Goal: Task Accomplishment & Management: Manage account settings

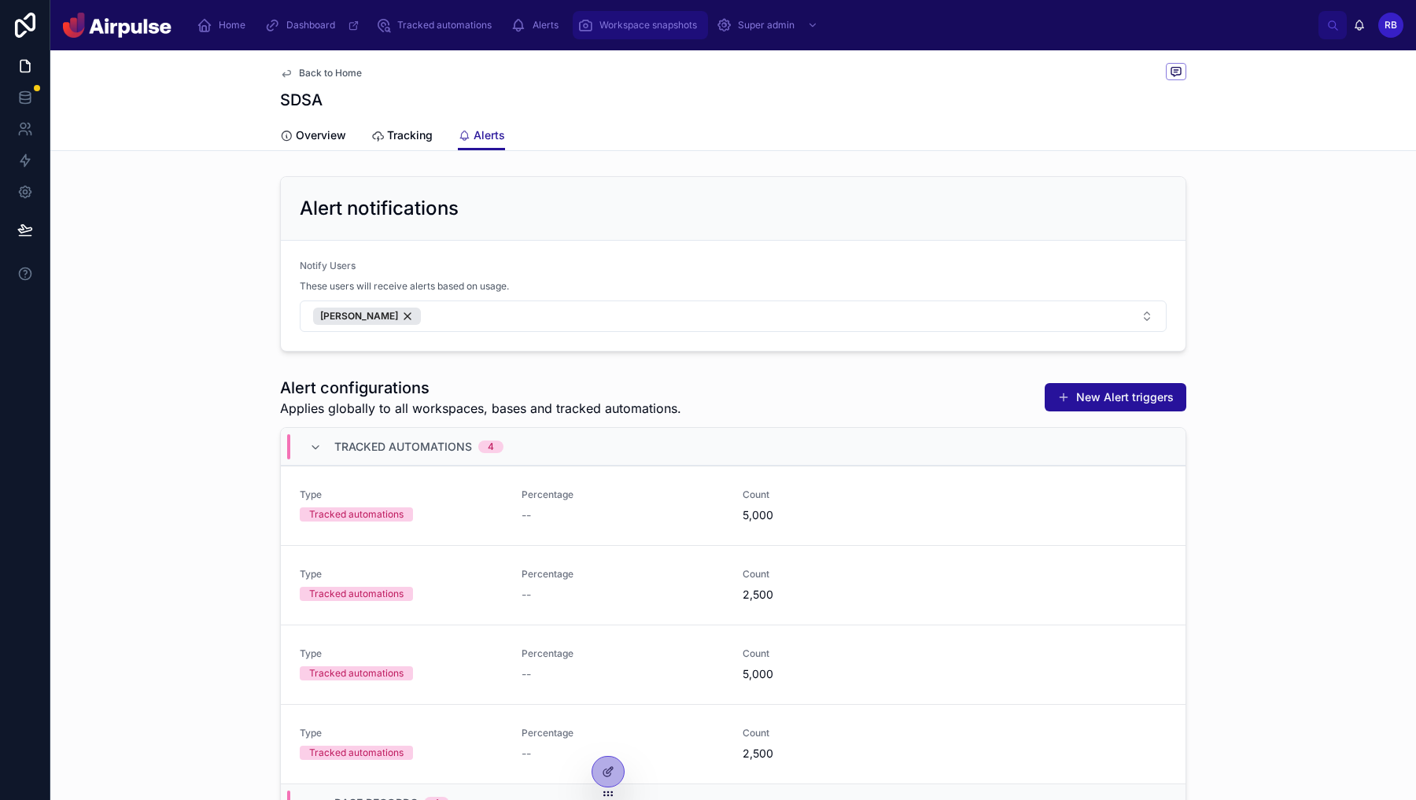
click at [661, 28] on span "Workspace snapshots" at bounding box center [648, 25] width 98 height 13
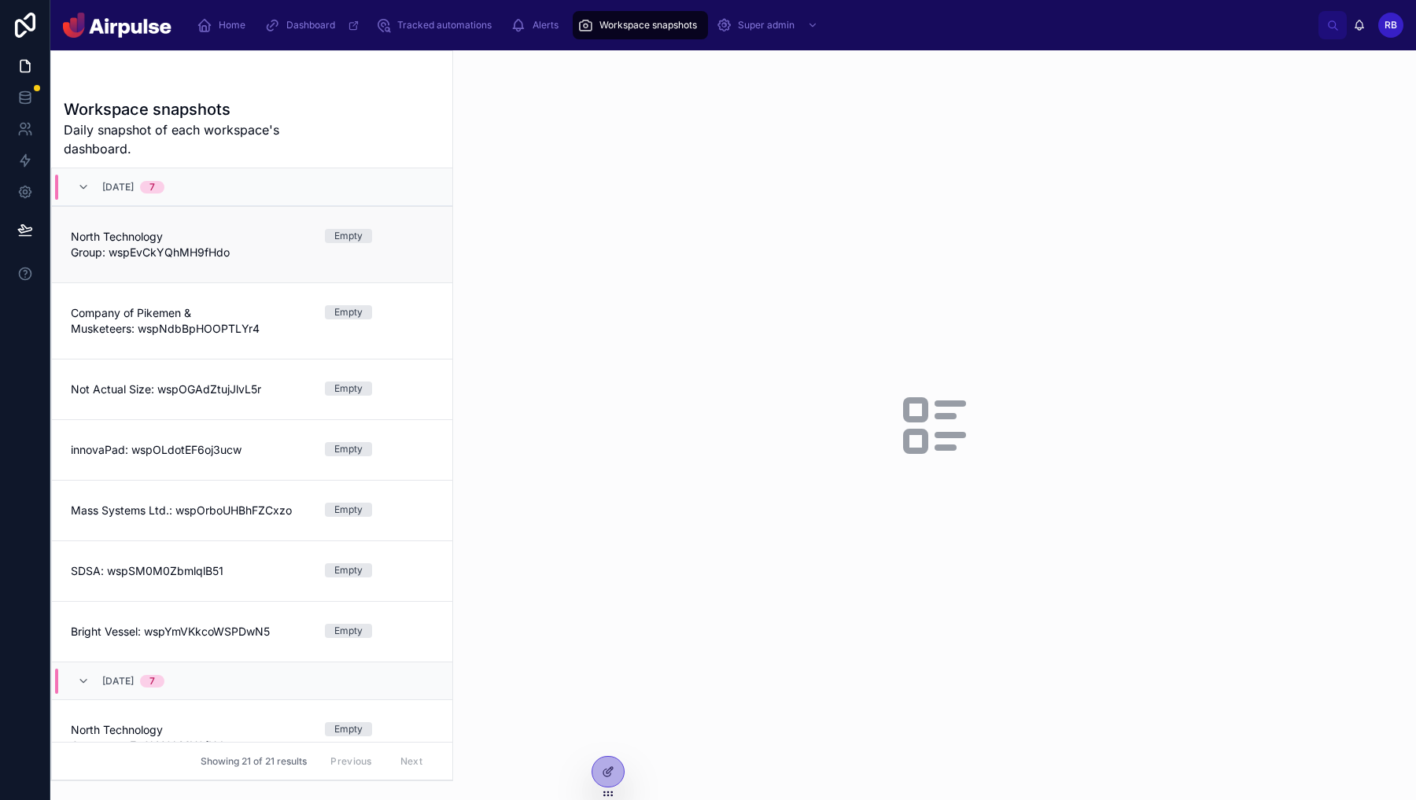
click at [243, 266] on link "North Technology Group: wspEvCkYQhMH9fHdo Empty" at bounding box center [252, 244] width 400 height 76
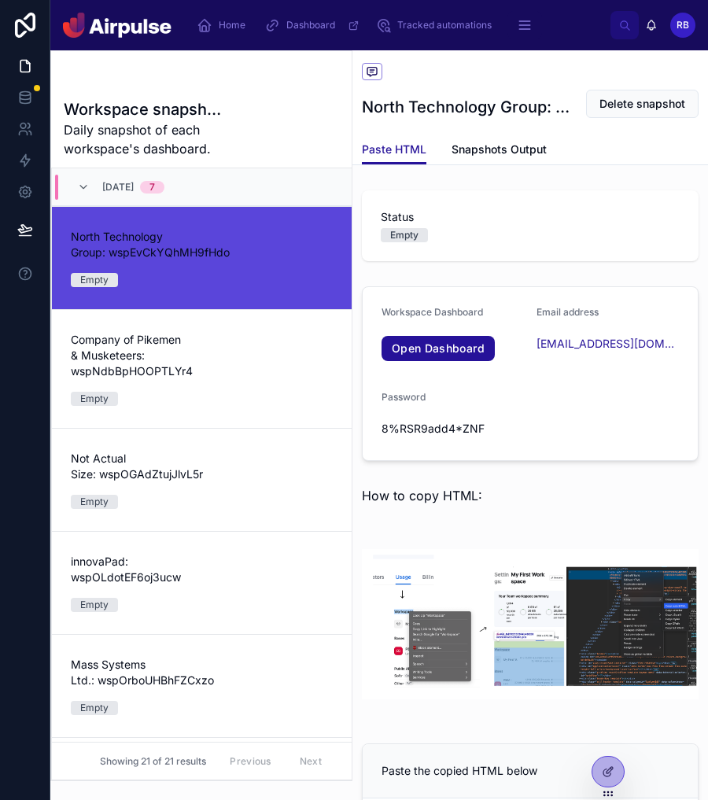
scroll to position [216, 0]
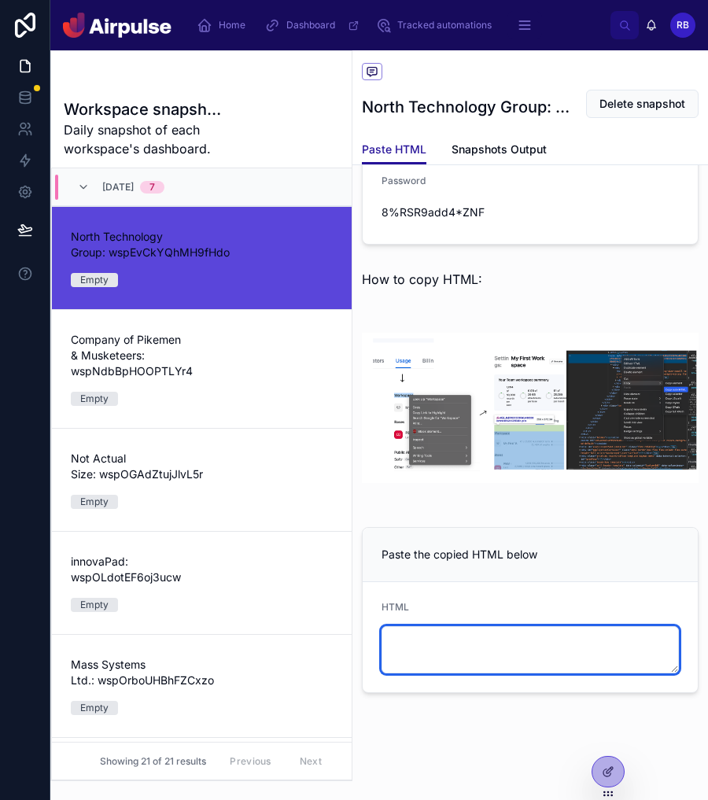
click at [554, 634] on textarea at bounding box center [529, 649] width 297 height 47
paste textarea "**********"
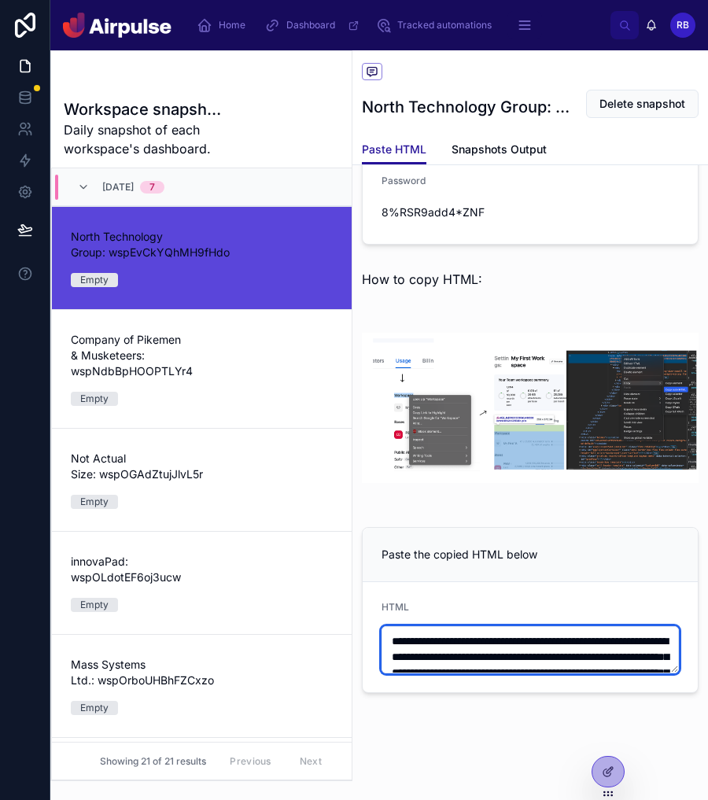
scroll to position [528, 0]
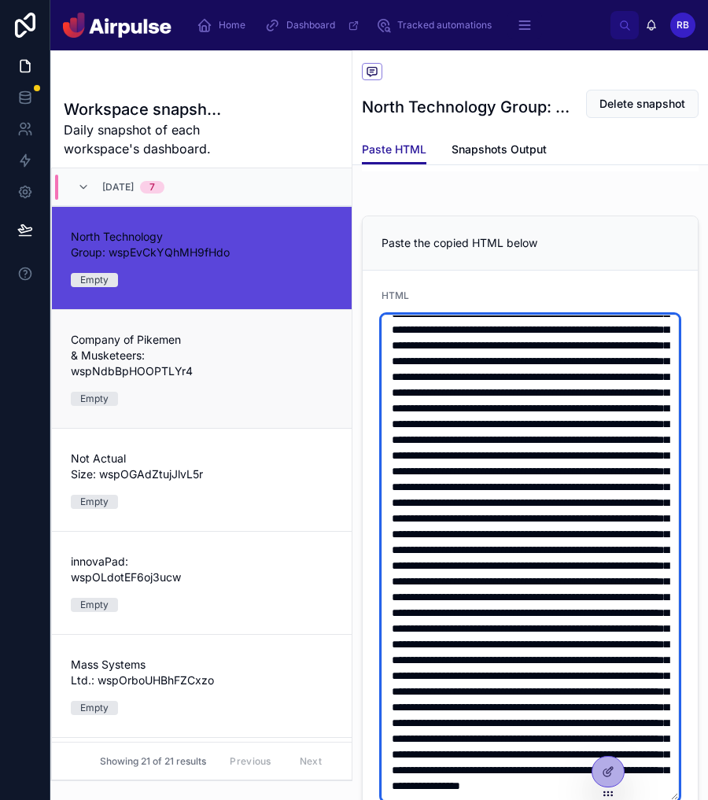
type textarea "**********"
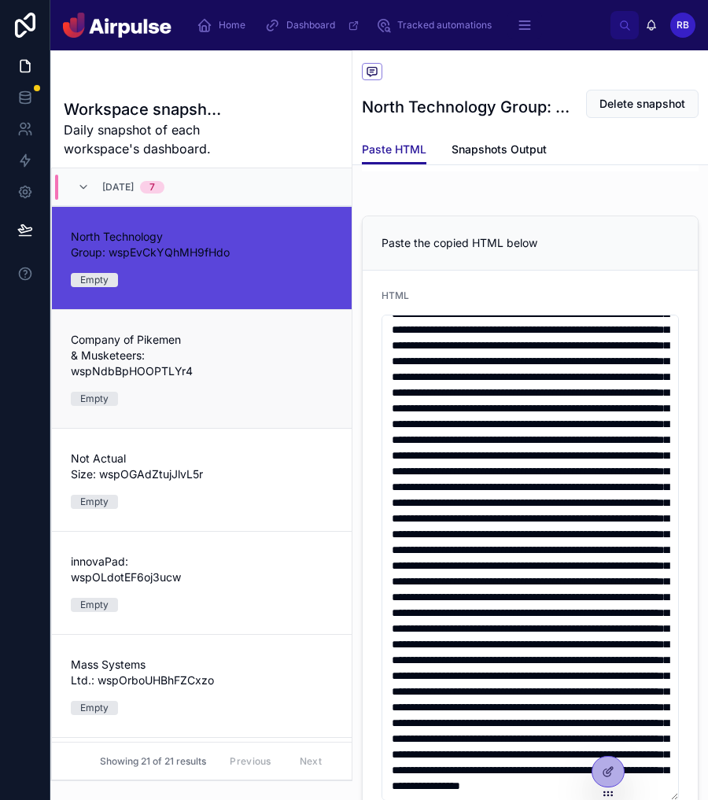
click at [257, 351] on div "Company of Pikemen & Musketeers: wspNdbBpHOOPTLYr4 Empty" at bounding box center [202, 369] width 262 height 74
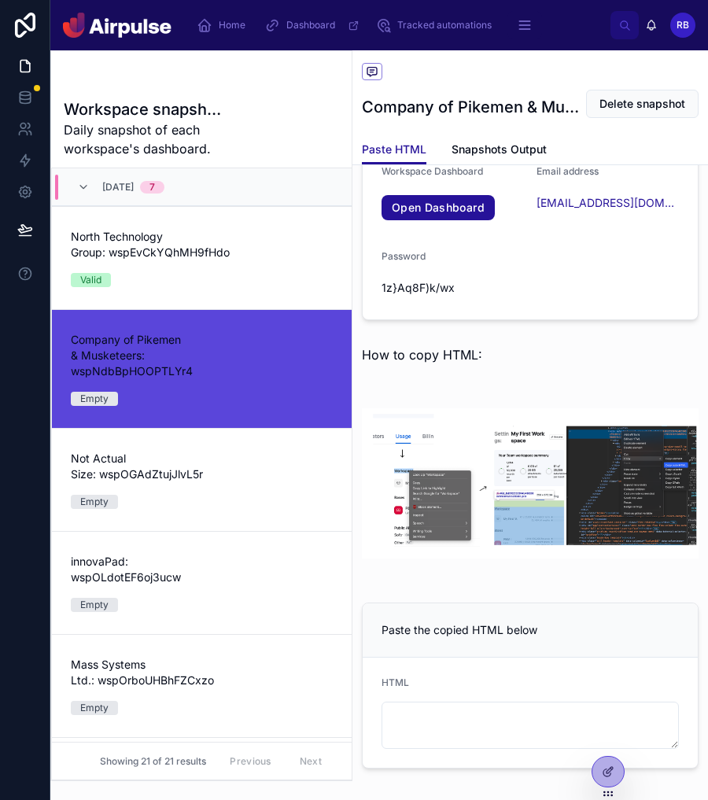
scroll to position [216, 0]
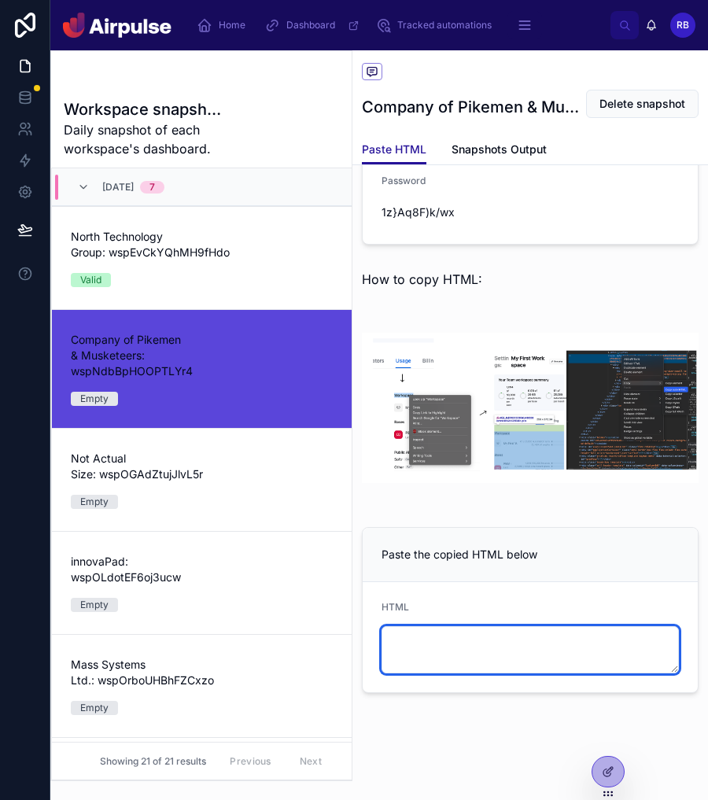
click at [573, 658] on textarea at bounding box center [529, 649] width 297 height 47
paste textarea "**********"
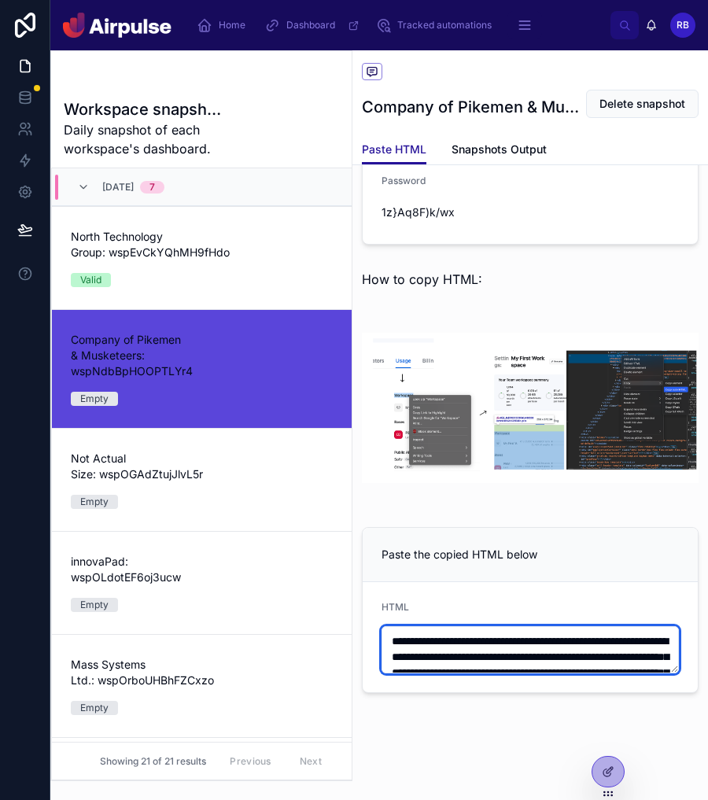
scroll to position [528, 0]
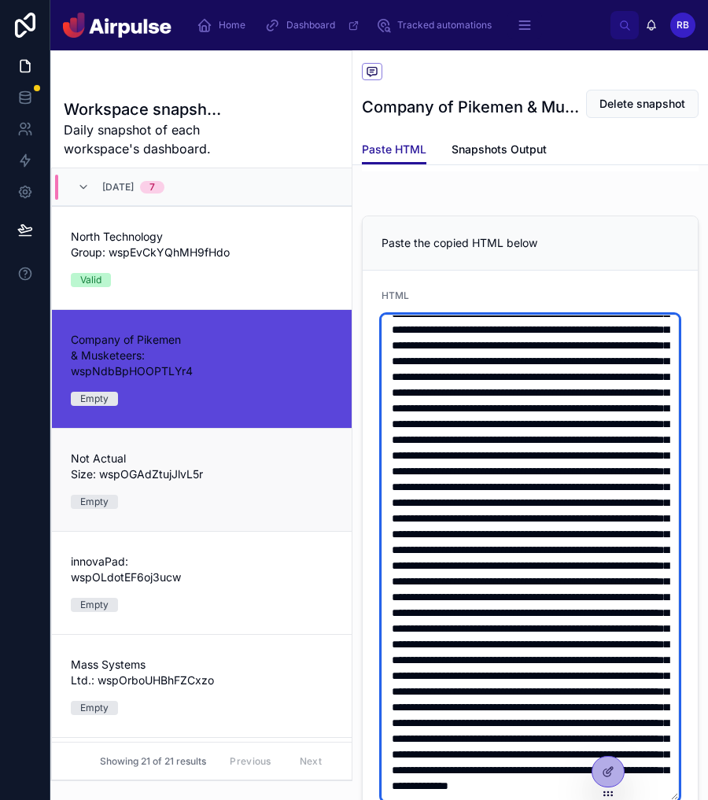
type textarea "**********"
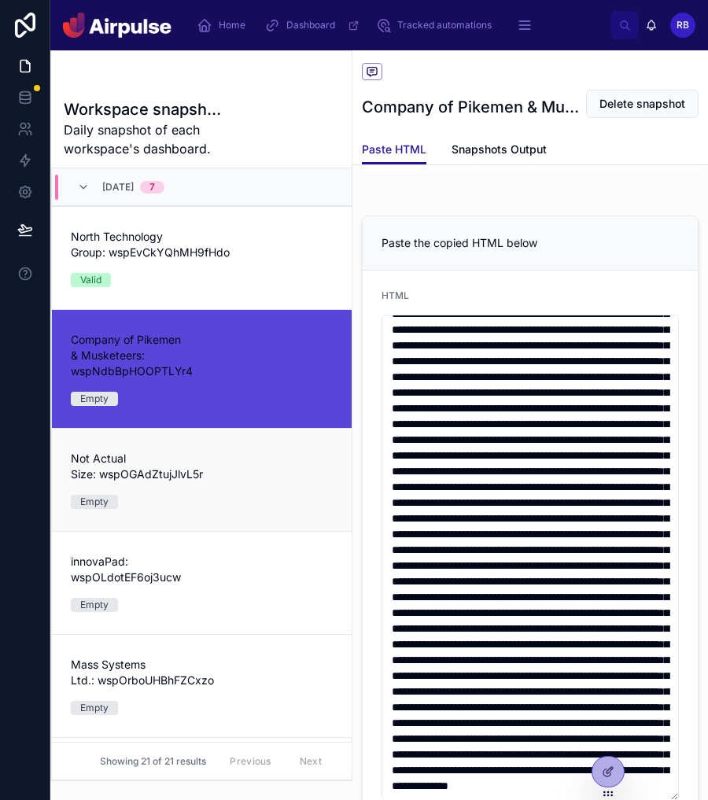
click at [198, 477] on span "Not Actual Size: wspOGAdZtujJlvL5r" at bounding box center [155, 466] width 168 height 31
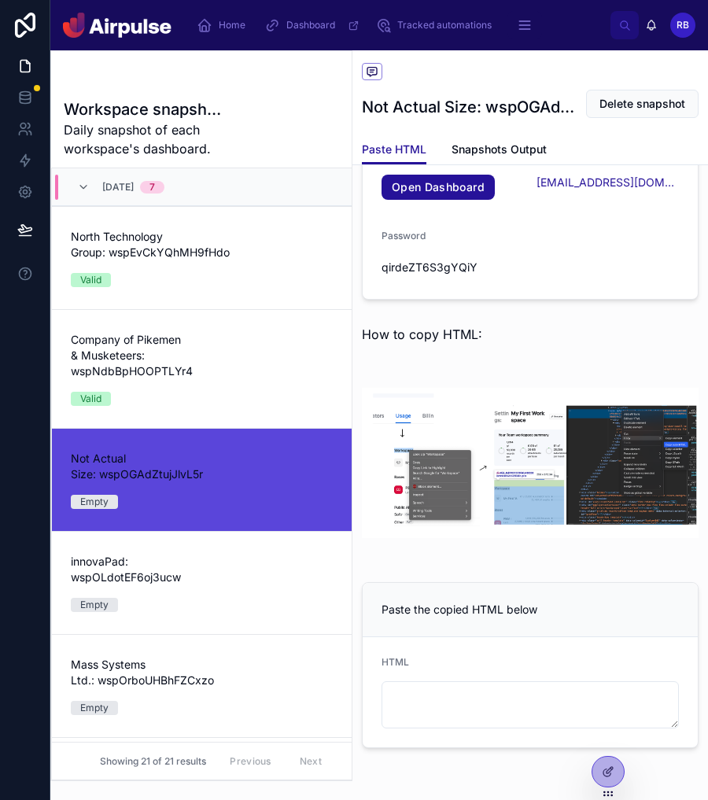
scroll to position [216, 0]
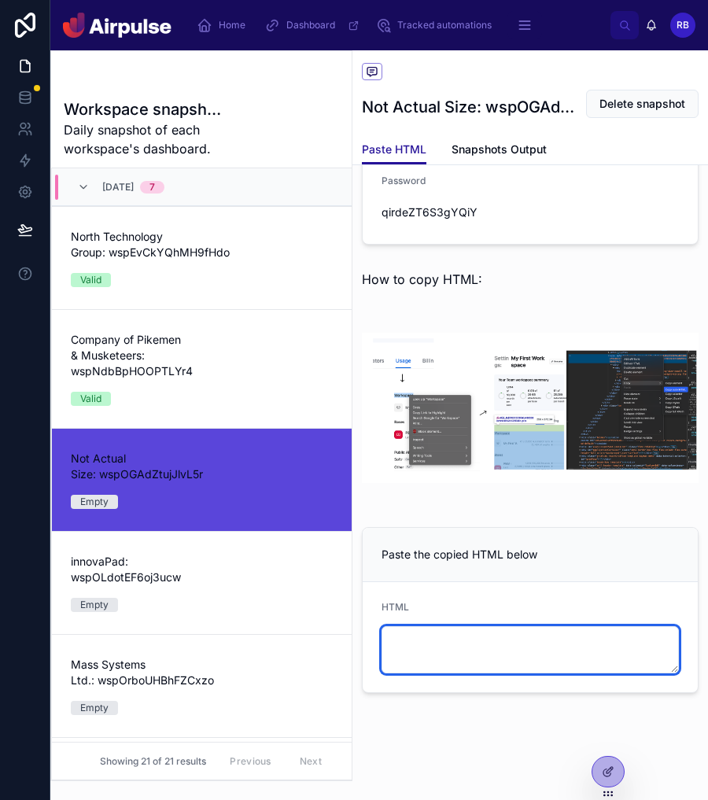
click at [441, 635] on textarea at bounding box center [529, 649] width 297 height 47
paste textarea "**********"
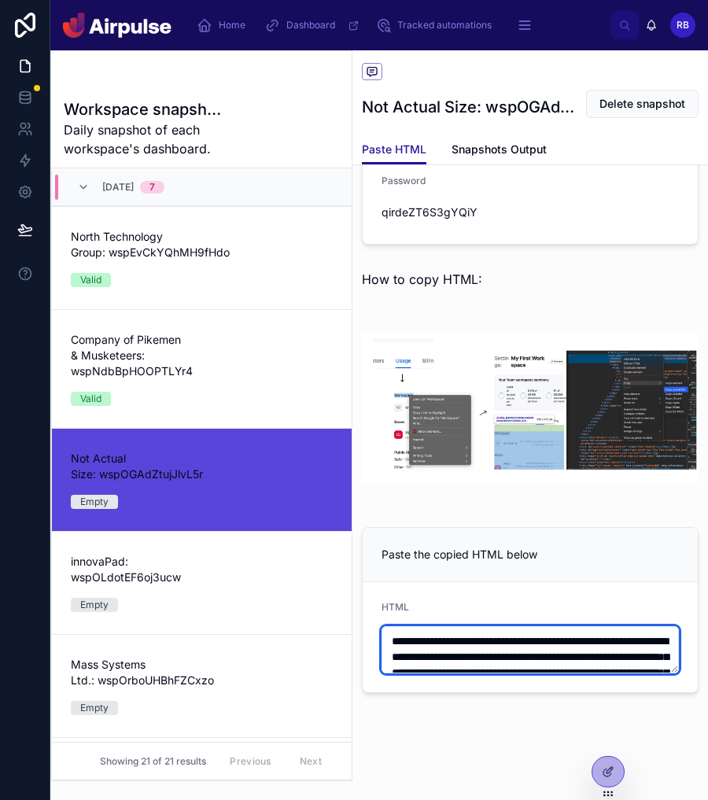
scroll to position [528, 0]
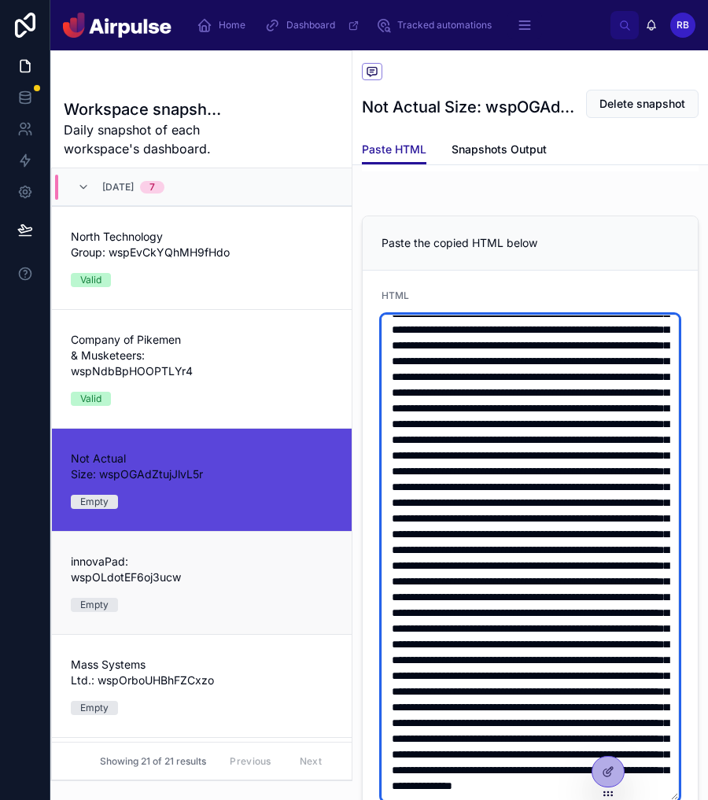
type textarea "**********"
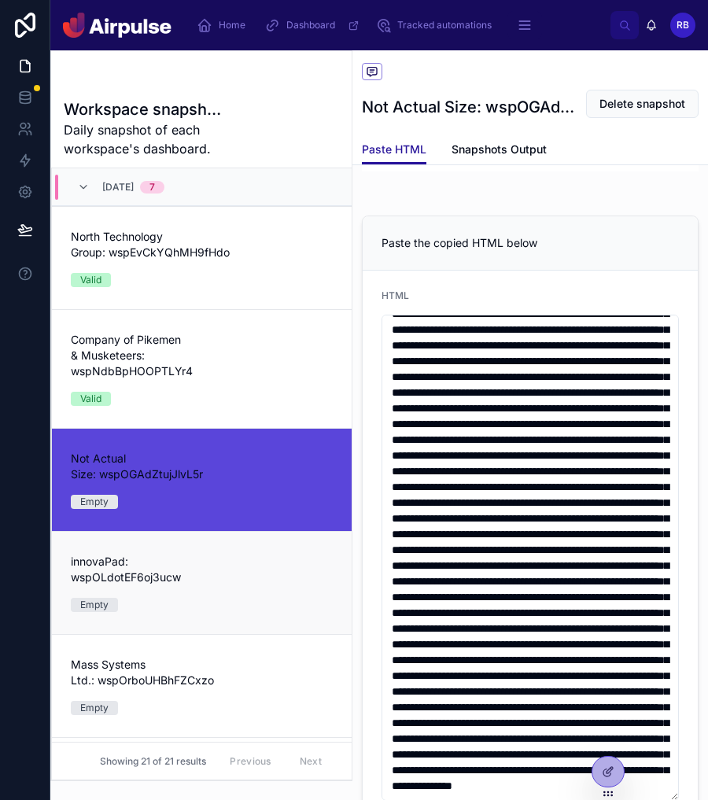
click at [185, 575] on span "innovaPad: wspOLdotEF6oj3ucw" at bounding box center [155, 569] width 168 height 31
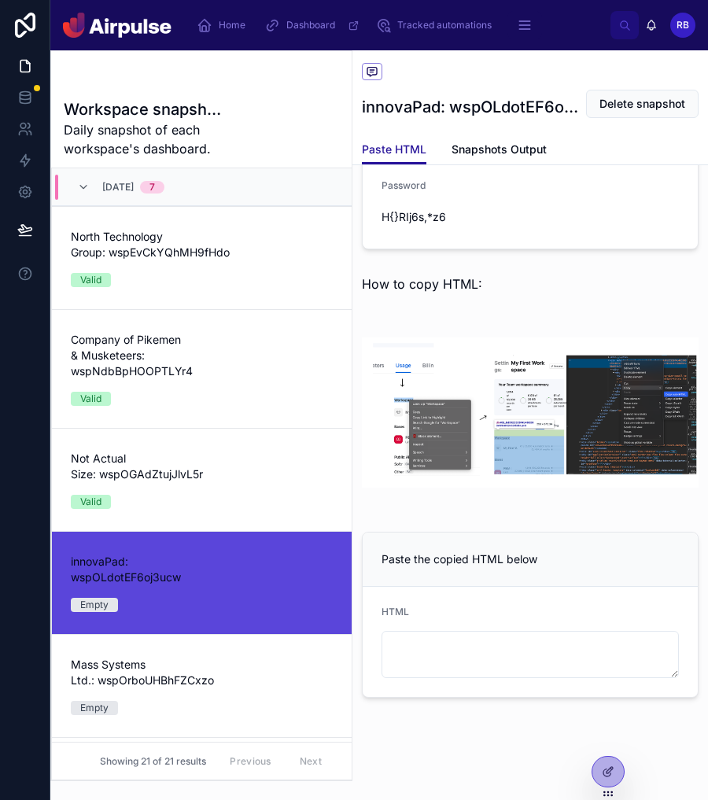
scroll to position [216, 0]
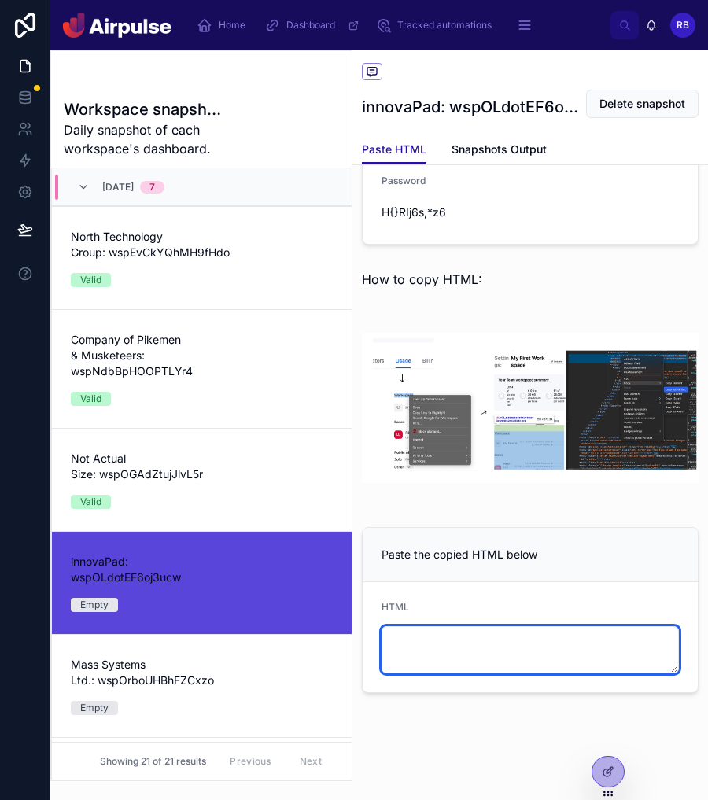
click at [554, 627] on textarea at bounding box center [529, 649] width 297 height 47
paste textarea "**********"
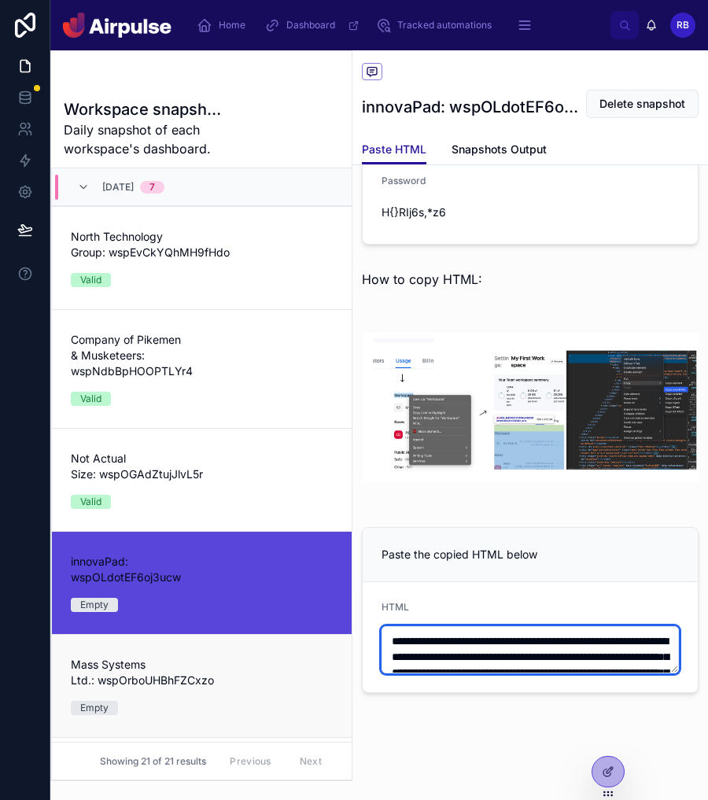
scroll to position [528, 0]
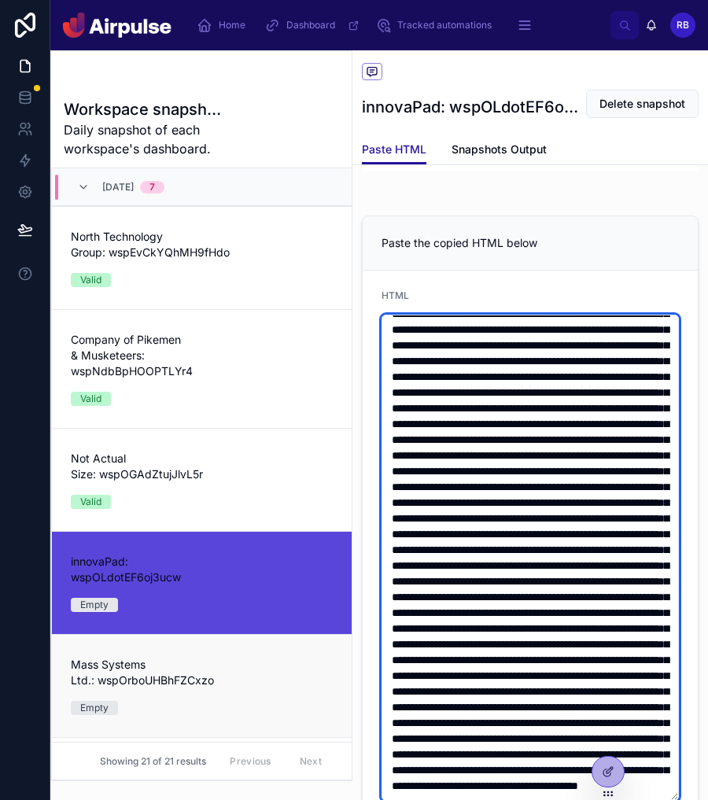
type textarea "**********"
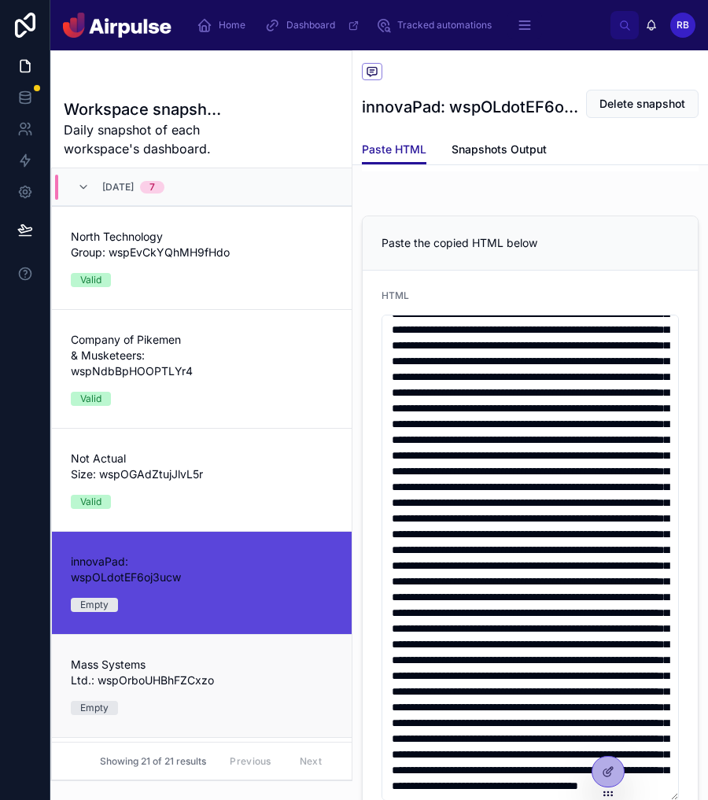
click at [245, 708] on div "Mass Systems Ltd.: wspOrboUHBhFZCxzo Empty" at bounding box center [202, 686] width 262 height 58
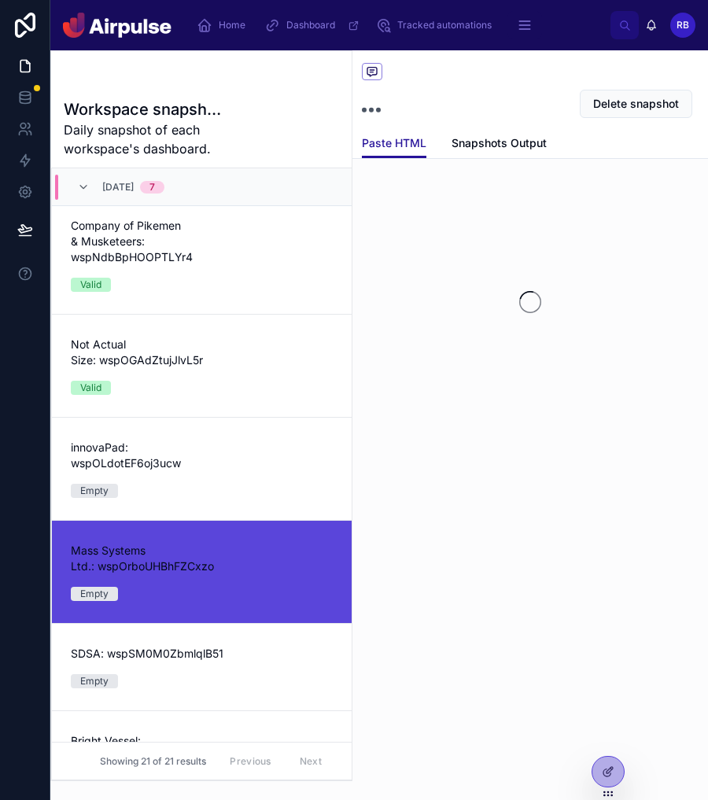
scroll to position [153, 0]
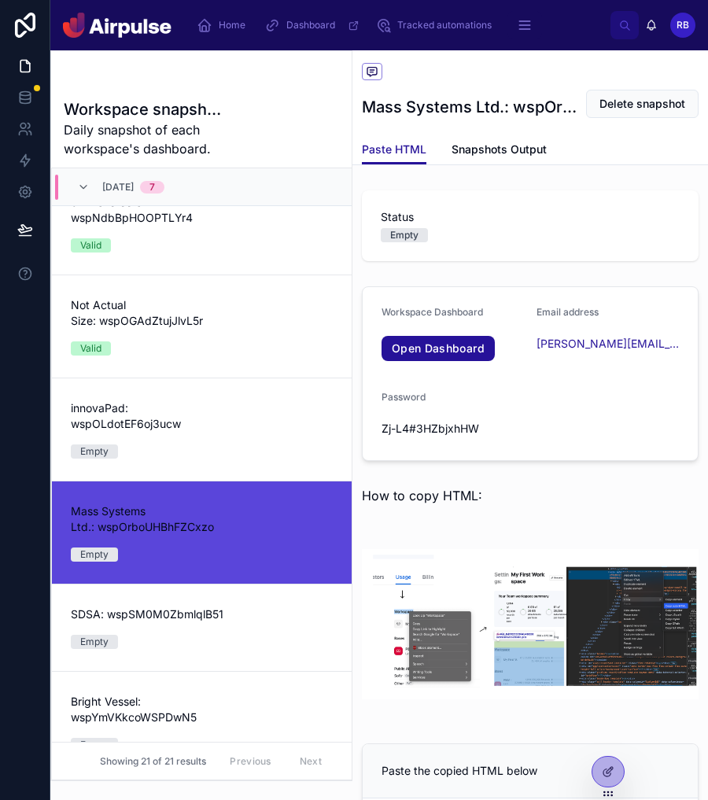
click at [376, 351] on form "Workspace Dashboard Open Dashboard Email address russ@hellomass.co Password Zj-…" at bounding box center [530, 373] width 335 height 173
click at [370, 350] on icon at bounding box center [372, 348] width 13 height 13
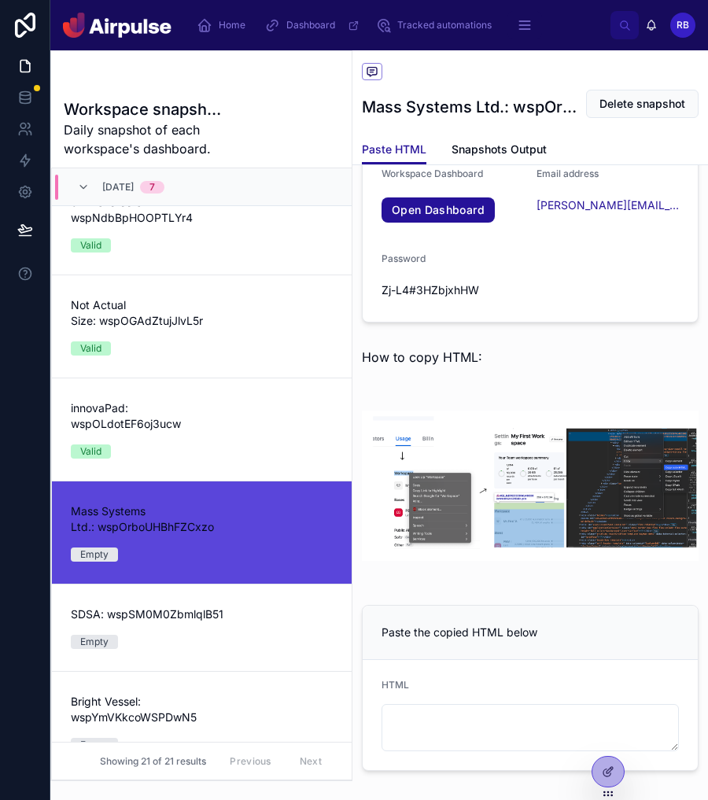
scroll to position [216, 0]
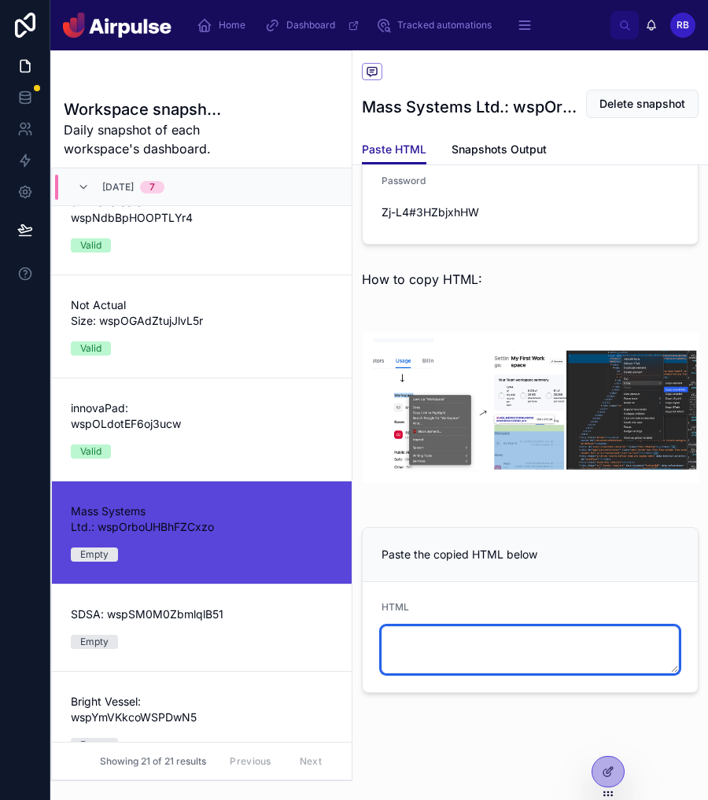
click at [529, 661] on textarea at bounding box center [529, 649] width 297 height 47
paste textarea "**********"
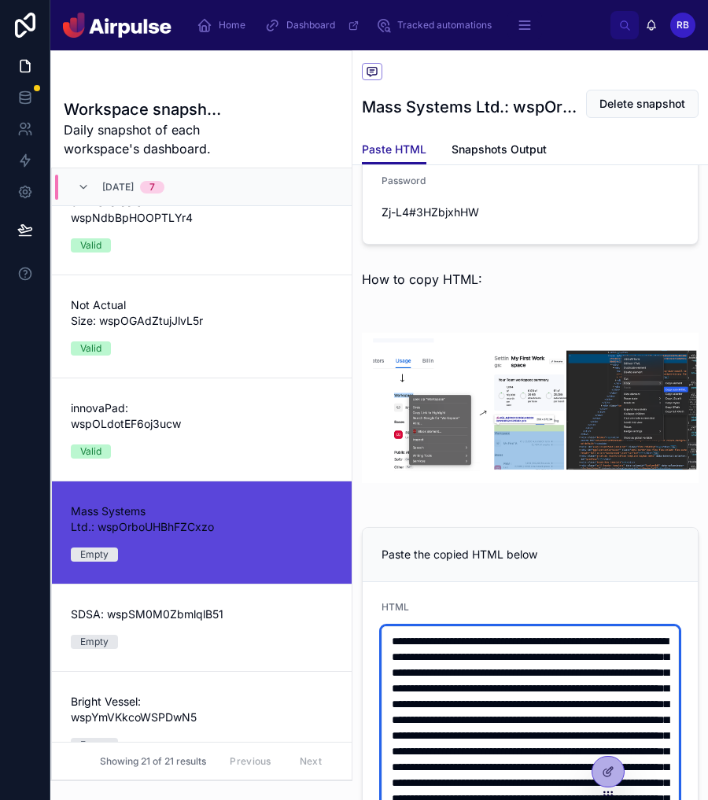
scroll to position [528, 0]
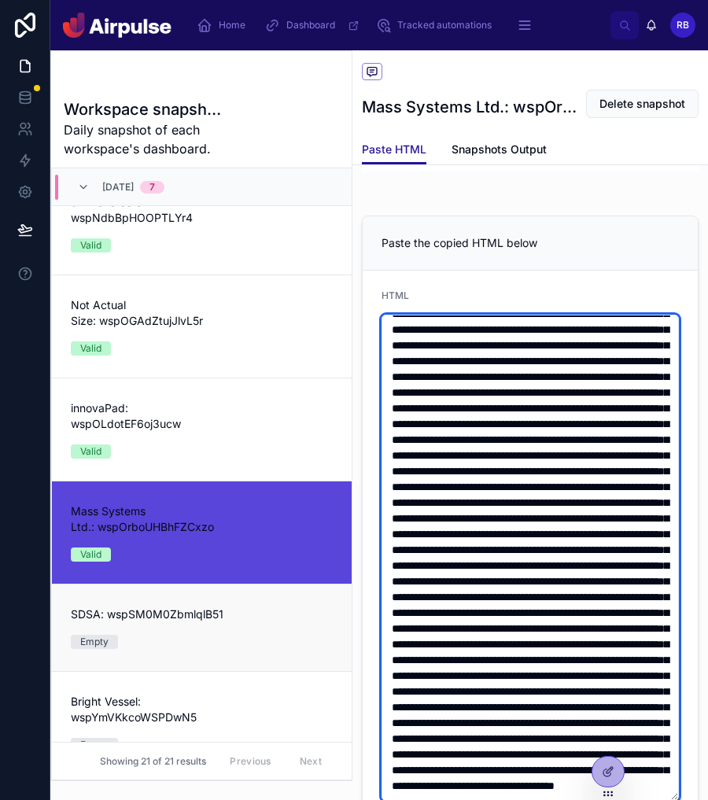
type textarea "**********"
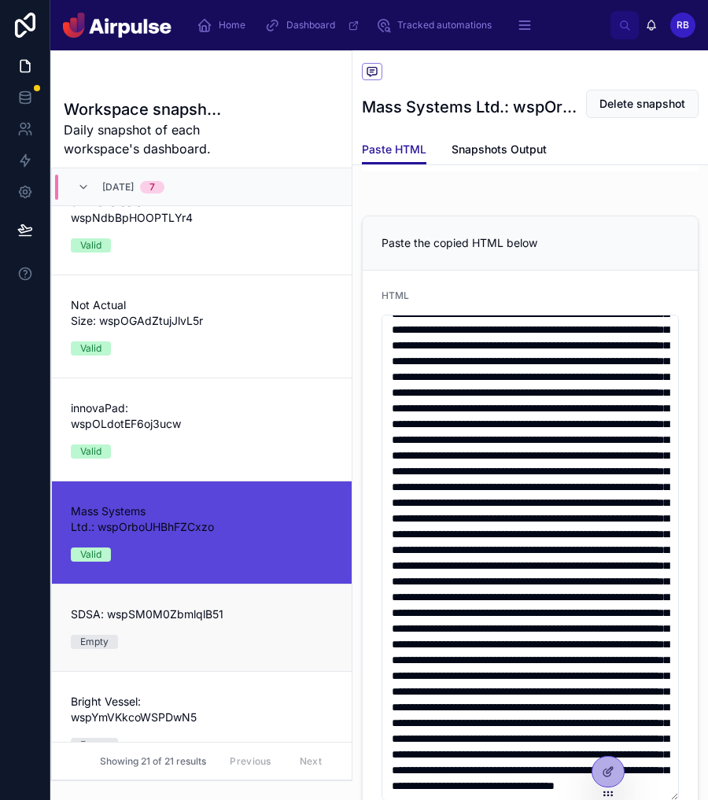
click at [159, 643] on div "Empty" at bounding box center [132, 642] width 122 height 14
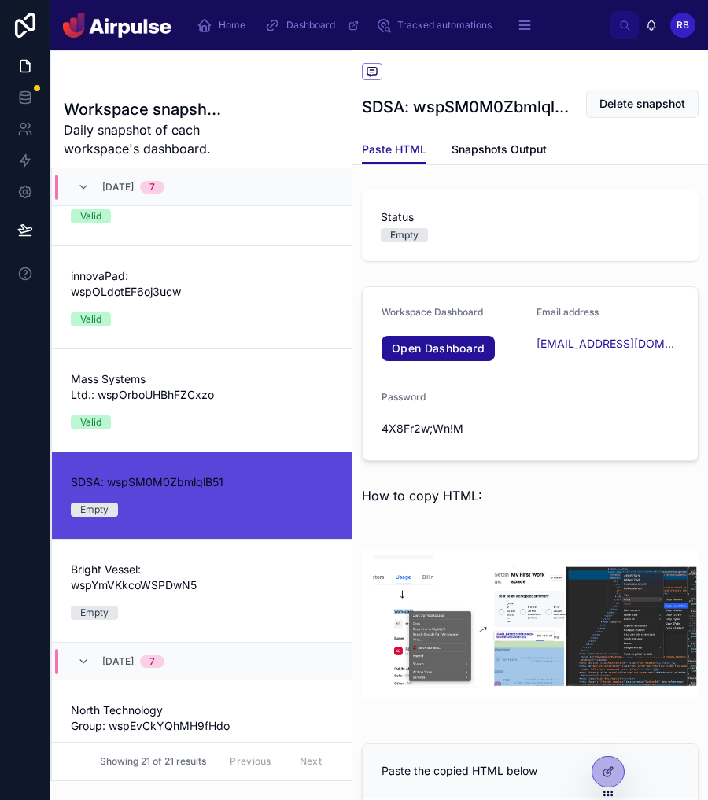
scroll to position [289, 0]
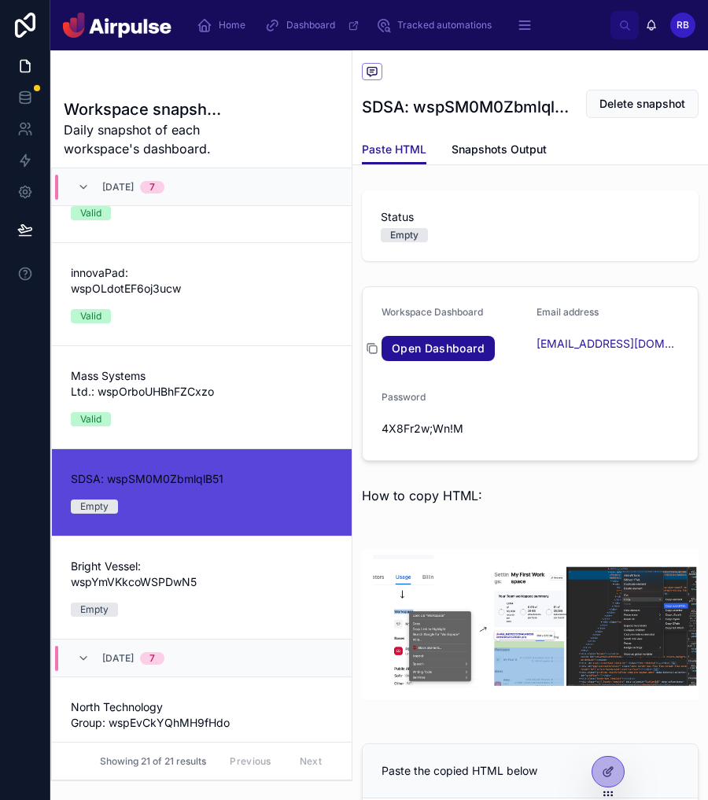
click at [371, 348] on icon at bounding box center [372, 348] width 13 height 13
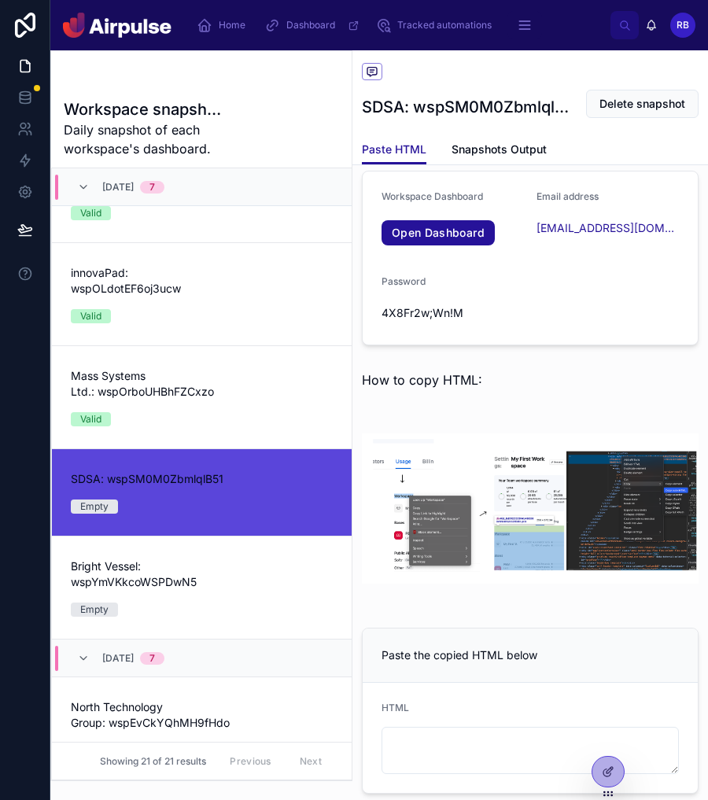
scroll to position [134, 0]
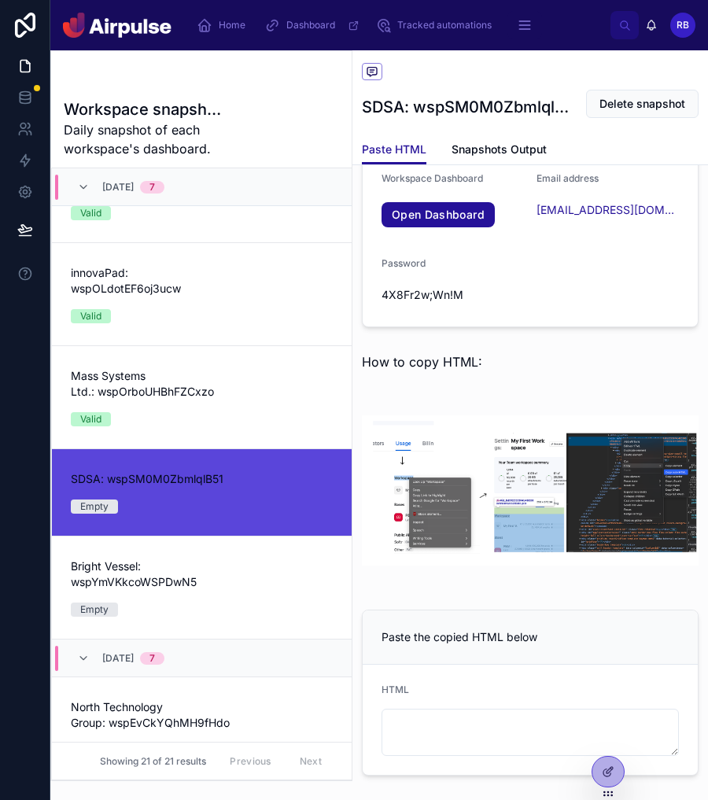
click at [503, 704] on div "HTML" at bounding box center [529, 719] width 297 height 72
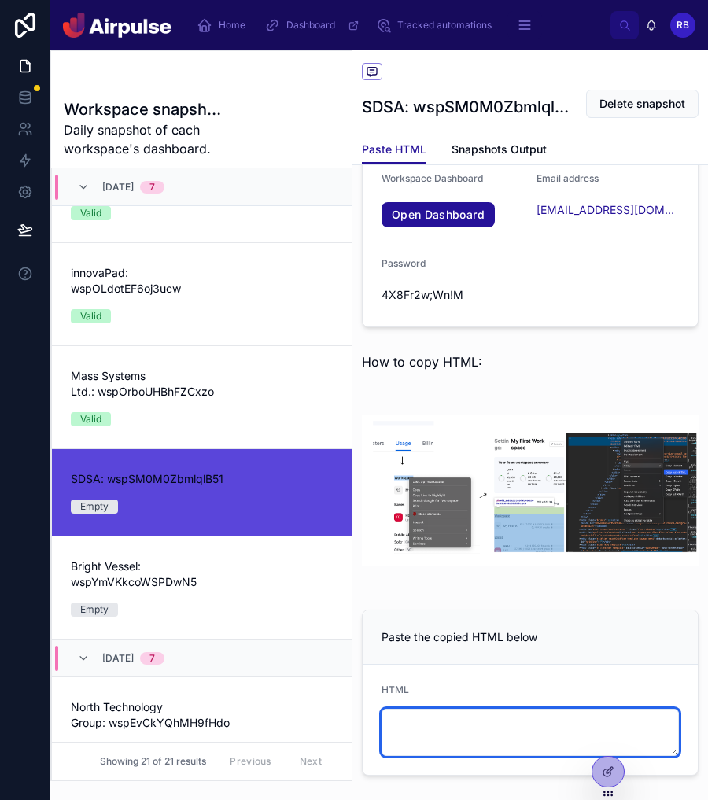
click at [495, 717] on textarea at bounding box center [529, 732] width 297 height 47
paste textarea "**********"
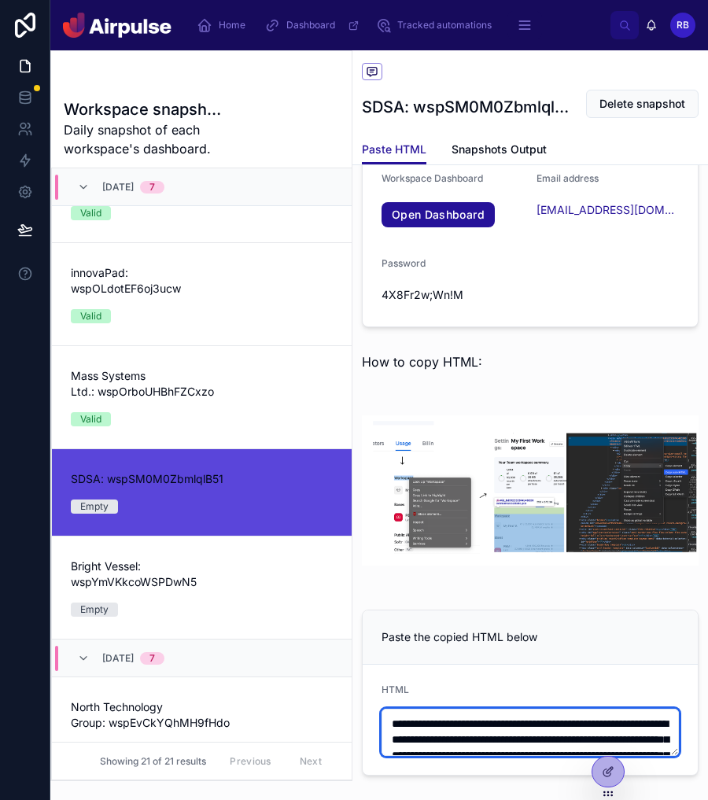
scroll to position [528, 0]
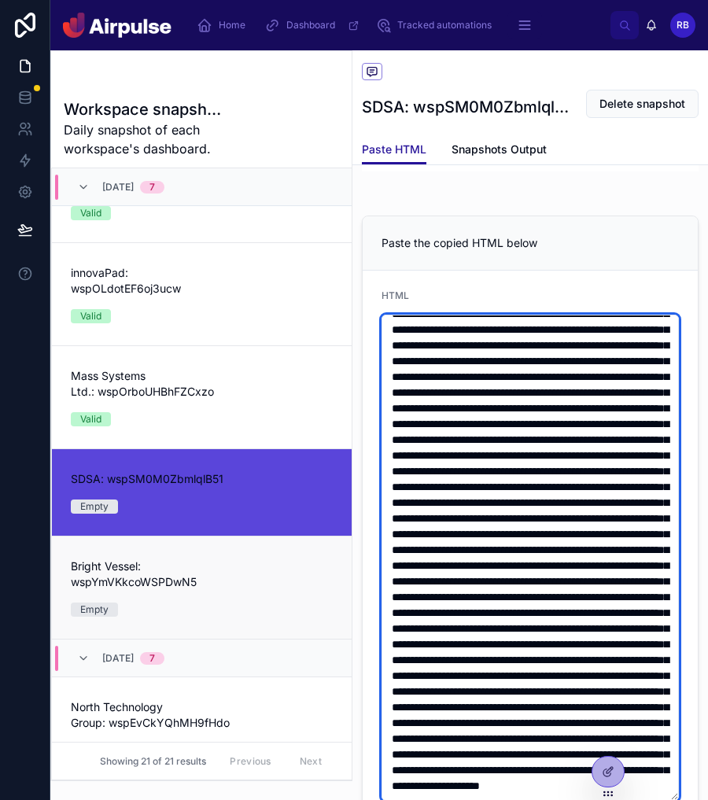
type textarea "**********"
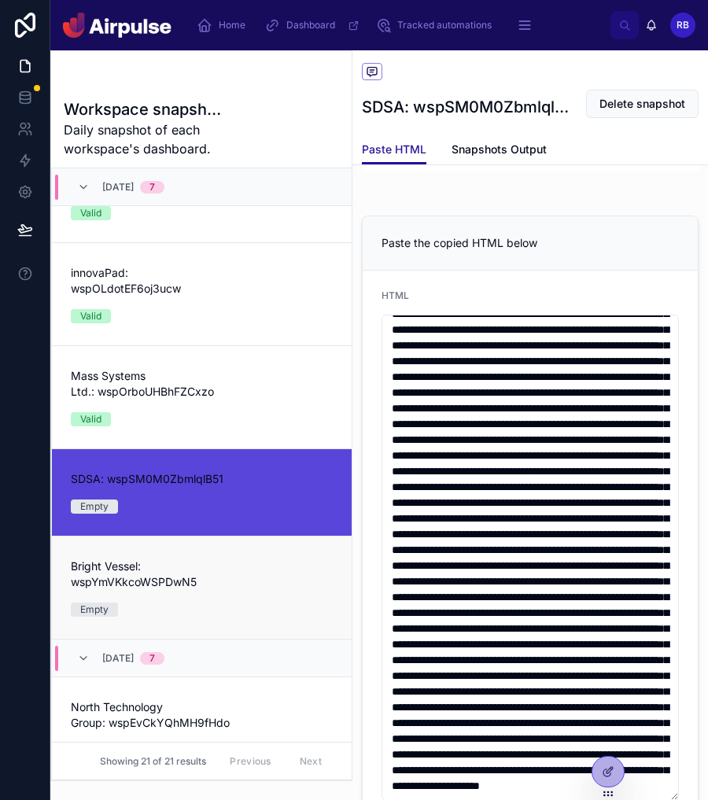
click at [198, 579] on span "Bright Vessel: wspYmVKkcoWSPDwN5" at bounding box center [155, 573] width 168 height 31
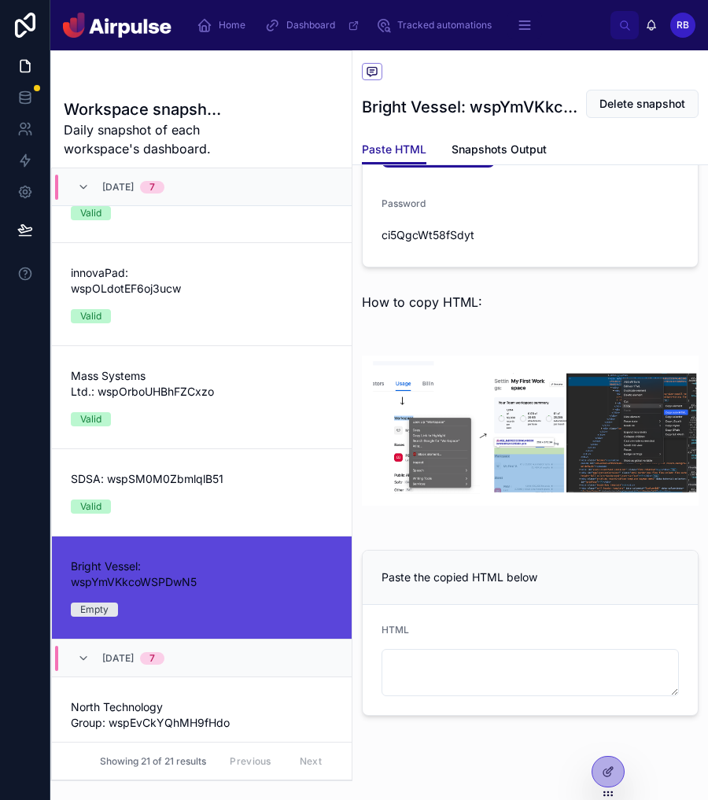
scroll to position [216, 0]
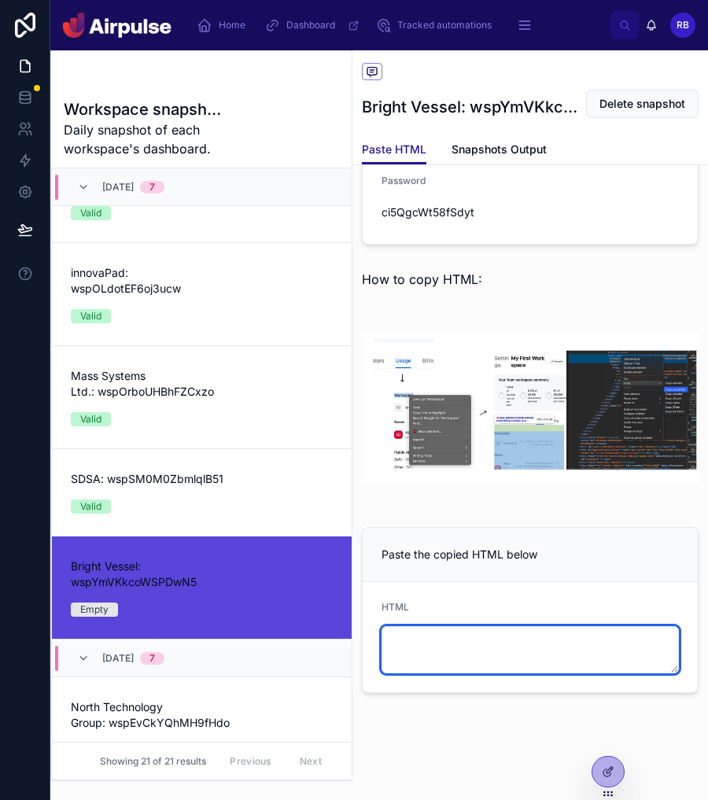
click at [572, 664] on textarea at bounding box center [529, 649] width 297 height 47
paste textarea "**********"
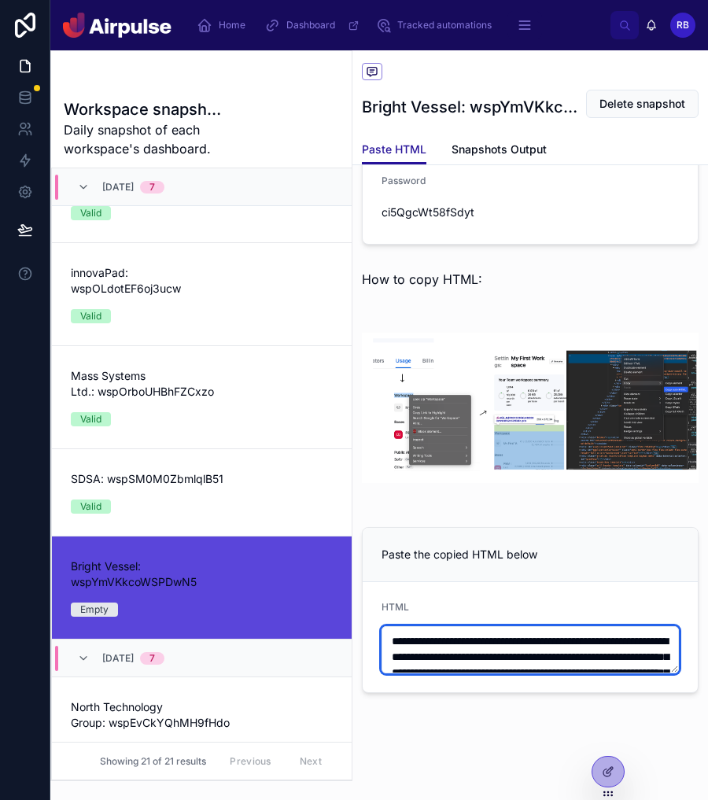
scroll to position [528, 0]
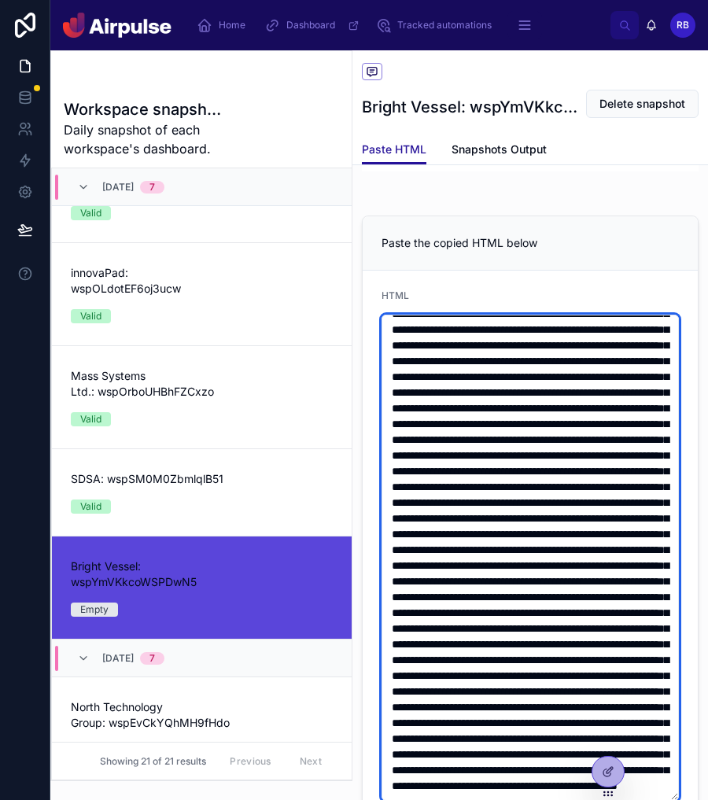
type textarea "**********"
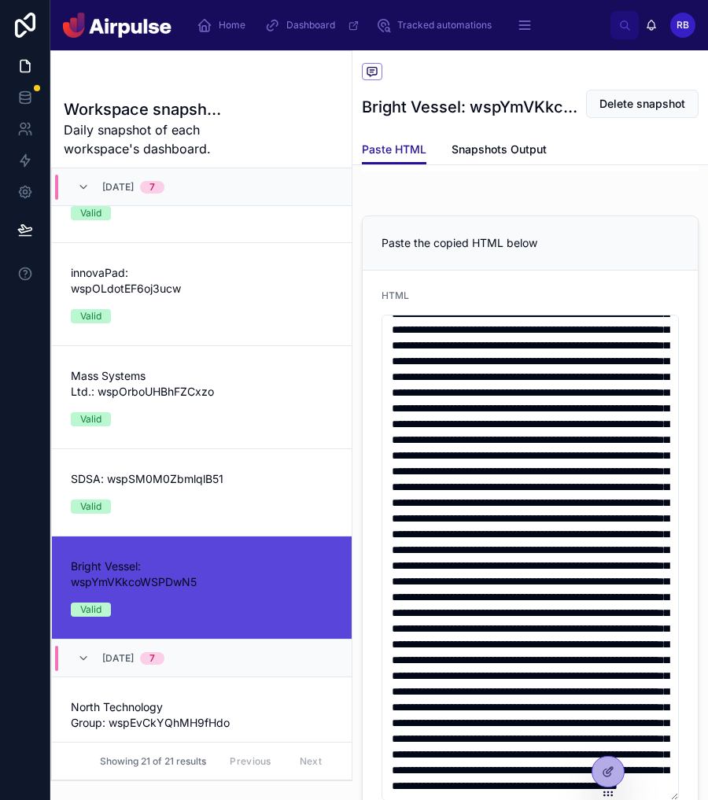
click at [523, 171] on img at bounding box center [530, 96] width 337 height 150
click at [523, 156] on span "Snapshots Output" at bounding box center [498, 150] width 95 height 16
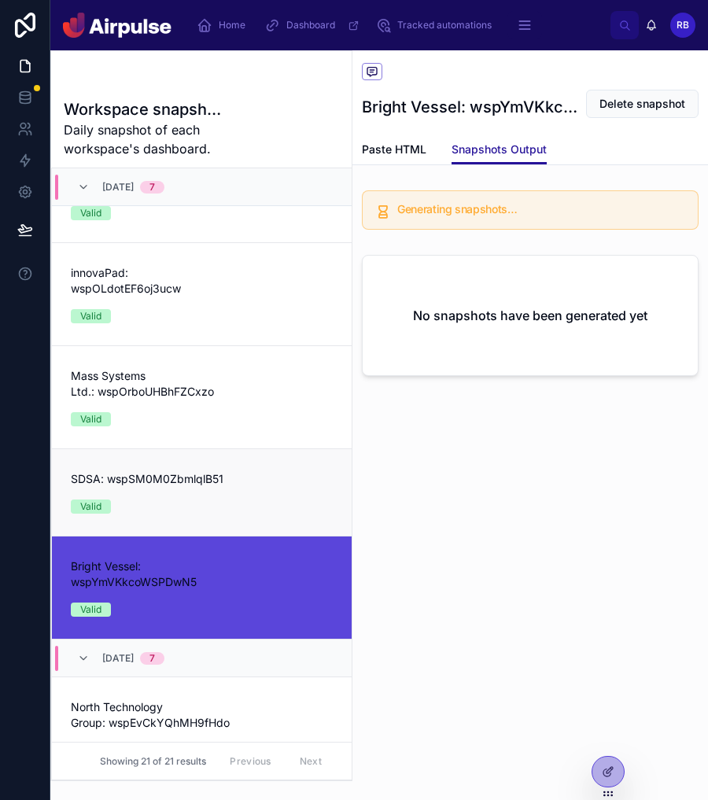
click at [168, 528] on link "SDSA: wspSM0M0ZbmlqlB51 Valid" at bounding box center [202, 491] width 300 height 87
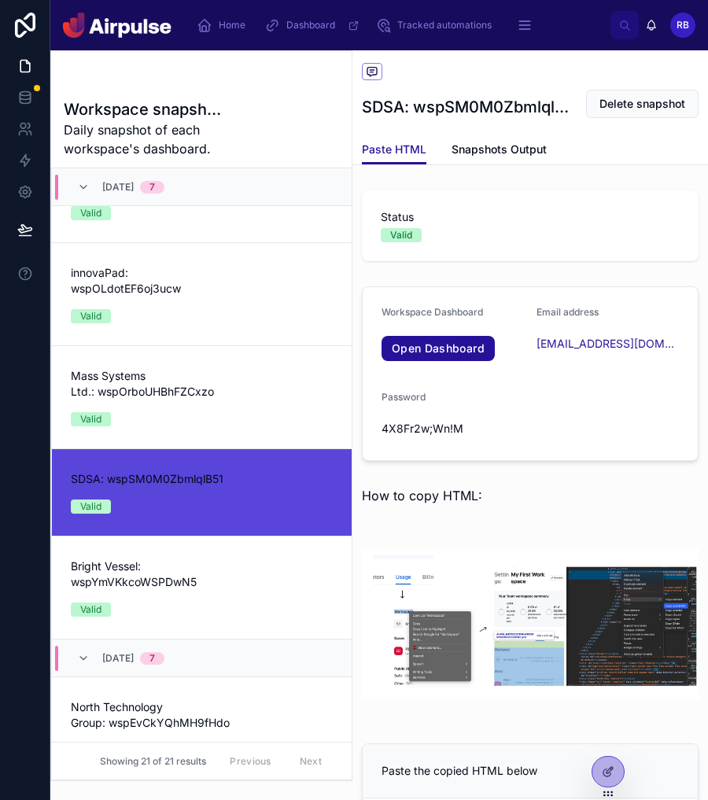
click at [477, 177] on div "Workspace snapshots SDSA: wspSM0M0ZbmlqlB51 Delete snapshot Paste HTML Paste HT…" at bounding box center [529, 752] width 355 height 1405
click at [493, 146] on span "Snapshots Output" at bounding box center [498, 150] width 95 height 16
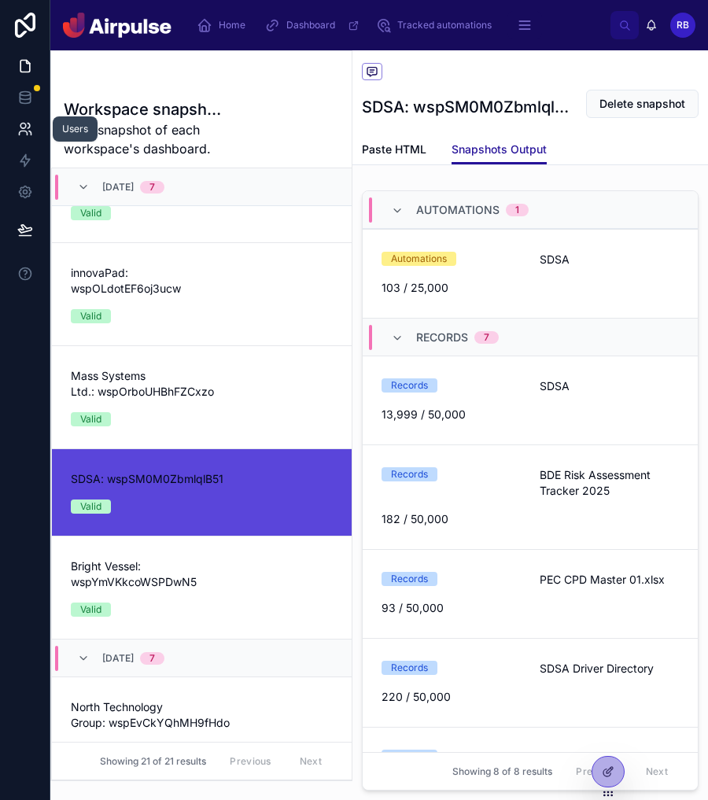
click at [33, 138] on link at bounding box center [25, 128] width 50 height 31
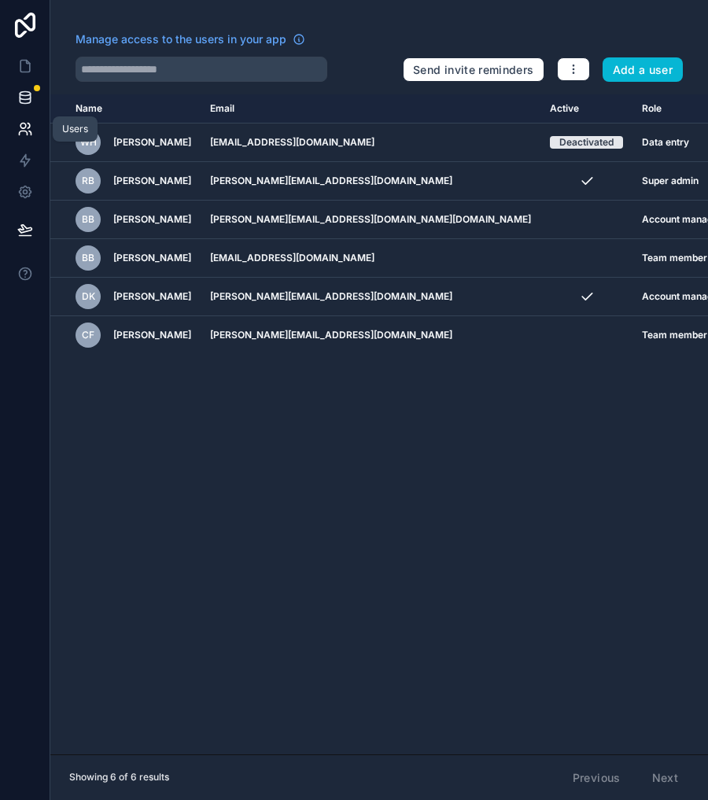
click at [28, 104] on icon at bounding box center [25, 98] width 16 height 16
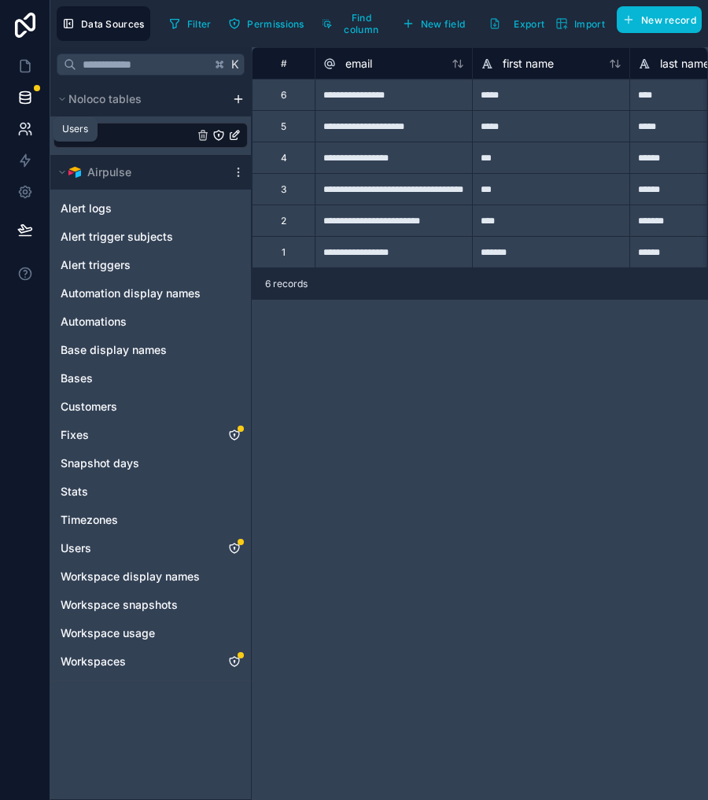
click at [25, 139] on link at bounding box center [25, 128] width 50 height 31
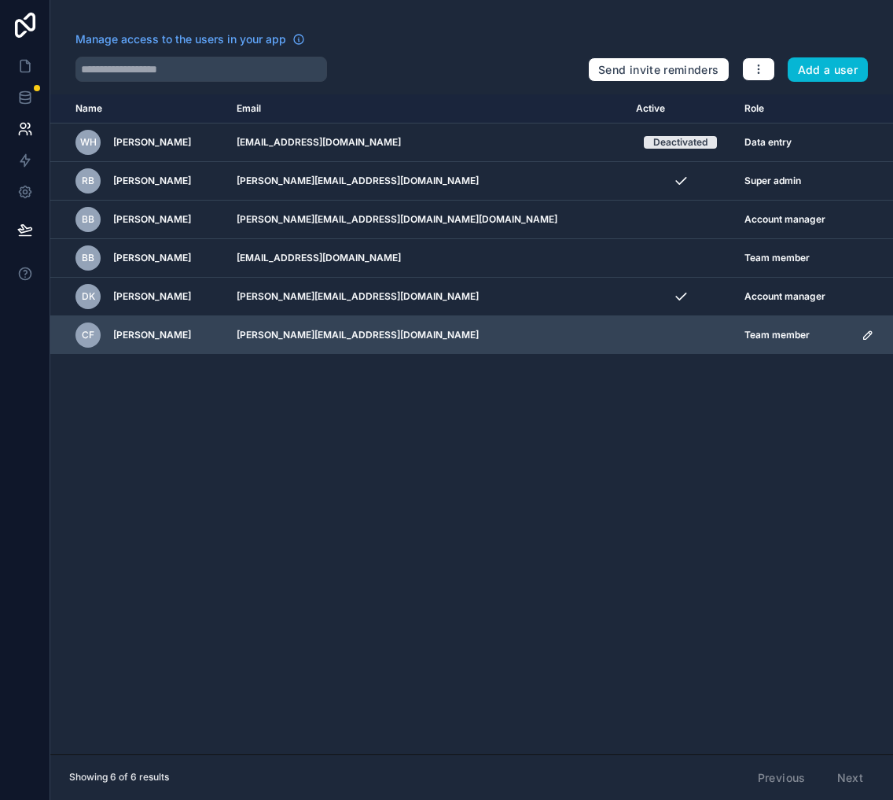
click at [862, 334] on icon "scrollable content" at bounding box center [868, 335] width 13 height 13
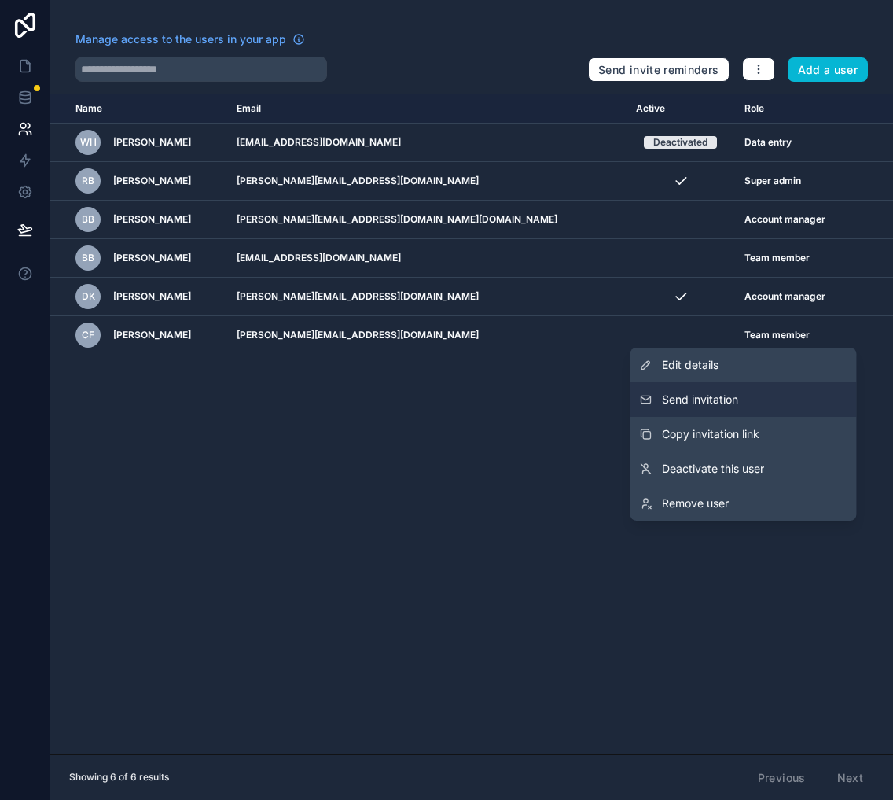
click at [772, 392] on button "Send invitation" at bounding box center [744, 399] width 226 height 35
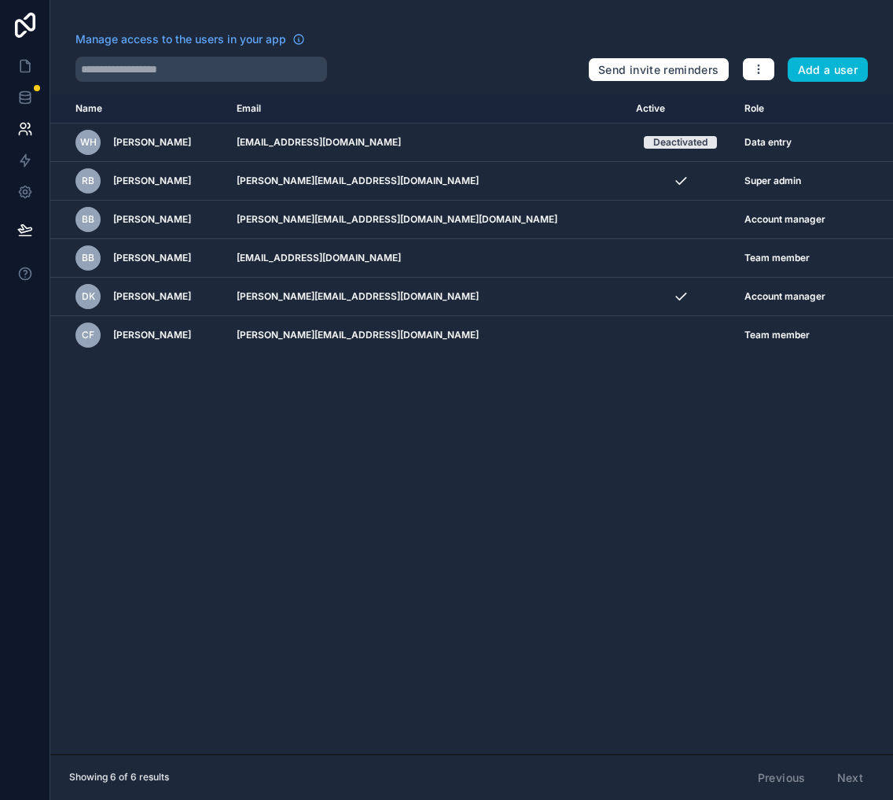
click at [772, 392] on div "Name Email Active Role userTable.email WH Wilf Holland wilfridrholland@gmail.co…" at bounding box center [471, 424] width 843 height 660
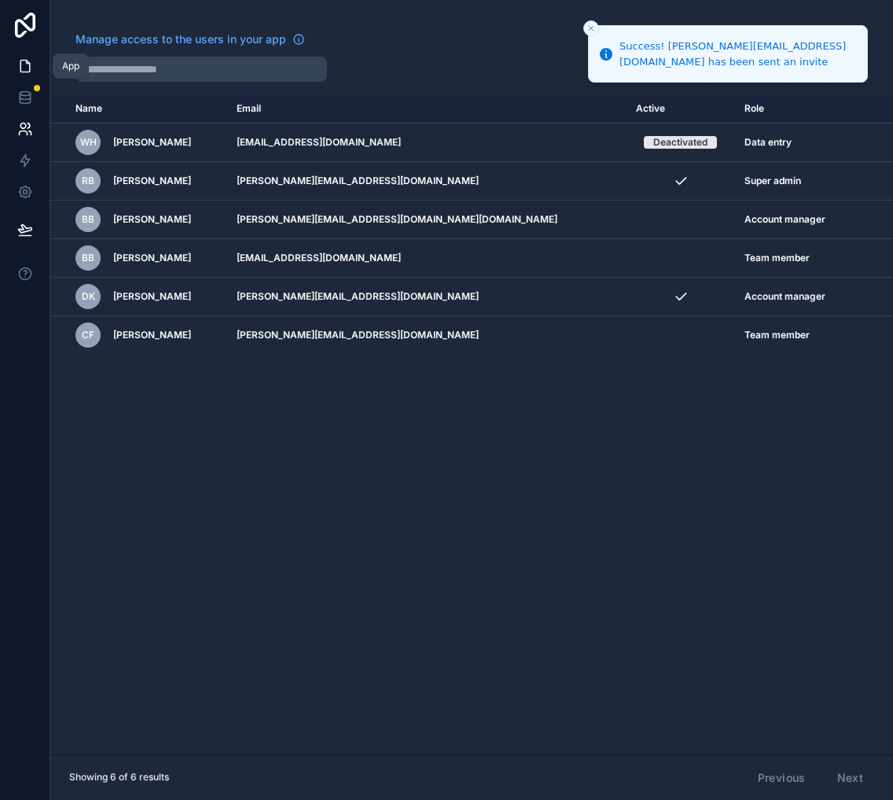
click at [17, 65] on icon at bounding box center [25, 66] width 16 height 16
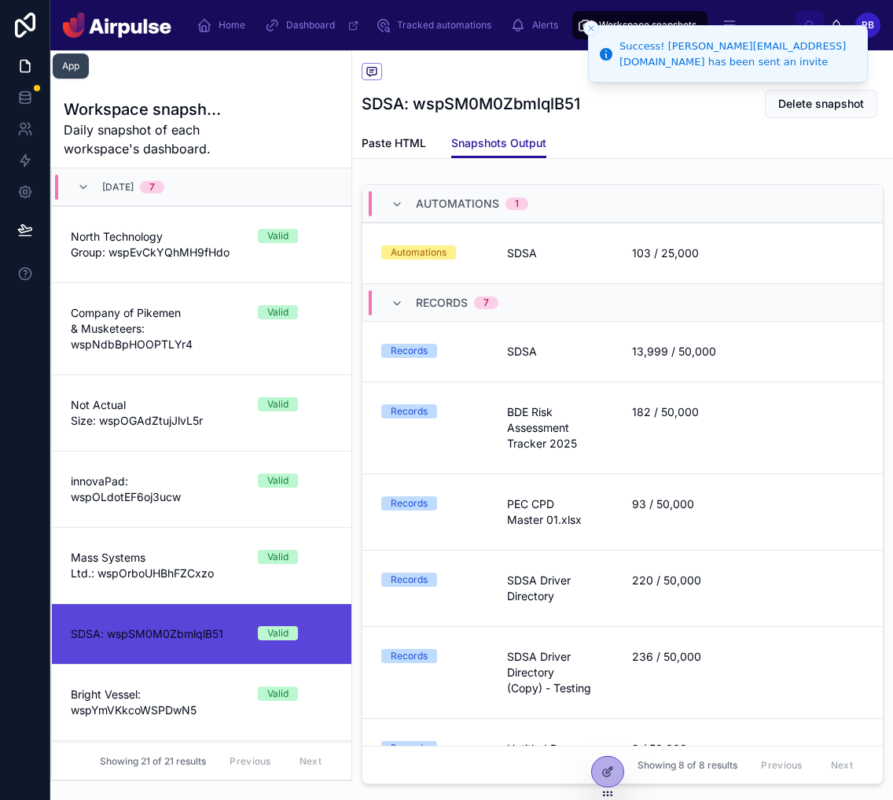
scroll to position [435, 0]
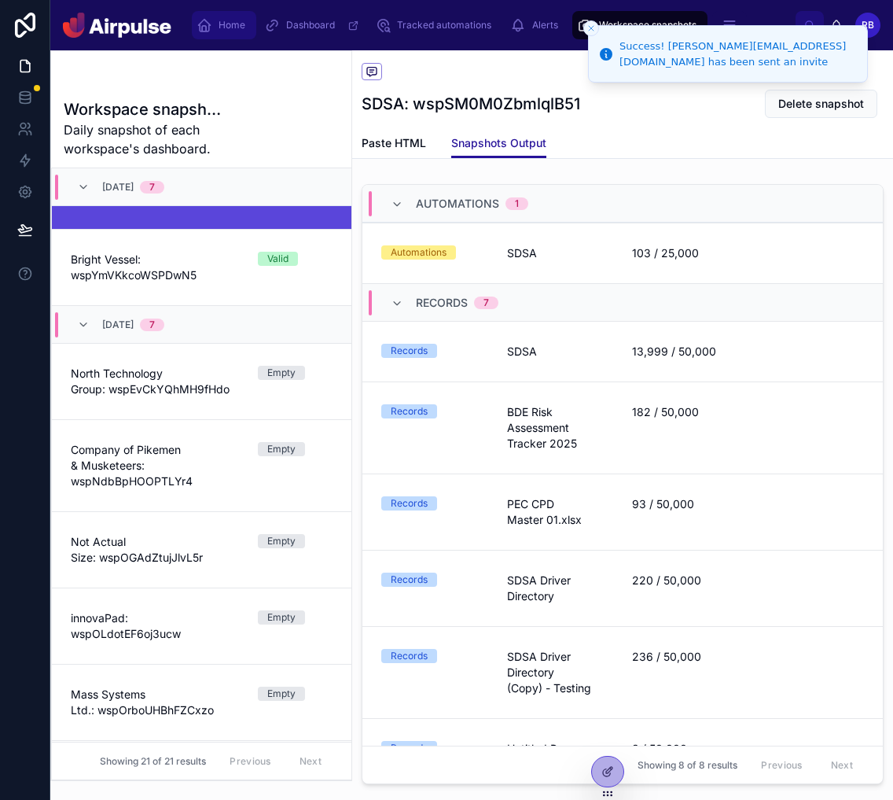
click at [230, 37] on div "Home" at bounding box center [224, 25] width 55 height 25
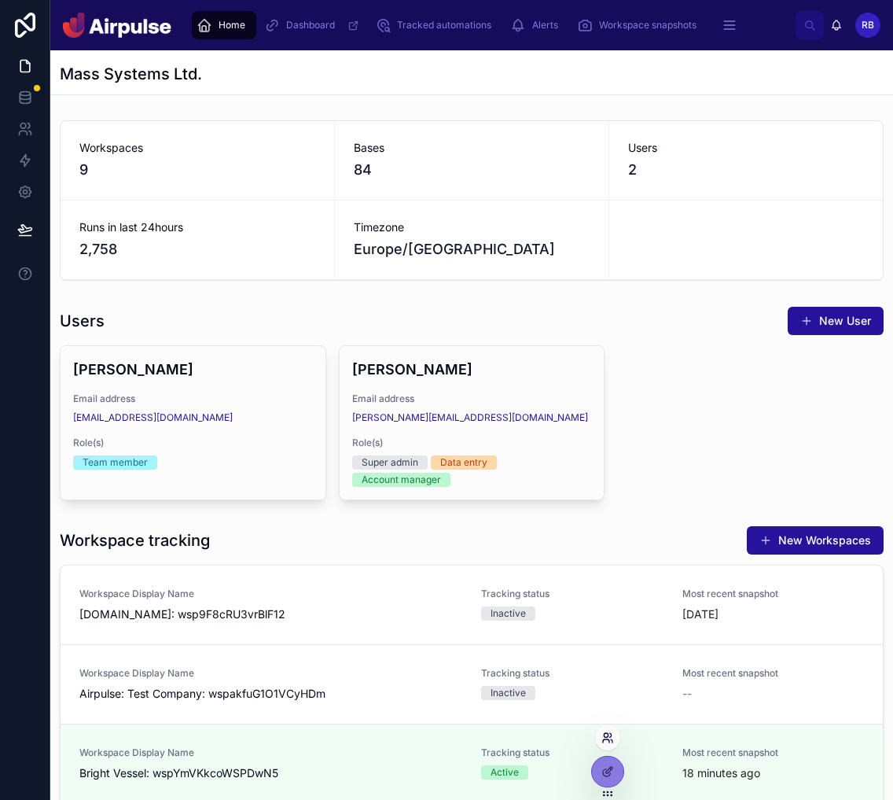
click at [609, 739] on icon at bounding box center [606, 740] width 6 height 3
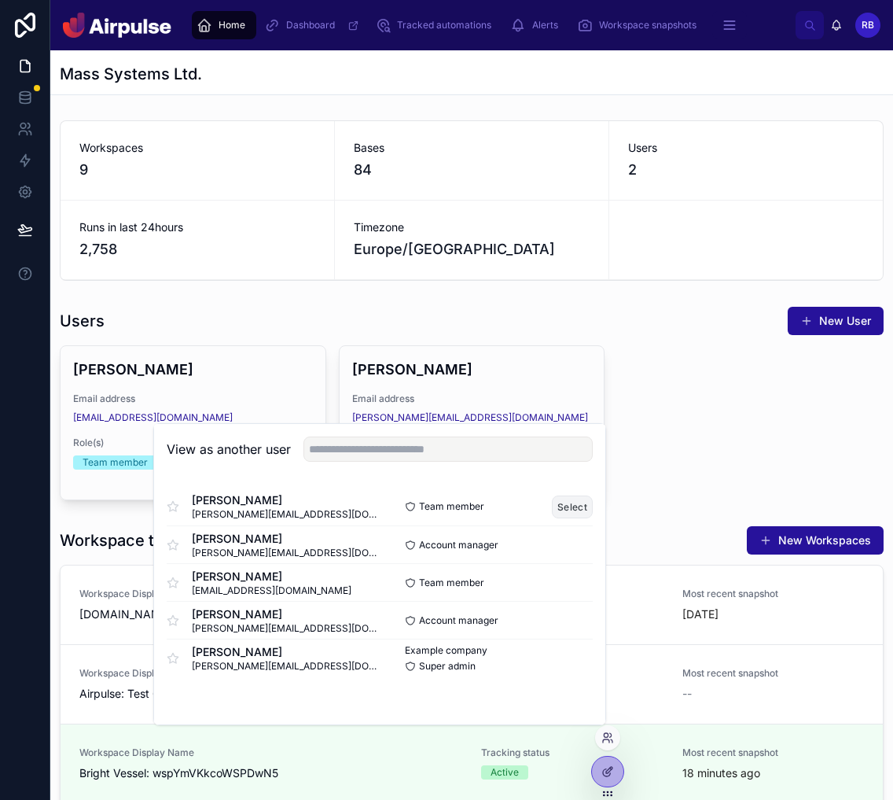
click at [580, 503] on button "Select" at bounding box center [572, 506] width 41 height 23
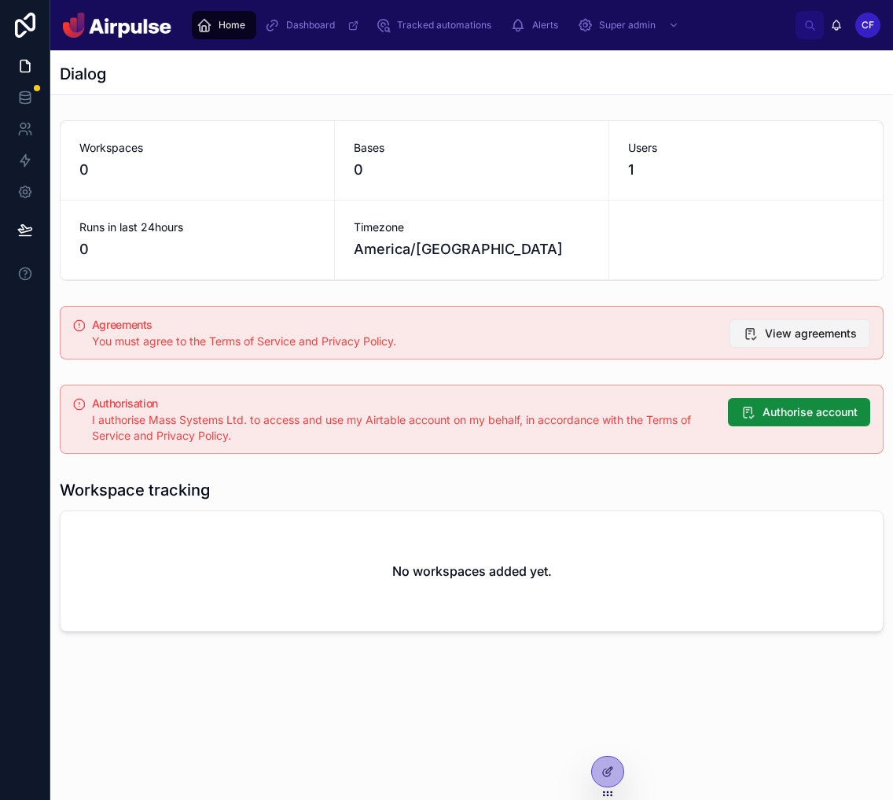
click at [789, 333] on span "View agreements" at bounding box center [811, 334] width 92 height 16
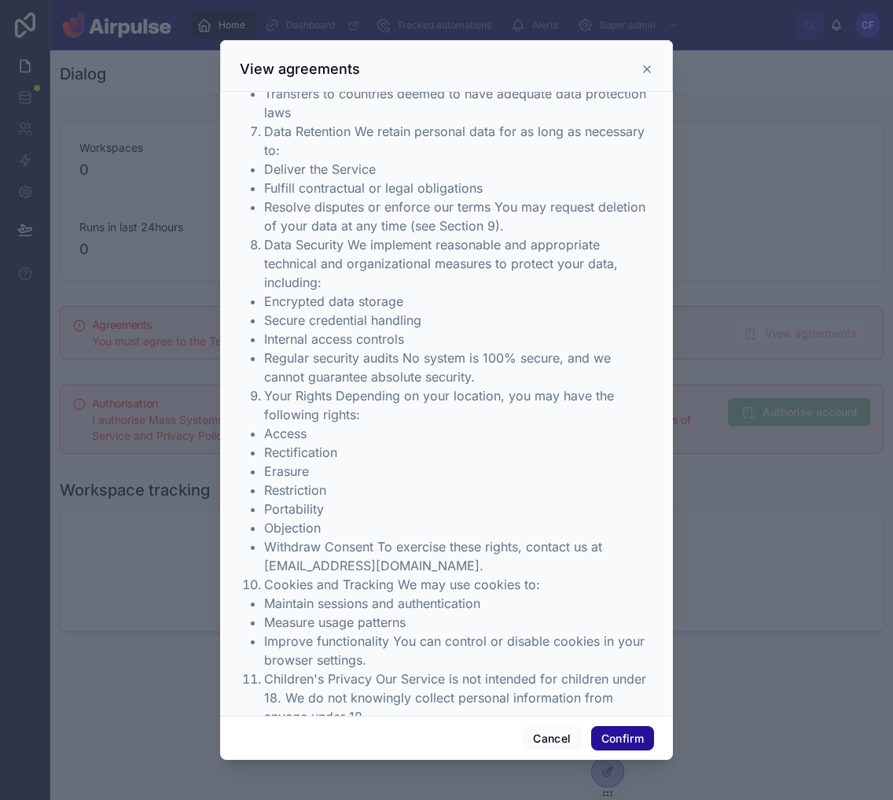
scroll to position [3183, 0]
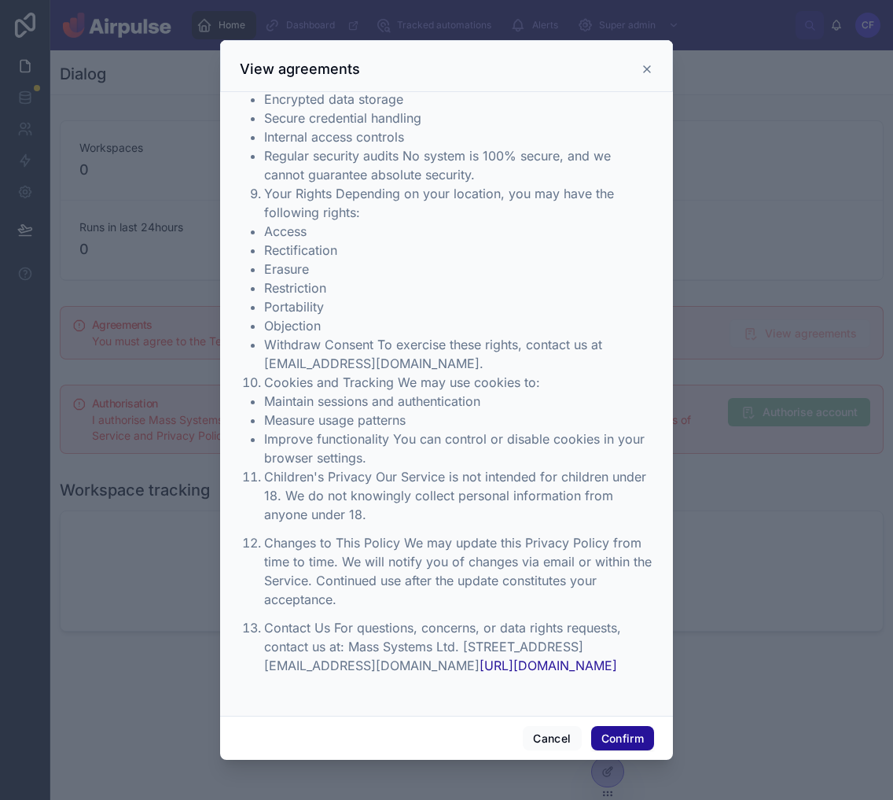
click at [736, 334] on div at bounding box center [446, 400] width 893 height 800
click at [795, 394] on div at bounding box center [446, 400] width 893 height 800
click at [558, 727] on button "Cancel" at bounding box center [552, 738] width 58 height 25
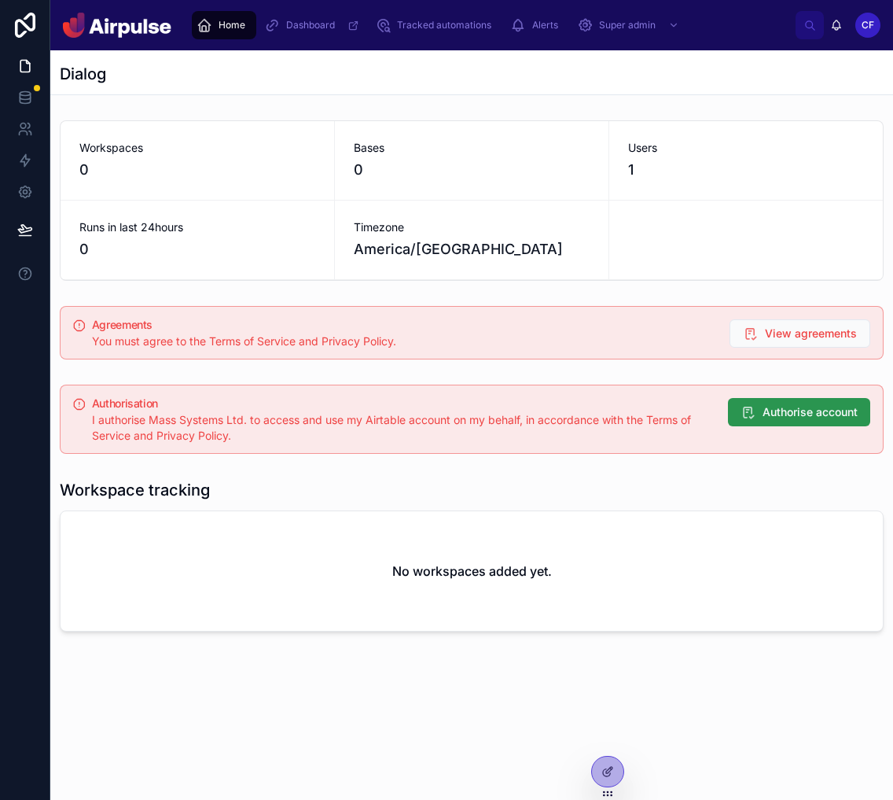
click at [808, 412] on span "Authorise account" at bounding box center [810, 412] width 95 height 16
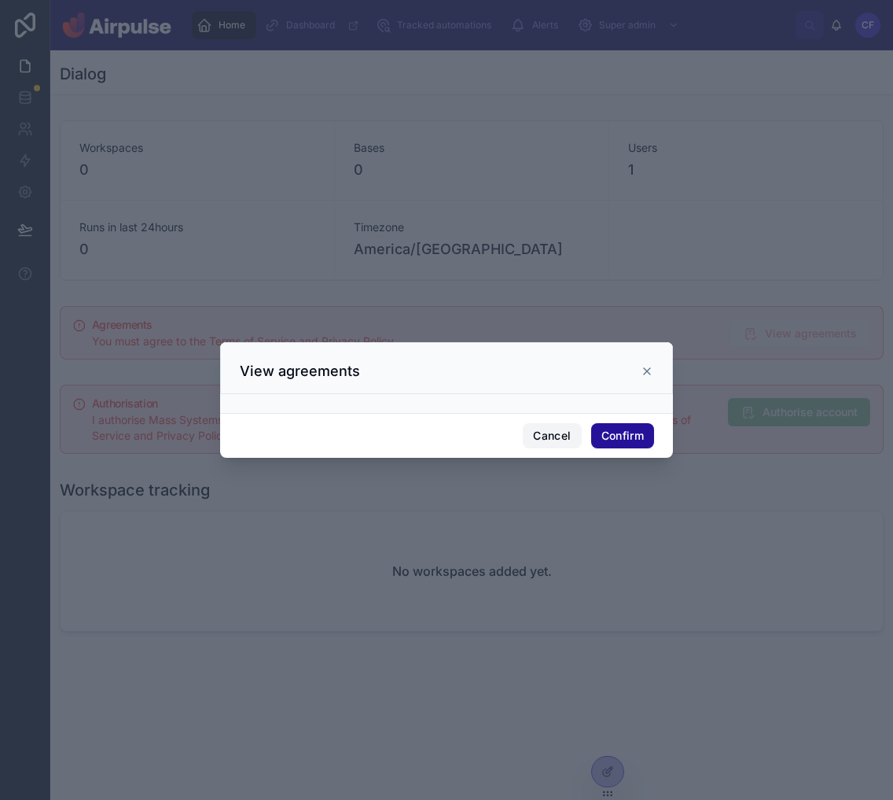
click at [547, 443] on button "Cancel" at bounding box center [552, 435] width 58 height 25
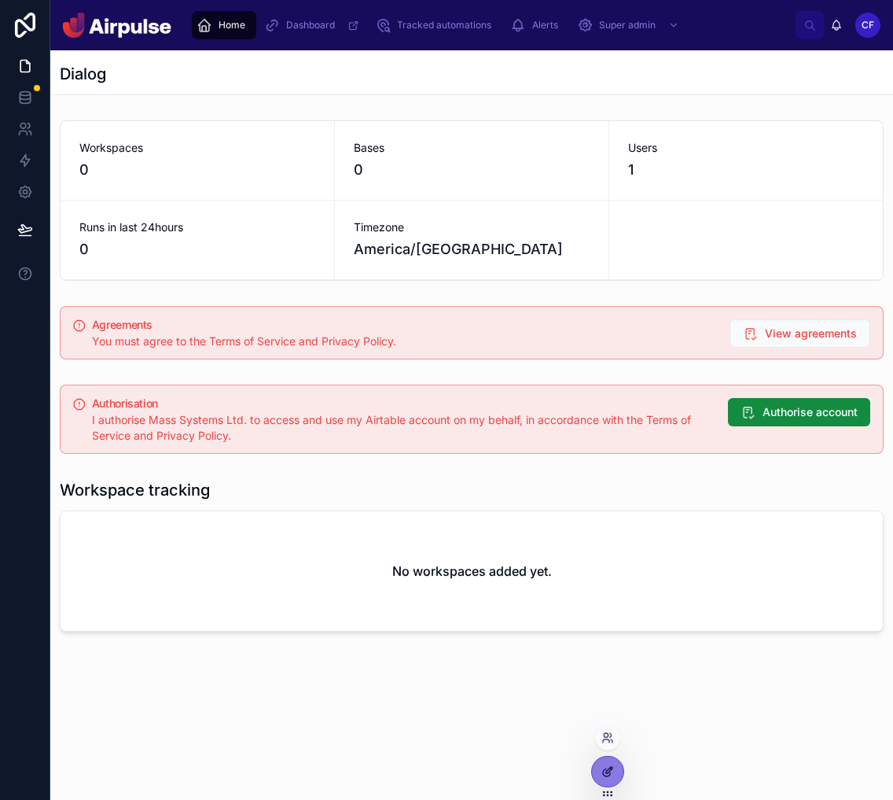
click at [605, 766] on icon at bounding box center [608, 771] width 13 height 13
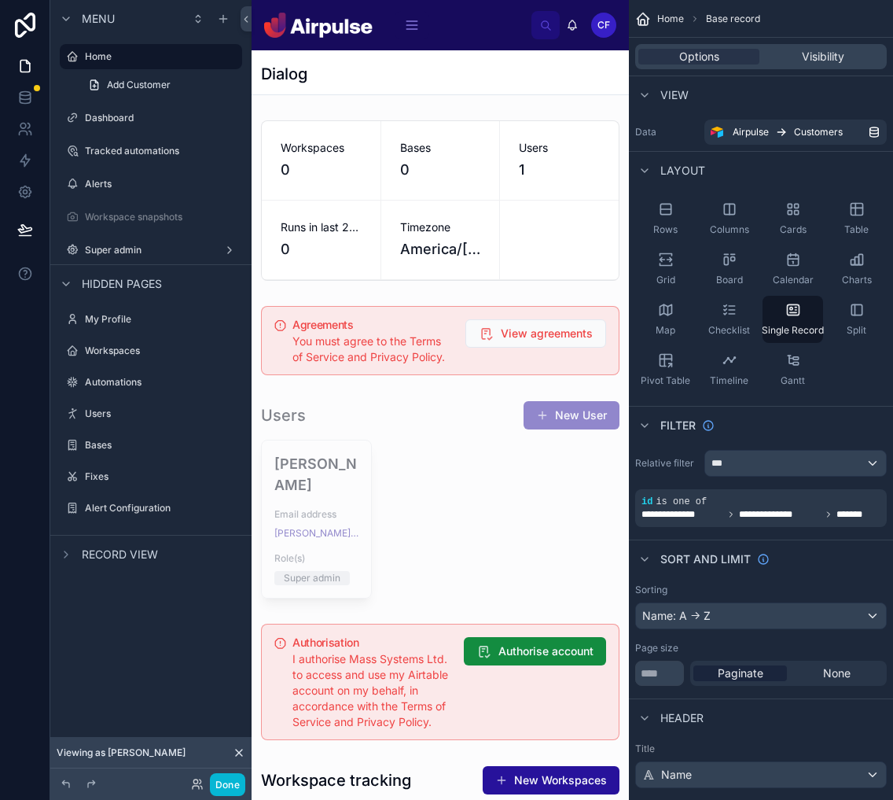
click at [535, 626] on div at bounding box center [440, 681] width 377 height 129
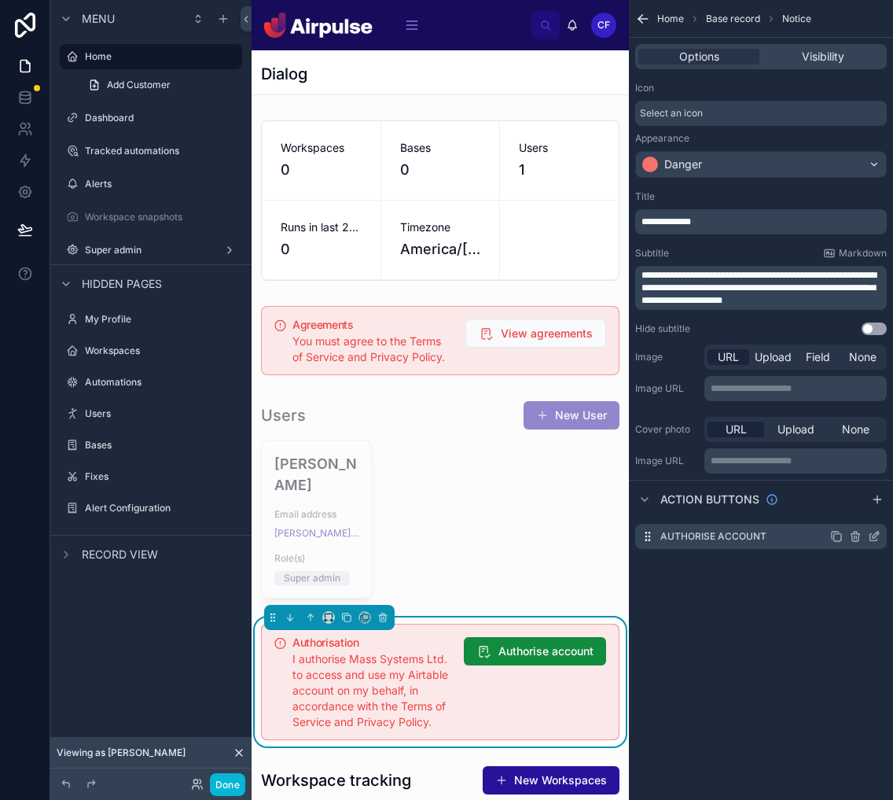
click at [871, 527] on div "Authorise account" at bounding box center [761, 536] width 252 height 25
click at [871, 539] on icon "scrollable content" at bounding box center [874, 536] width 13 height 13
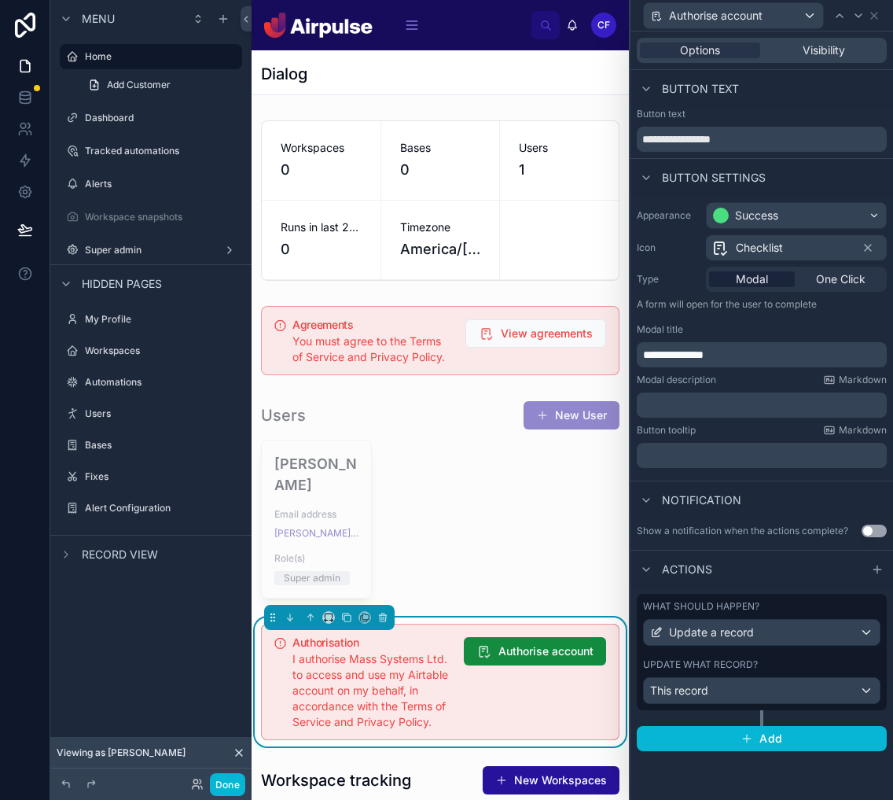
click at [797, 351] on p "**********" at bounding box center [763, 355] width 241 height 16
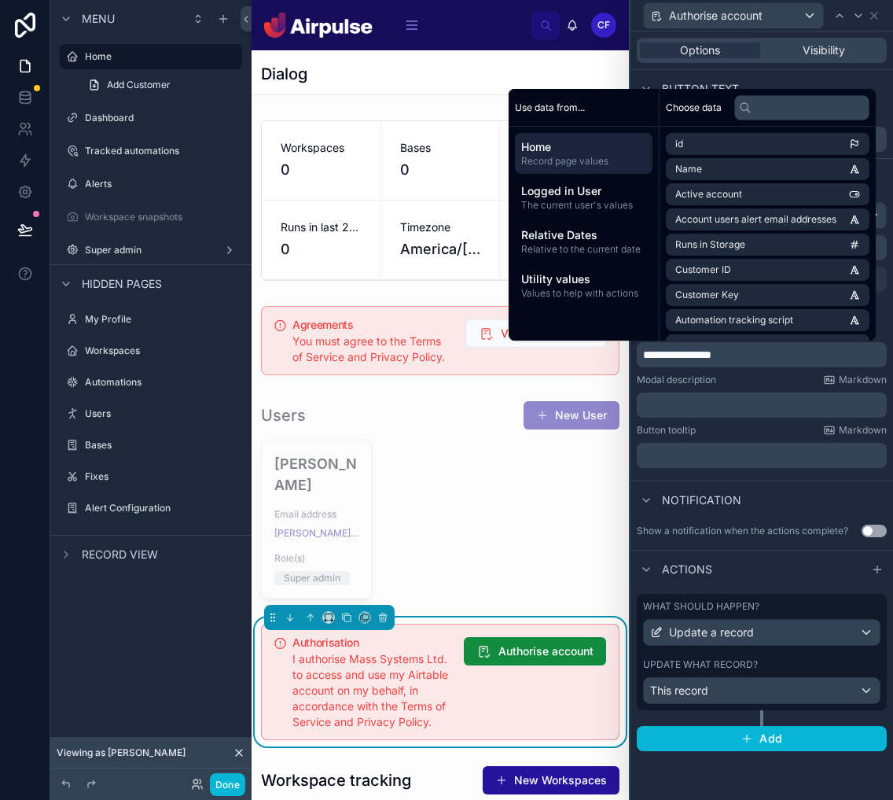
click at [403, 668] on span "I authorise Mass Systems Ltd. to access and use my Airtable account on my behal…" at bounding box center [371, 690] width 156 height 76
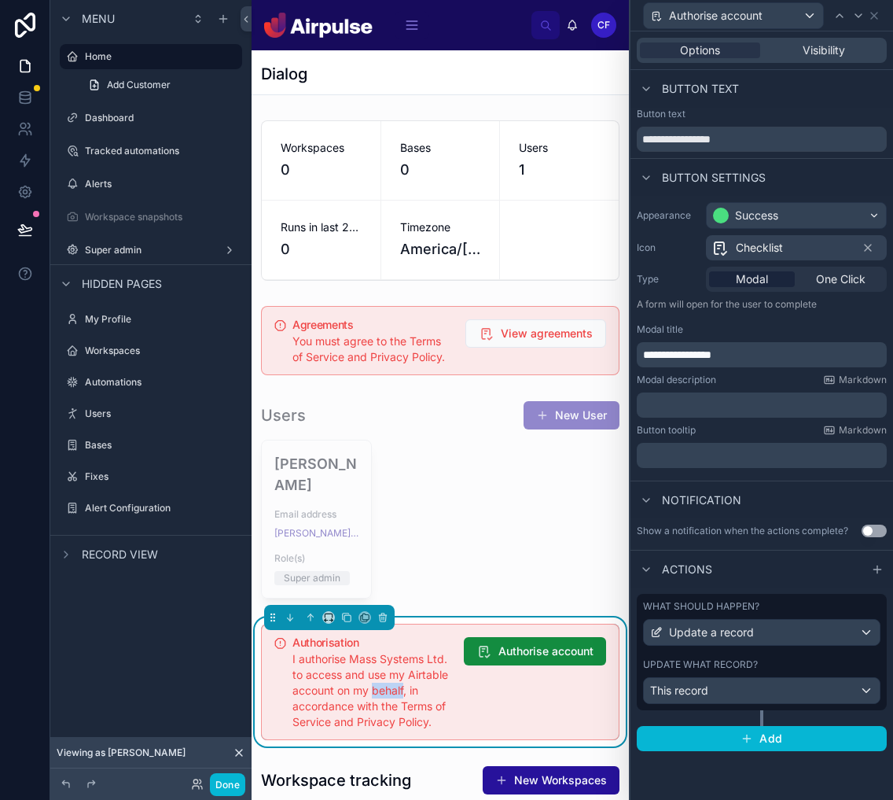
click at [403, 668] on span "I authorise Mass Systems Ltd. to access and use my Airtable account on my behal…" at bounding box center [371, 690] width 156 height 76
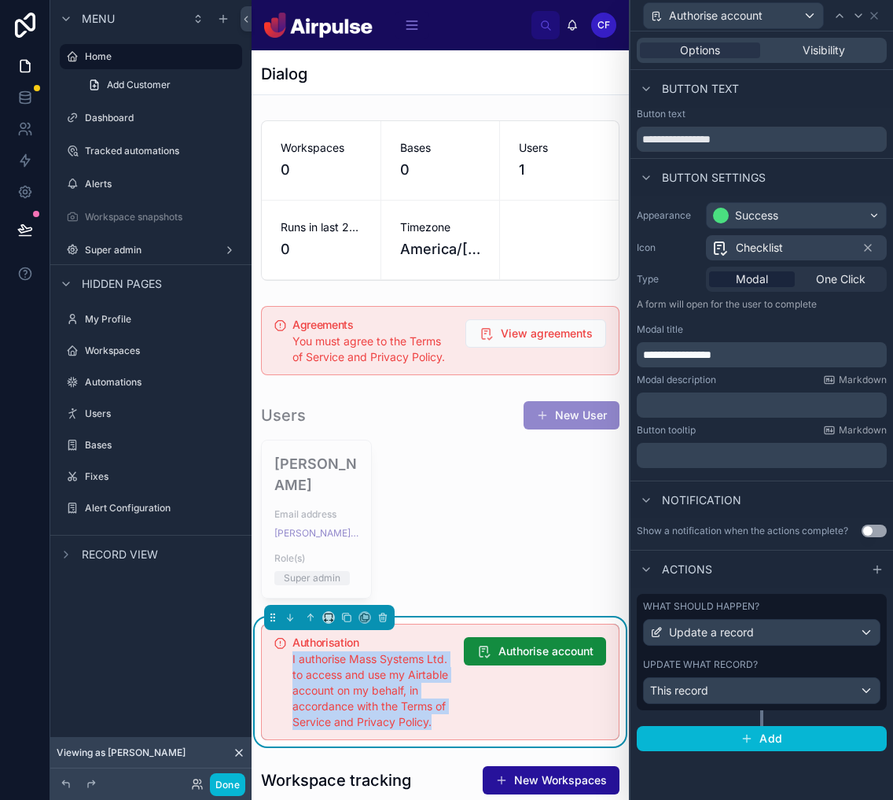
click at [403, 668] on span "I authorise Mass Systems Ltd. to access and use my Airtable account on my behal…" at bounding box center [371, 690] width 156 height 76
copy span "I authorise Mass Systems Ltd. to access and use my Airtable account on my behal…"
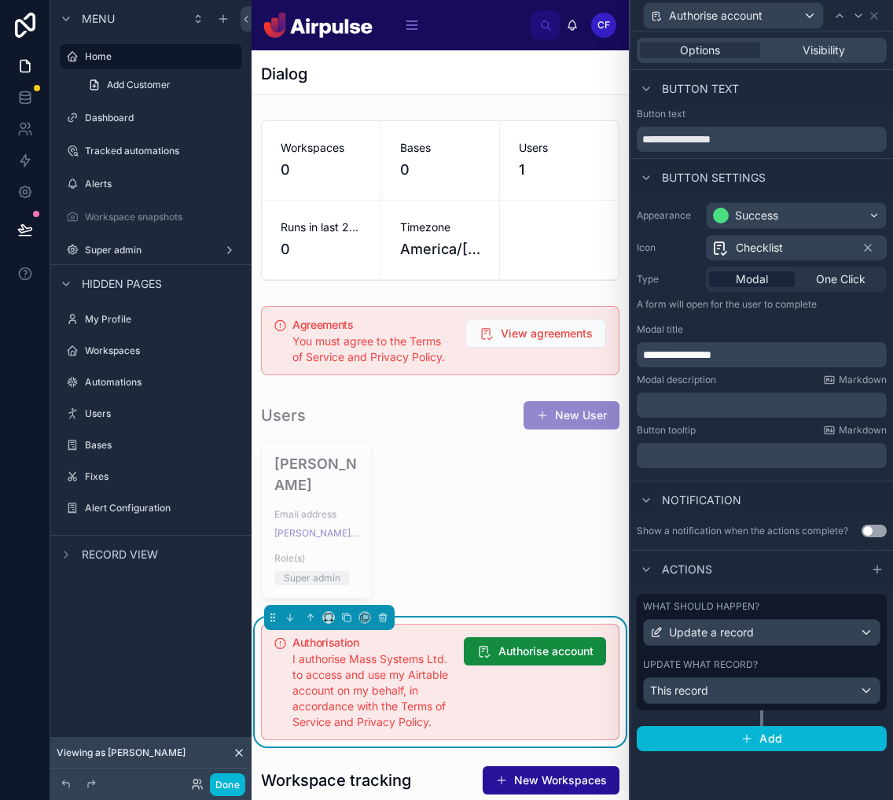
click at [752, 414] on div "﻿" at bounding box center [762, 404] width 250 height 25
click at [763, 408] on p "﻿" at bounding box center [763, 405] width 241 height 16
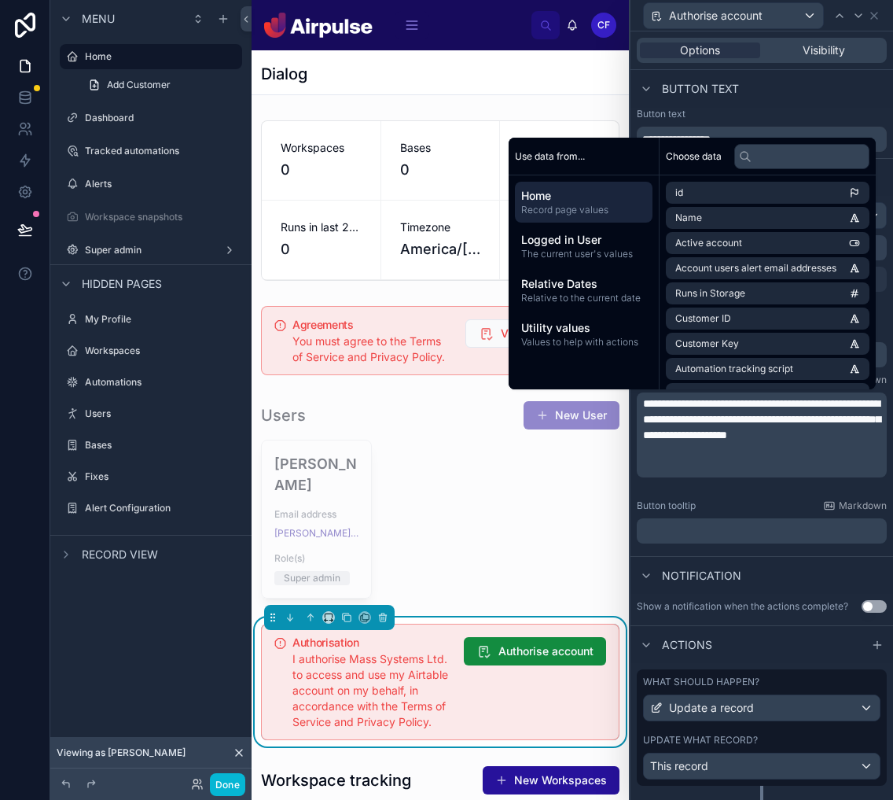
scroll to position [0, 0]
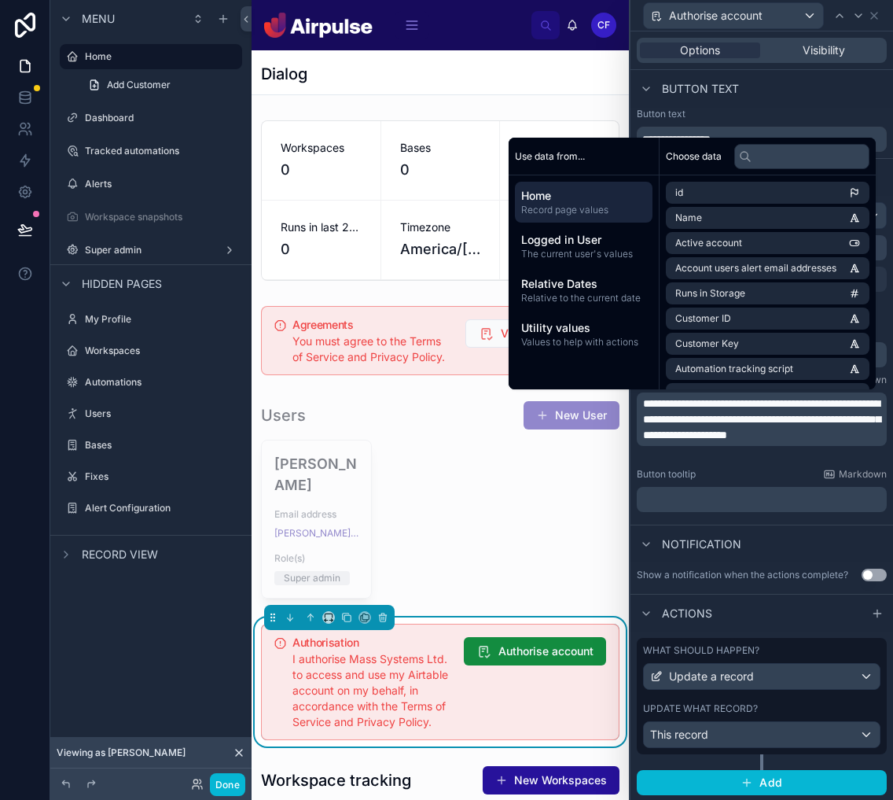
click at [813, 519] on div "**********" at bounding box center [762, 360] width 263 height 329
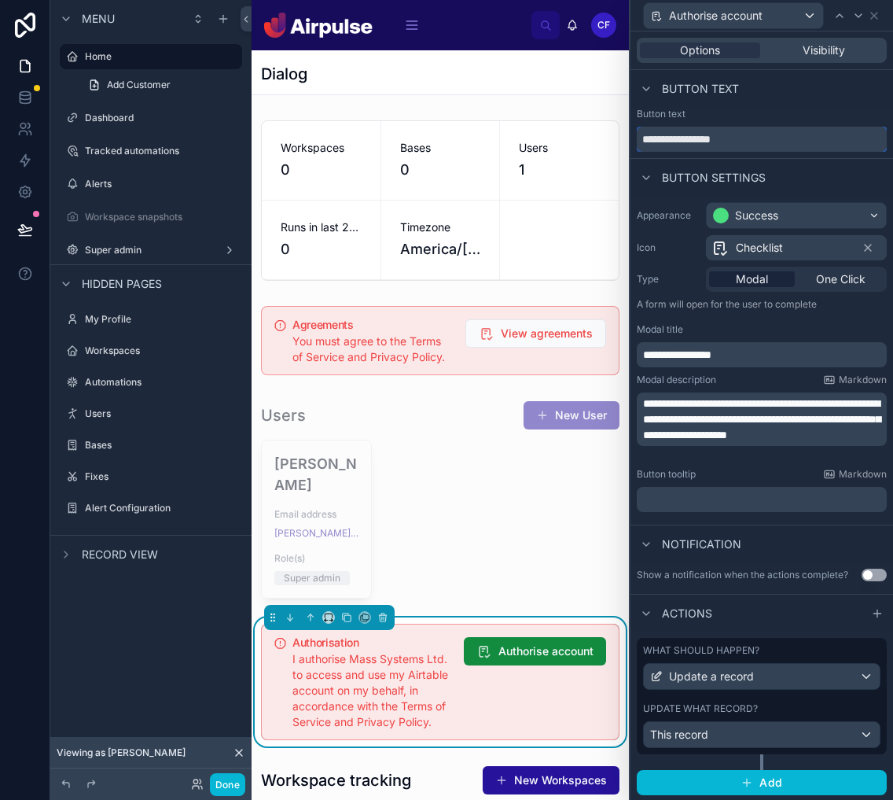
drag, startPoint x: 806, startPoint y: 140, endPoint x: 698, endPoint y: 138, distance: 108.6
click at [698, 138] on input "**********" at bounding box center [762, 139] width 250 height 25
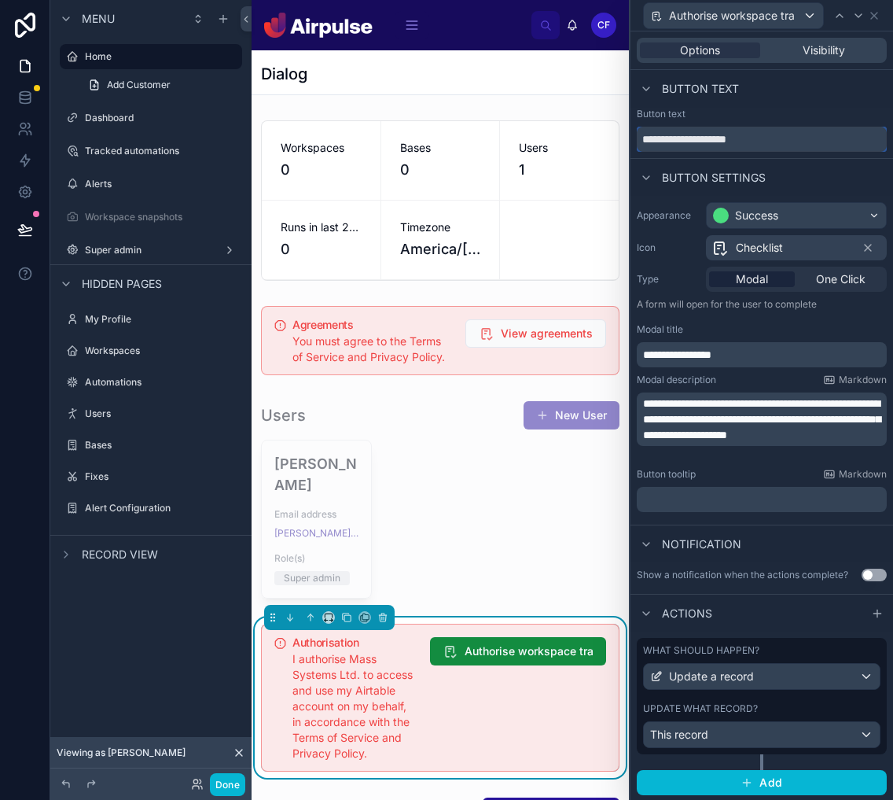
type input "**********"
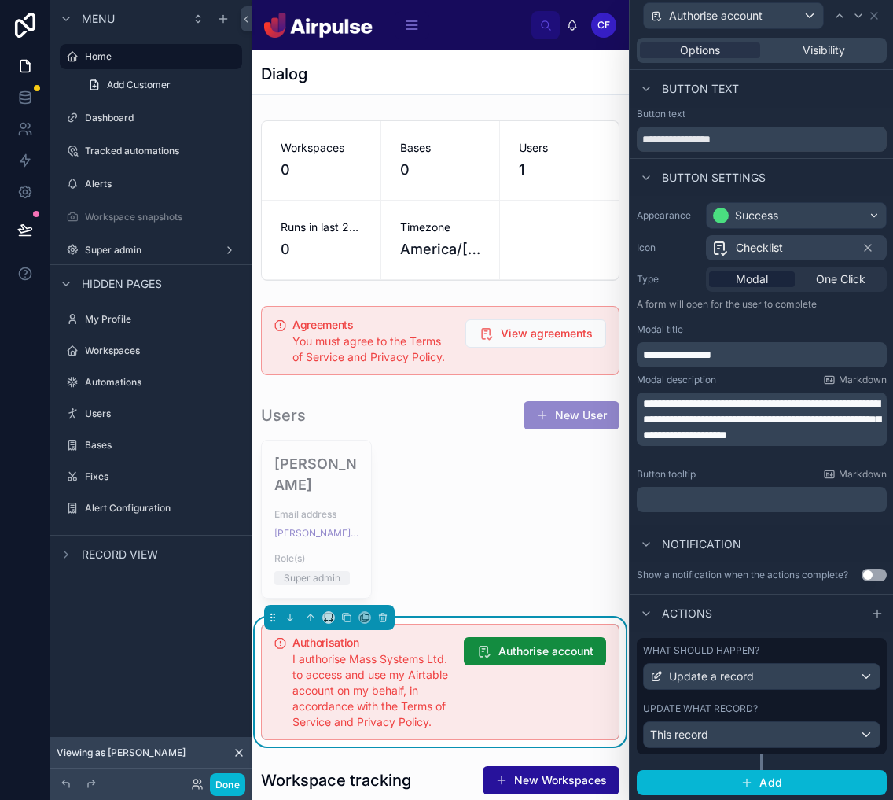
click at [803, 434] on span "**********" at bounding box center [761, 419] width 237 height 42
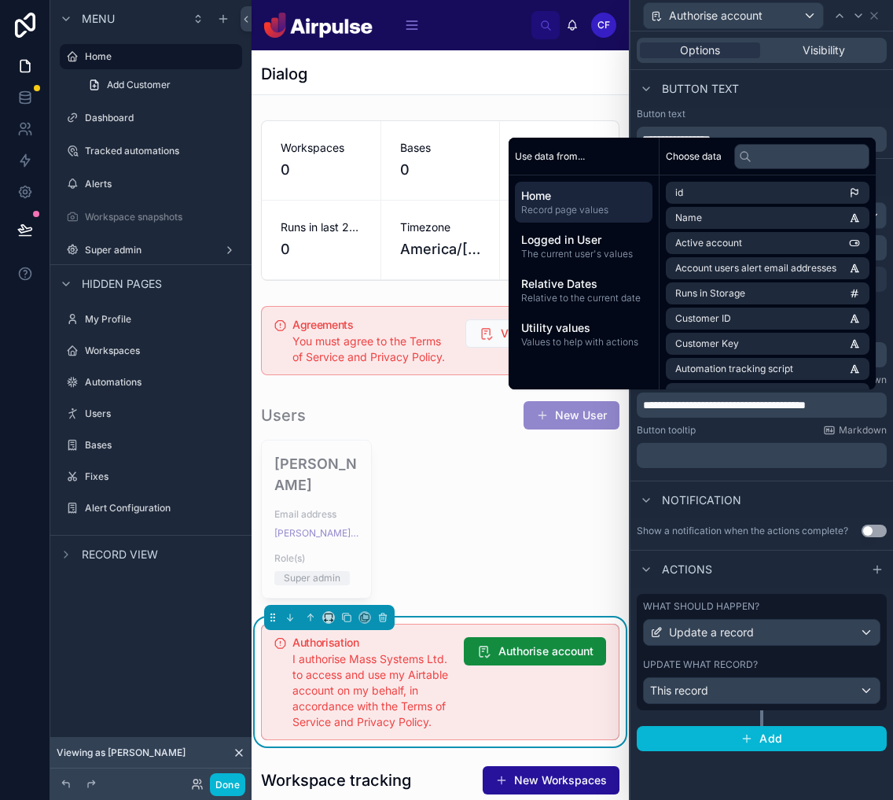
click at [797, 495] on div "Notification" at bounding box center [762, 500] width 263 height 38
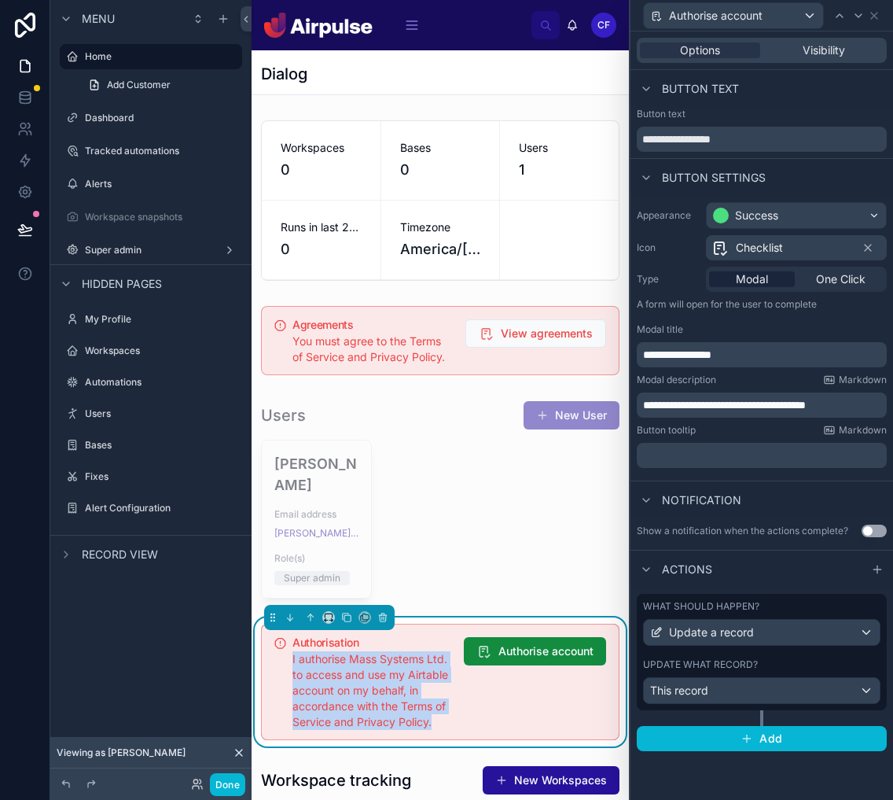
drag, startPoint x: 439, startPoint y: 703, endPoint x: 292, endPoint y: 632, distance: 163.2
click at [292, 632] on div "Authorisation I authorise Mass Systems Ltd. to access and use my Airtable accou…" at bounding box center [440, 682] width 359 height 116
copy span "I authorise Mass Systems Ltd. to access and use my Airtable account on my behal…"
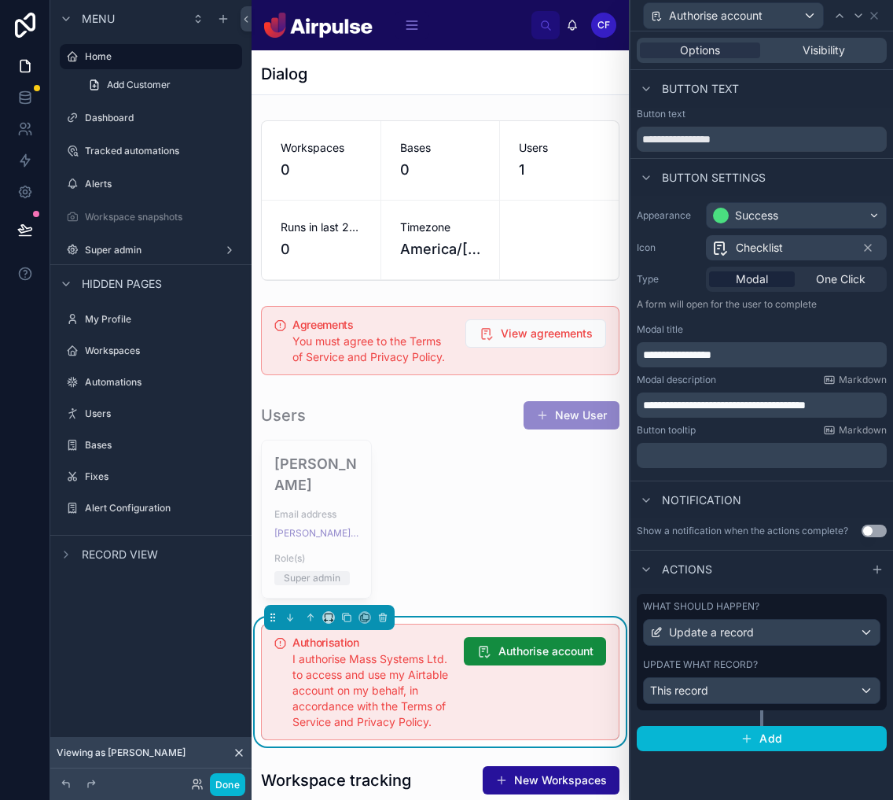
click at [806, 407] on span "**********" at bounding box center [724, 404] width 163 height 11
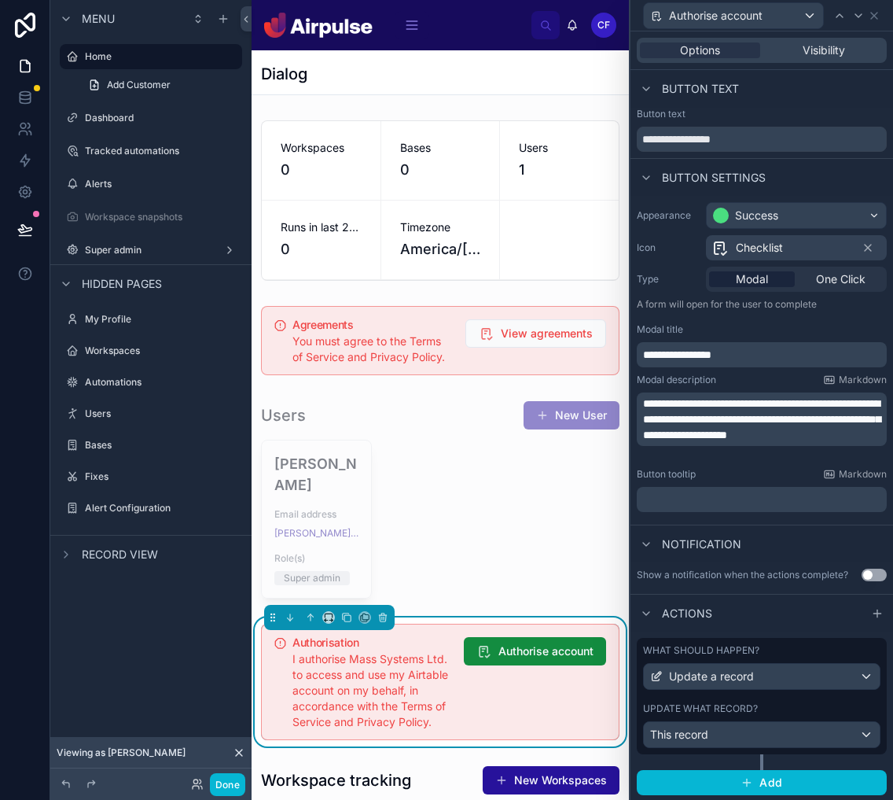
click at [868, 87] on div "Button text" at bounding box center [762, 89] width 263 height 38
click at [872, 20] on icon at bounding box center [874, 15] width 13 height 13
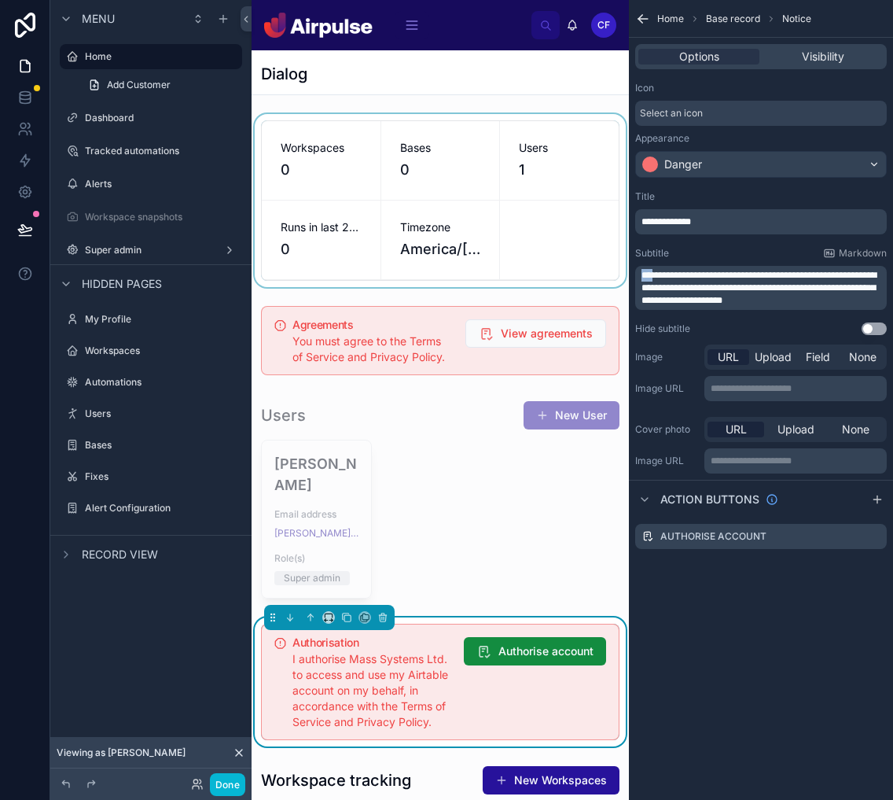
drag, startPoint x: 595, startPoint y: 277, endPoint x: 561, endPoint y: 277, distance: 34.6
click at [561, 277] on div "Home Dashboard Tracked automations Alerts Workspace snapshots Super admin CF [P…" at bounding box center [573, 400] width 642 height 800
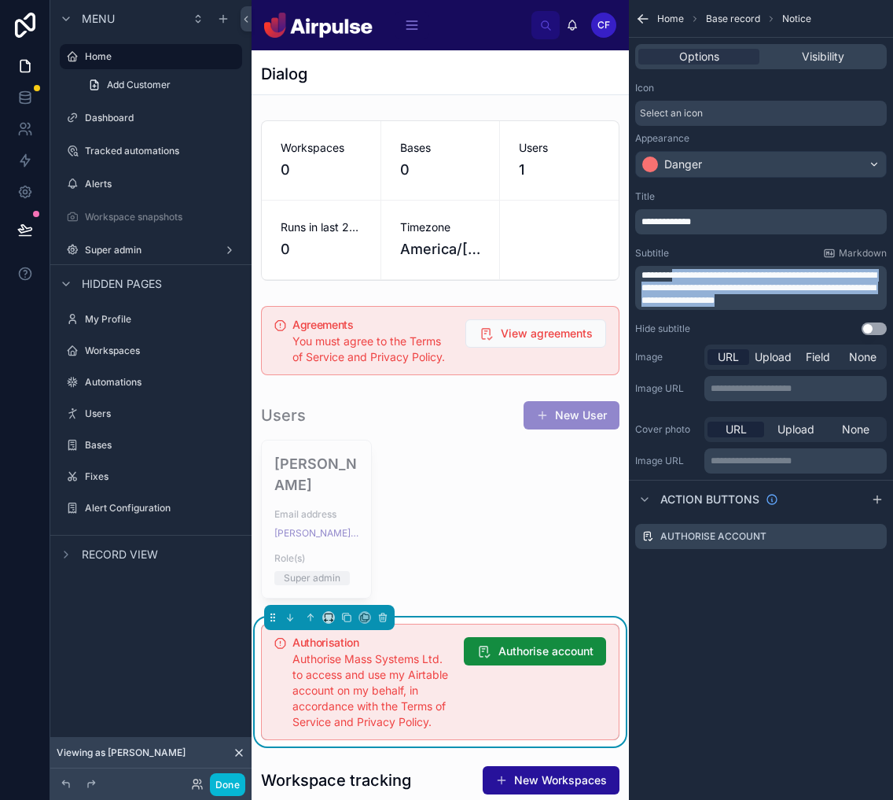
drag, startPoint x: 679, startPoint y: 279, endPoint x: 952, endPoint y: 357, distance: 283.0
click at [893, 357] on html "Menu Home Add Customer Dashboard Tracked automations Alerts Workspace snapshots…" at bounding box center [446, 400] width 893 height 800
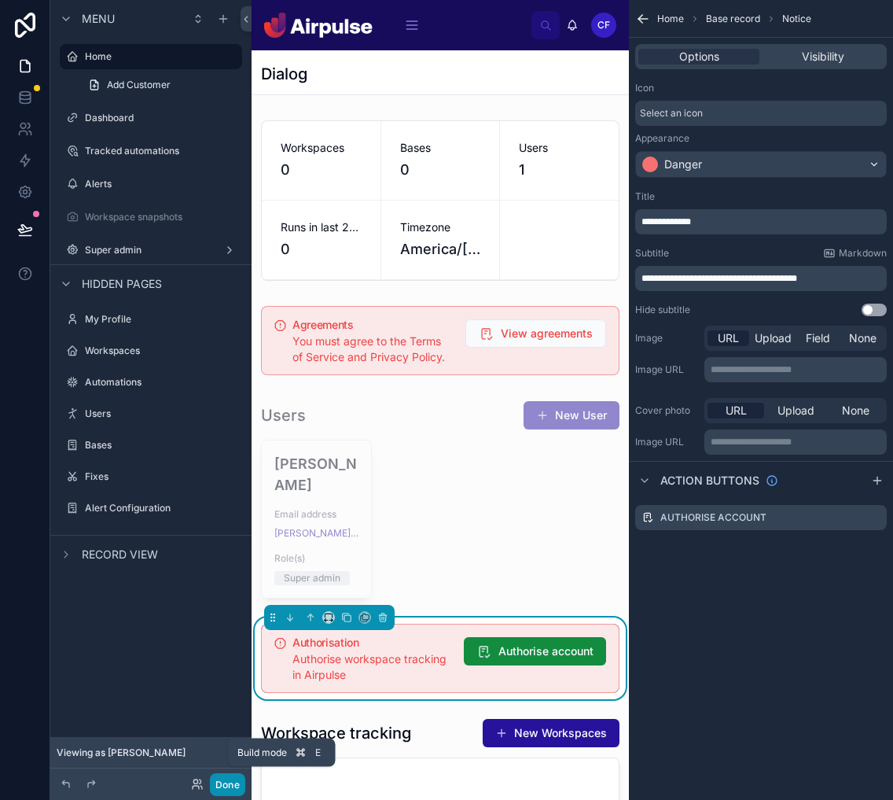
click at [223, 786] on button "Done" at bounding box center [227, 784] width 35 height 23
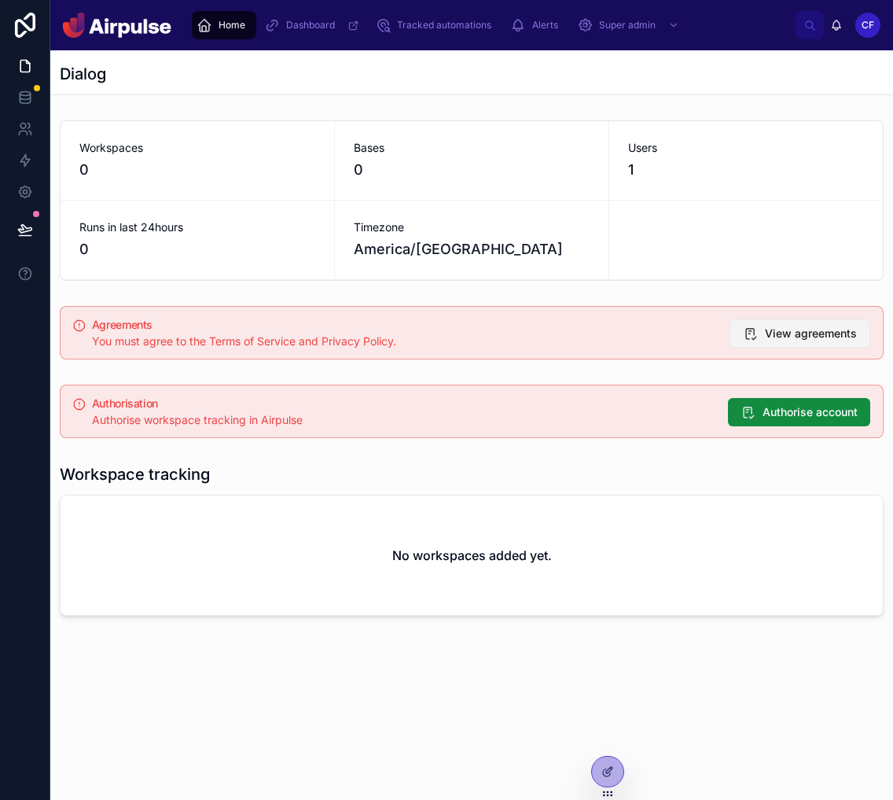
click at [788, 341] on button "View agreements" at bounding box center [800, 333] width 141 height 28
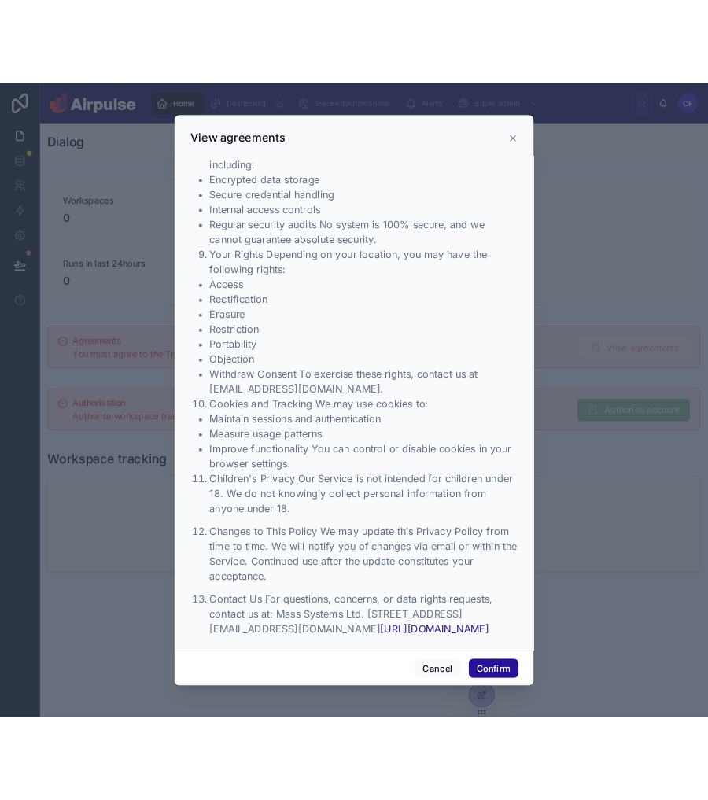
scroll to position [3183, 0]
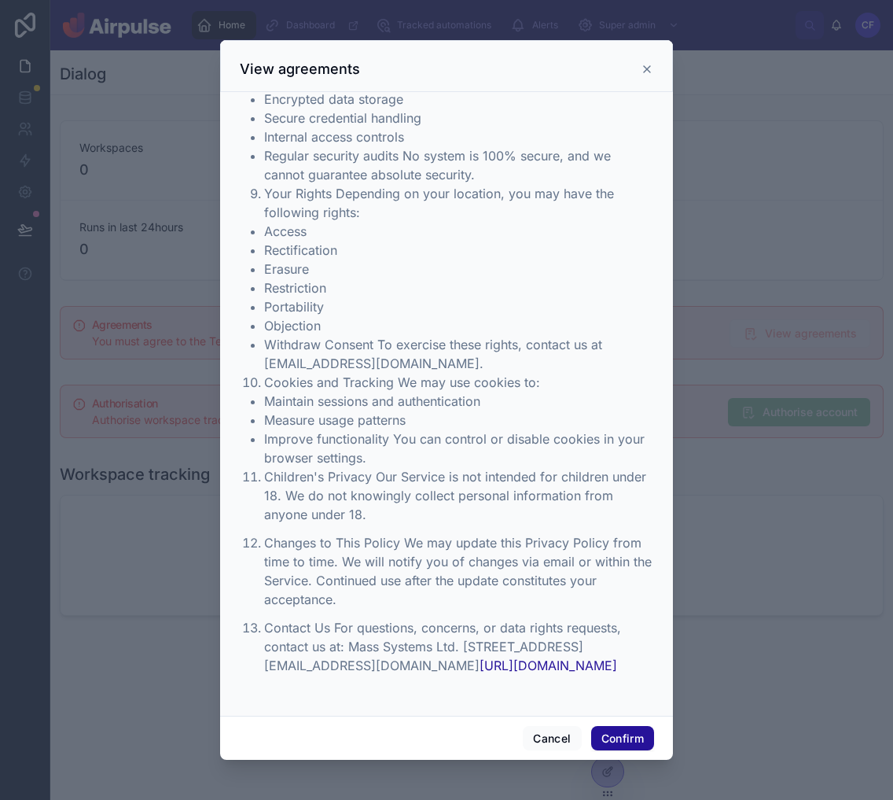
click at [787, 395] on div at bounding box center [446, 400] width 893 height 800
click at [549, 723] on div "Cancel Confirm" at bounding box center [446, 738] width 453 height 45
click at [543, 738] on button "Cancel" at bounding box center [552, 738] width 58 height 25
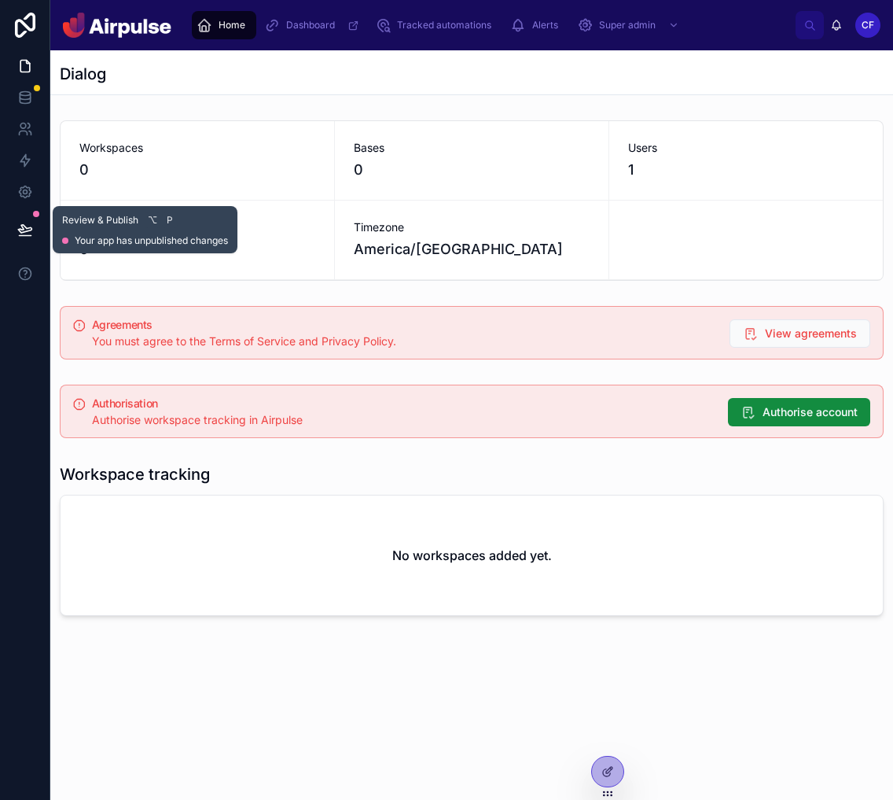
click at [31, 225] on icon at bounding box center [25, 230] width 16 height 16
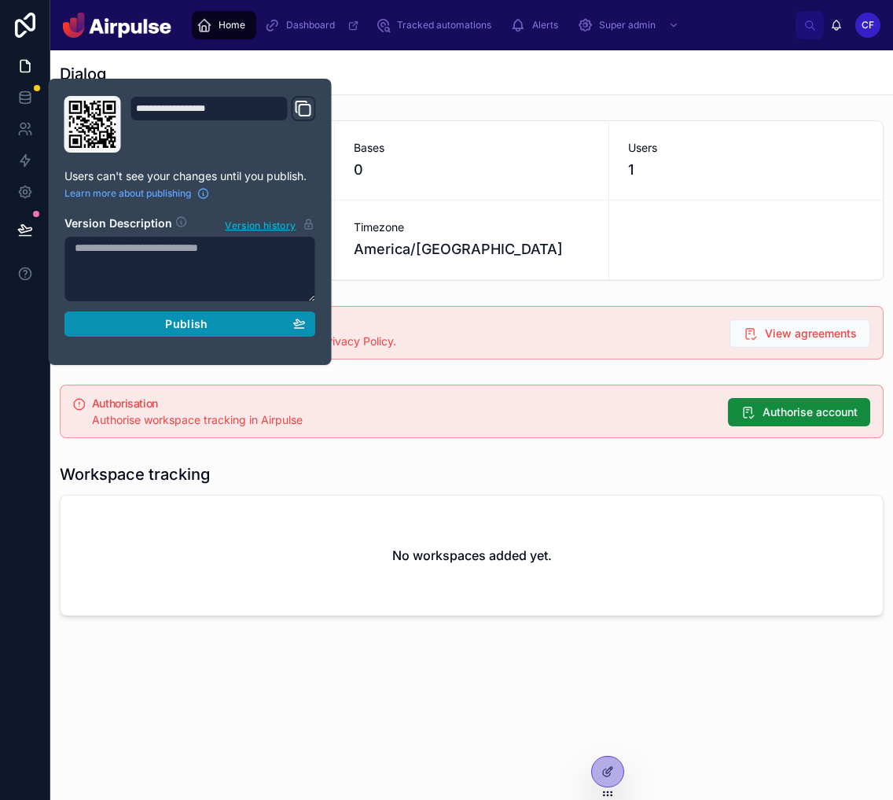
click at [182, 331] on button "Publish" at bounding box center [190, 323] width 252 height 25
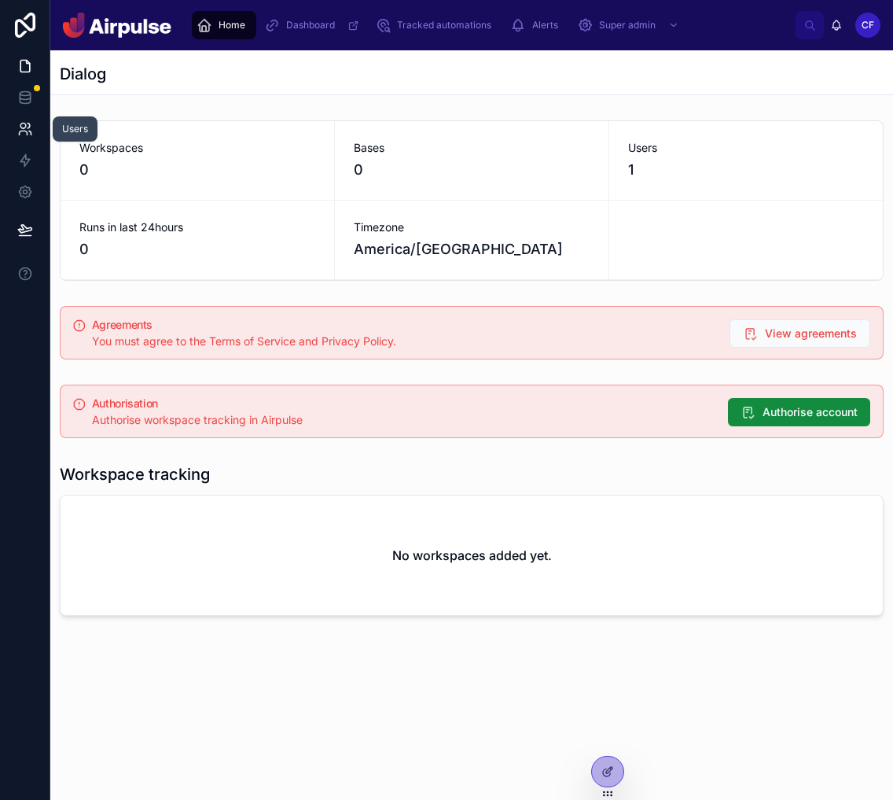
click at [13, 120] on link at bounding box center [25, 128] width 50 height 31
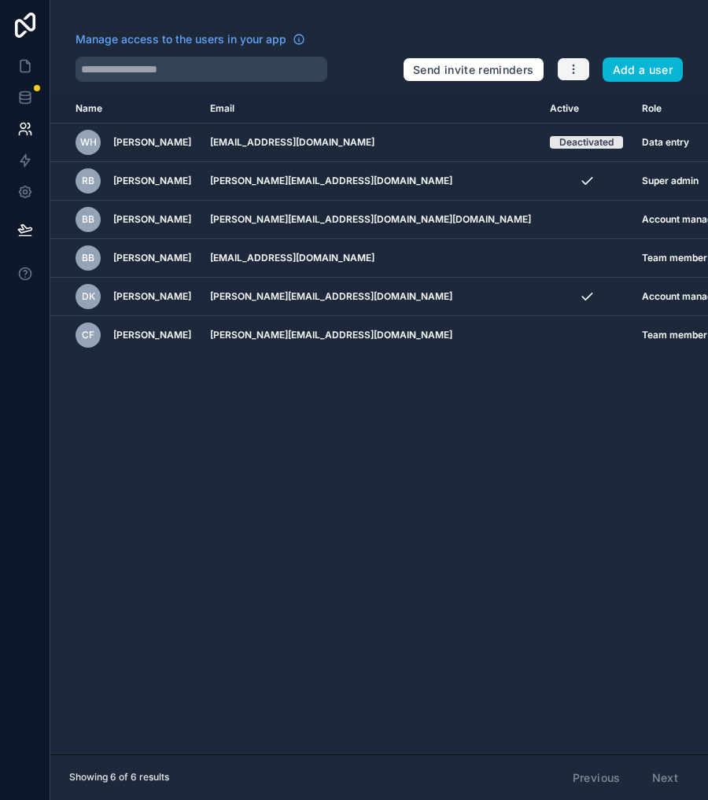
click at [576, 71] on icon "button" at bounding box center [573, 69] width 13 height 13
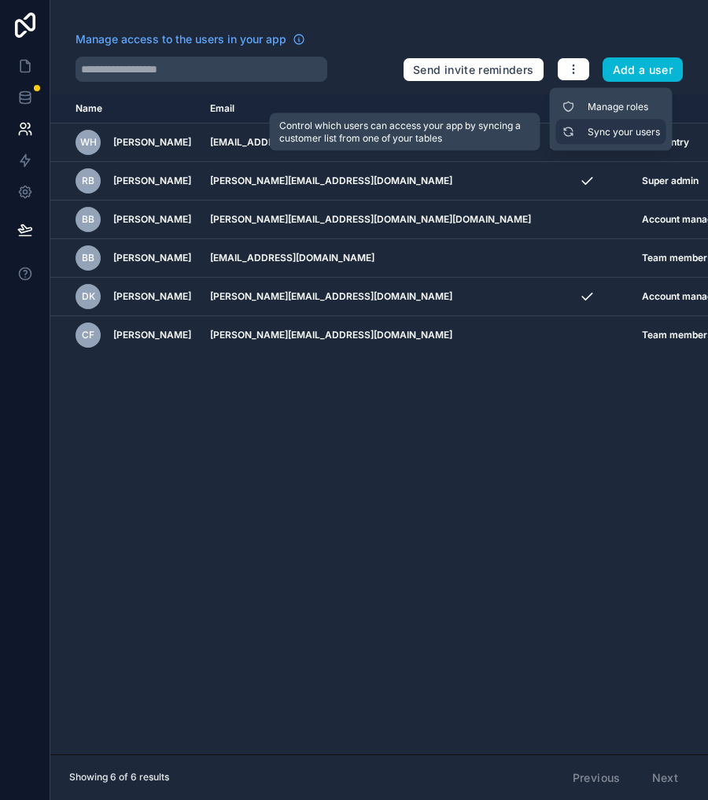
click at [626, 135] on link "Sync your users" at bounding box center [611, 132] width 110 height 25
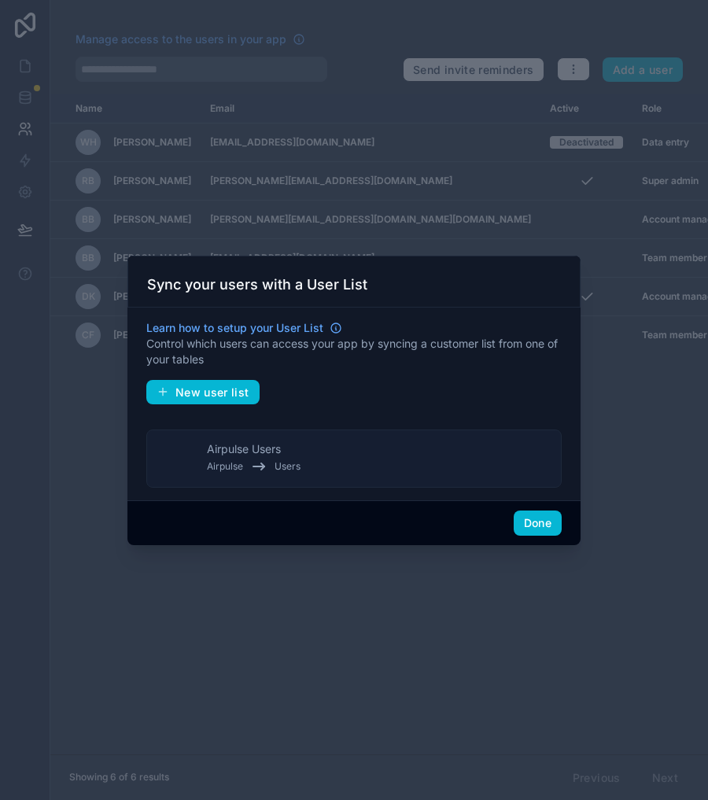
click at [382, 442] on button "Airpulse Users Airpulse Users" at bounding box center [353, 458] width 415 height 58
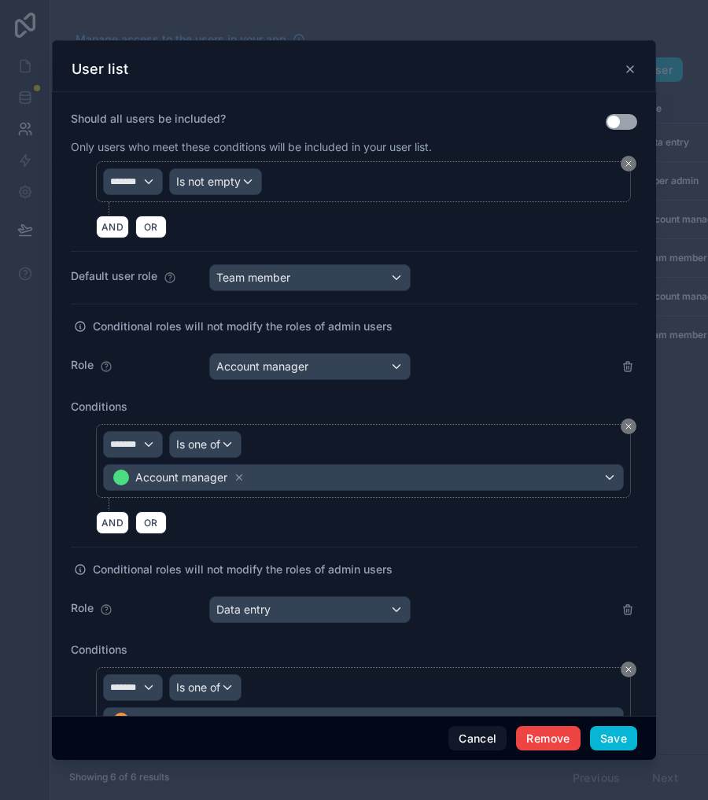
scroll to position [546, 0]
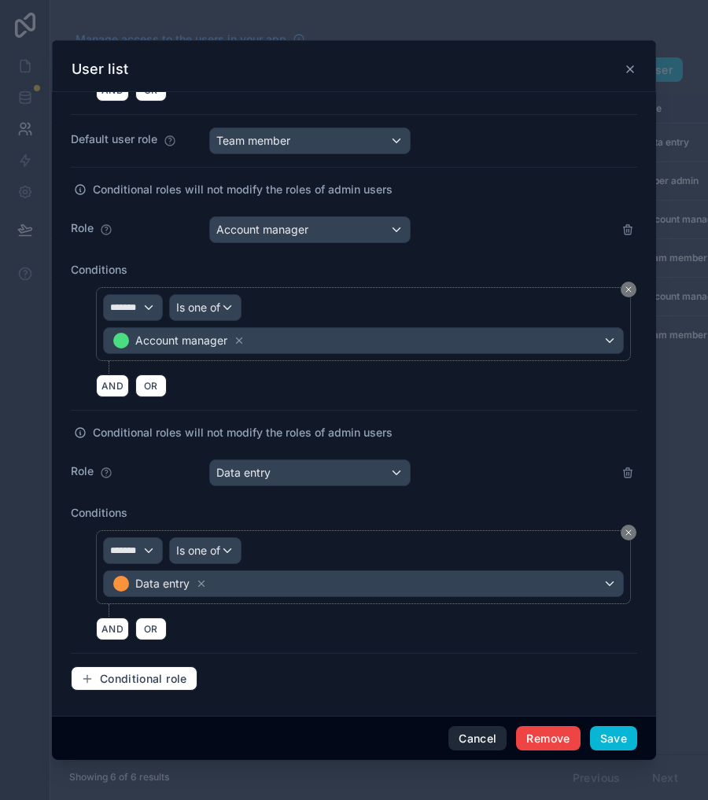
click at [492, 737] on button "Cancel" at bounding box center [477, 738] width 58 height 25
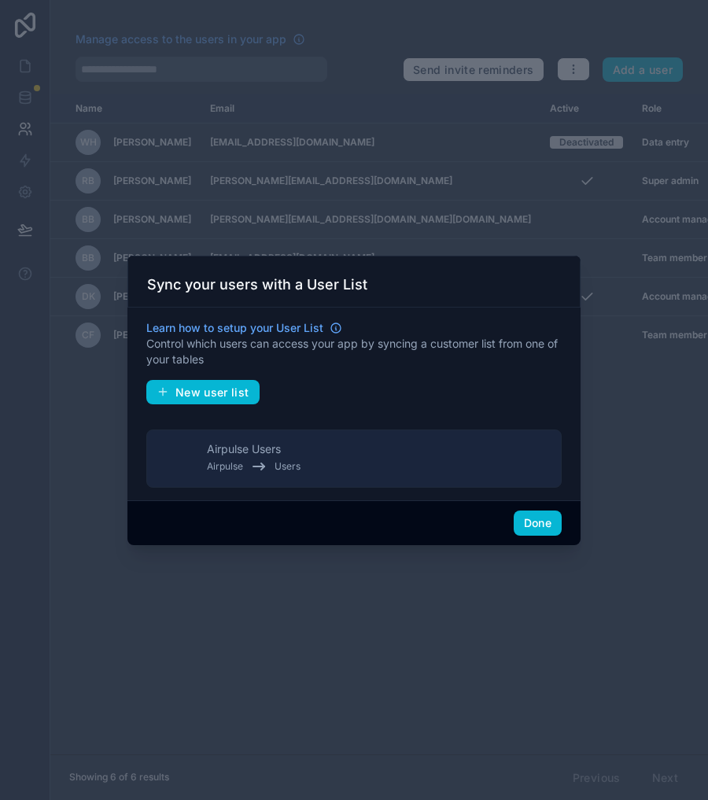
click at [499, 558] on div at bounding box center [354, 400] width 708 height 800
click at [32, 88] on div at bounding box center [354, 400] width 708 height 800
click at [546, 530] on button "Done" at bounding box center [538, 522] width 48 height 25
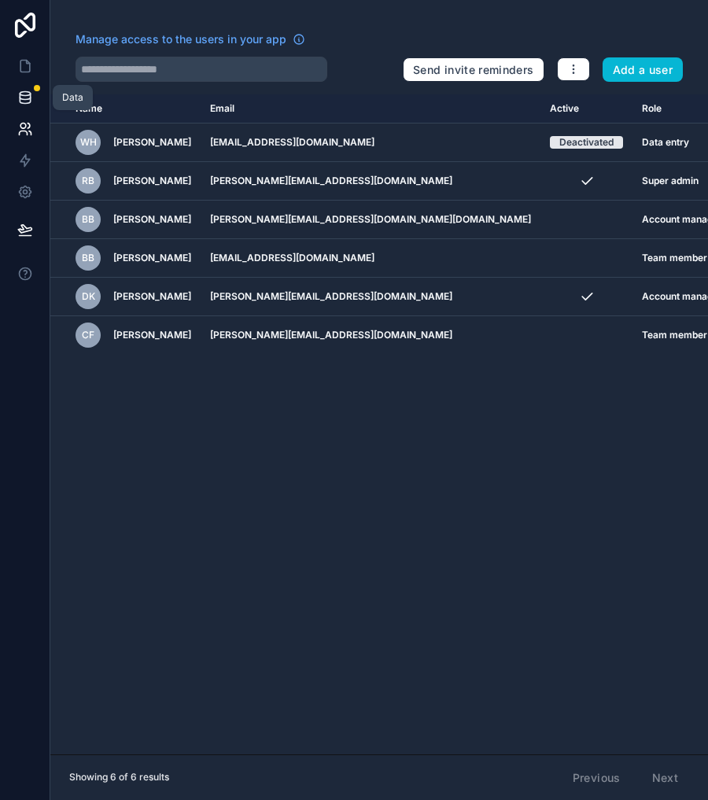
click at [31, 110] on link at bounding box center [25, 97] width 50 height 31
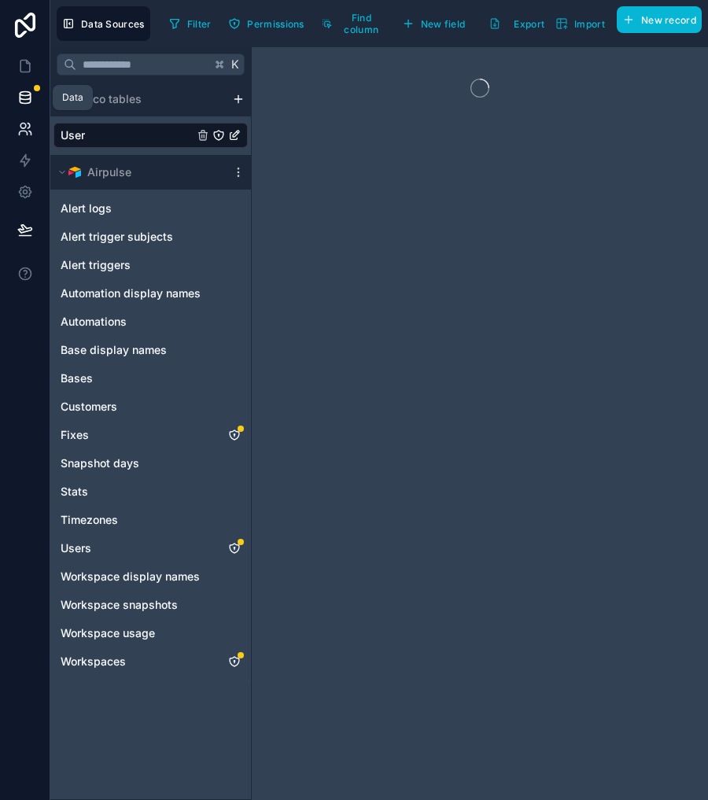
click at [30, 132] on icon at bounding box center [30, 133] width 2 height 4
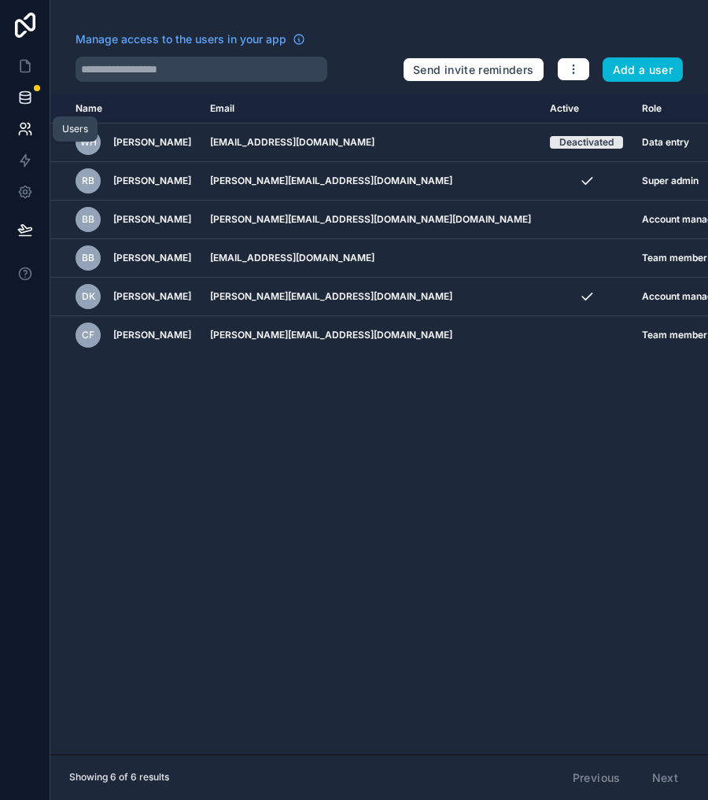
click at [28, 105] on link at bounding box center [25, 97] width 50 height 31
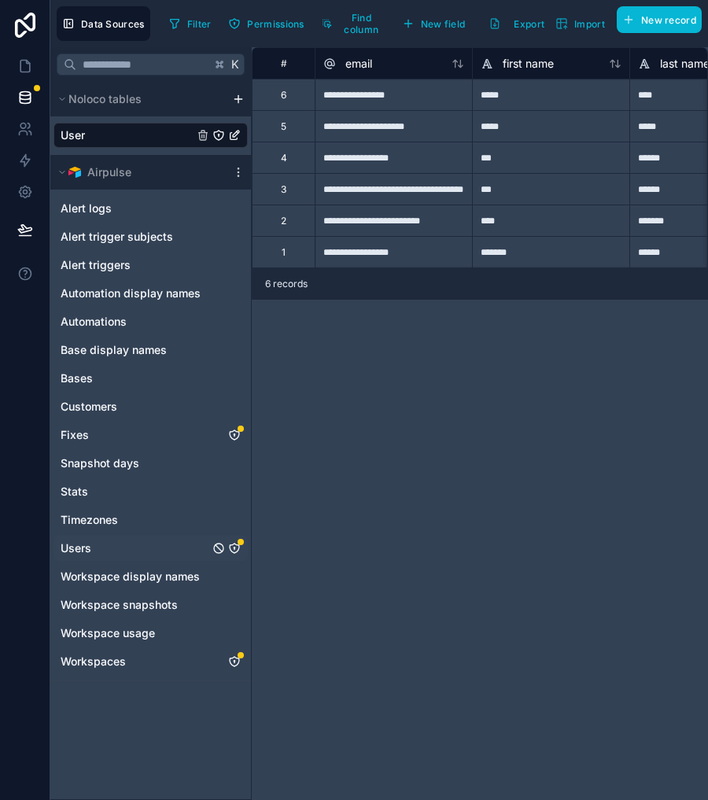
click at [163, 547] on link "Users" at bounding box center [135, 548] width 149 height 16
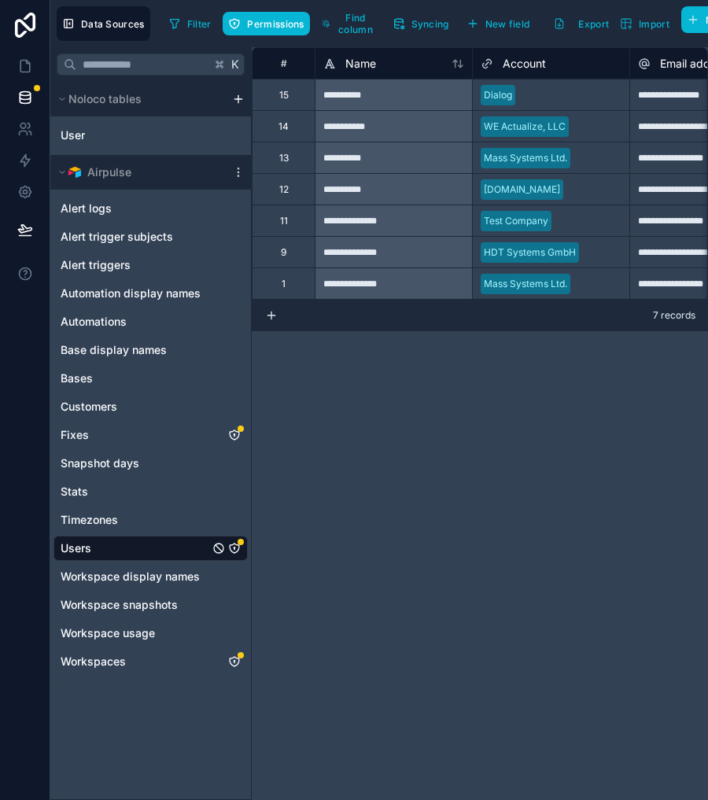
click at [593, 105] on div "Dialog" at bounding box center [551, 95] width 156 height 24
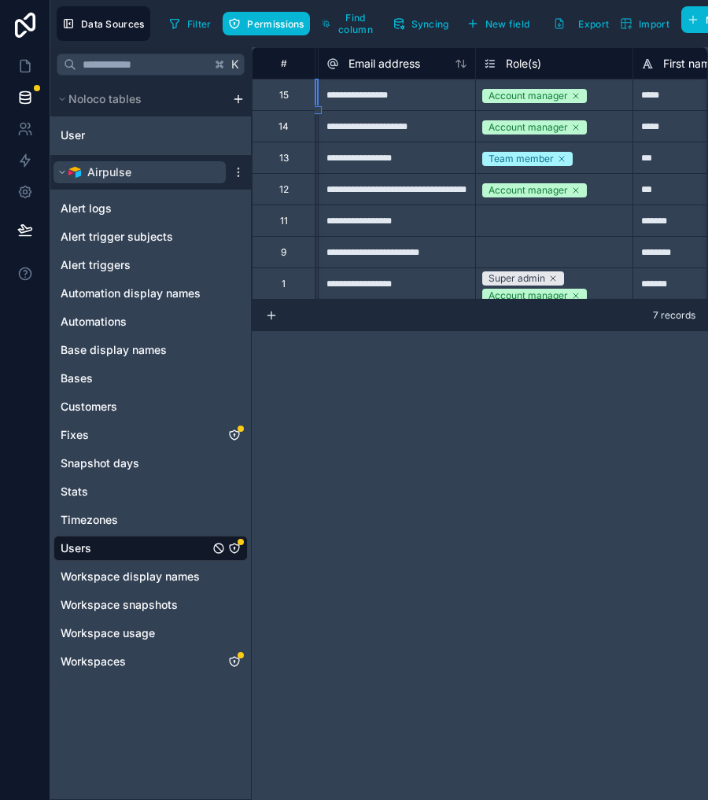
scroll to position [0, 303]
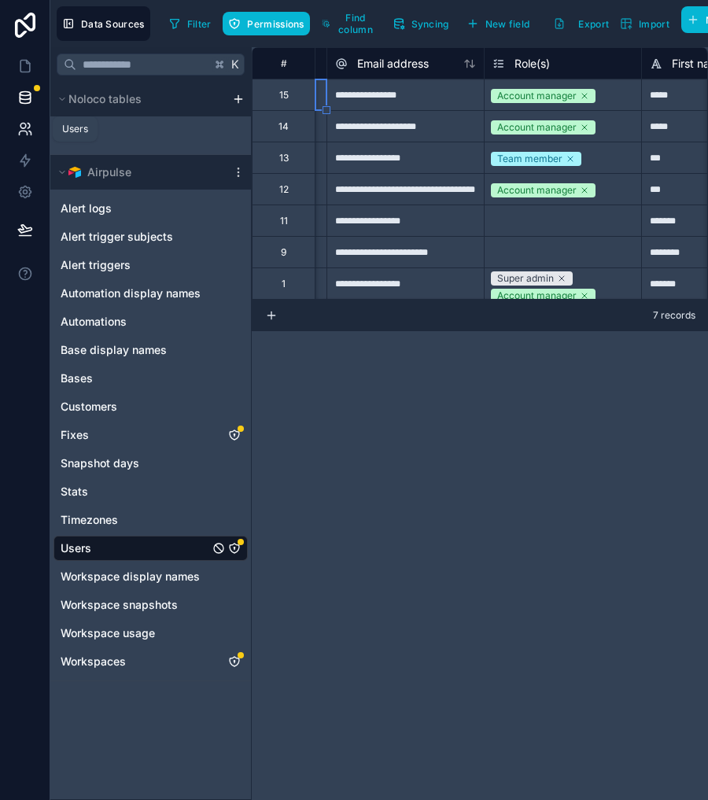
click at [22, 123] on icon at bounding box center [23, 126] width 6 height 6
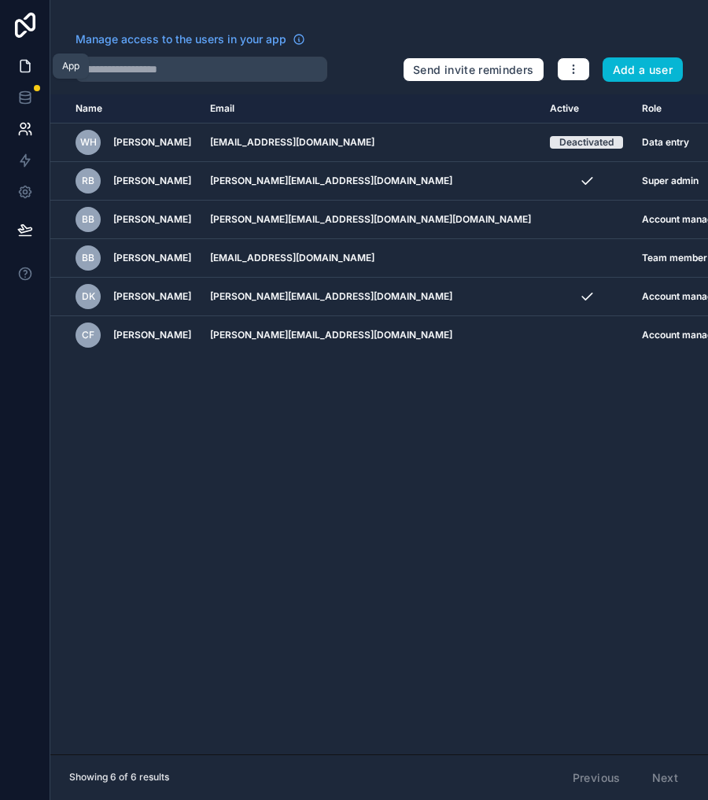
click at [23, 71] on icon at bounding box center [25, 66] width 16 height 16
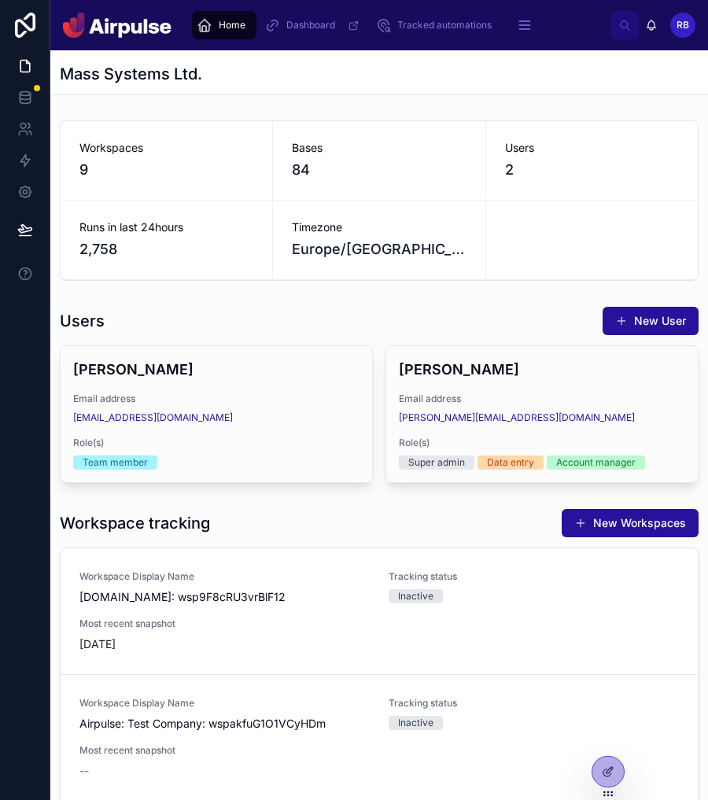
click at [680, 216] on div at bounding box center [592, 240] width 212 height 79
click at [694, 27] on div "RB" at bounding box center [682, 25] width 25 height 25
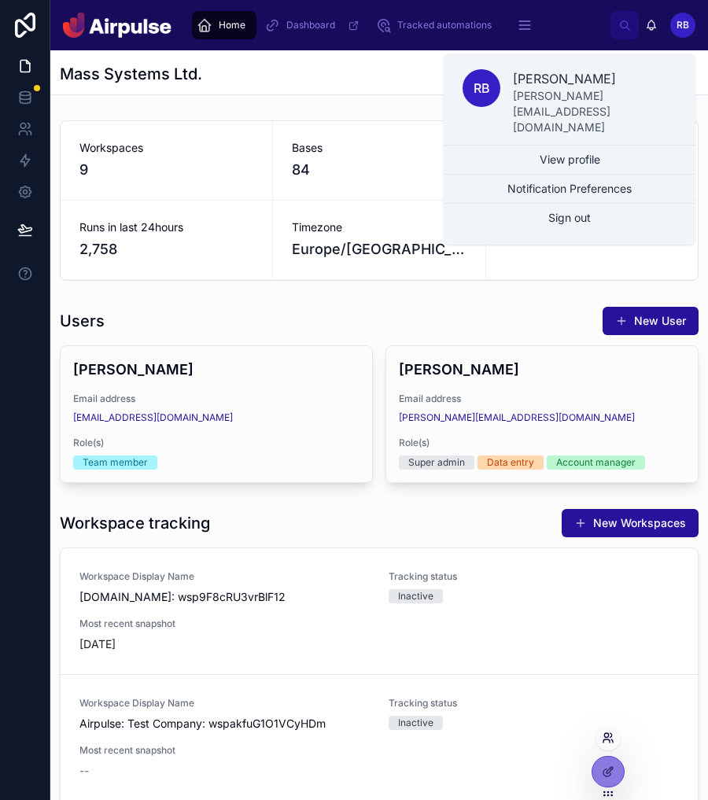
click at [608, 739] on icon at bounding box center [606, 740] width 6 height 3
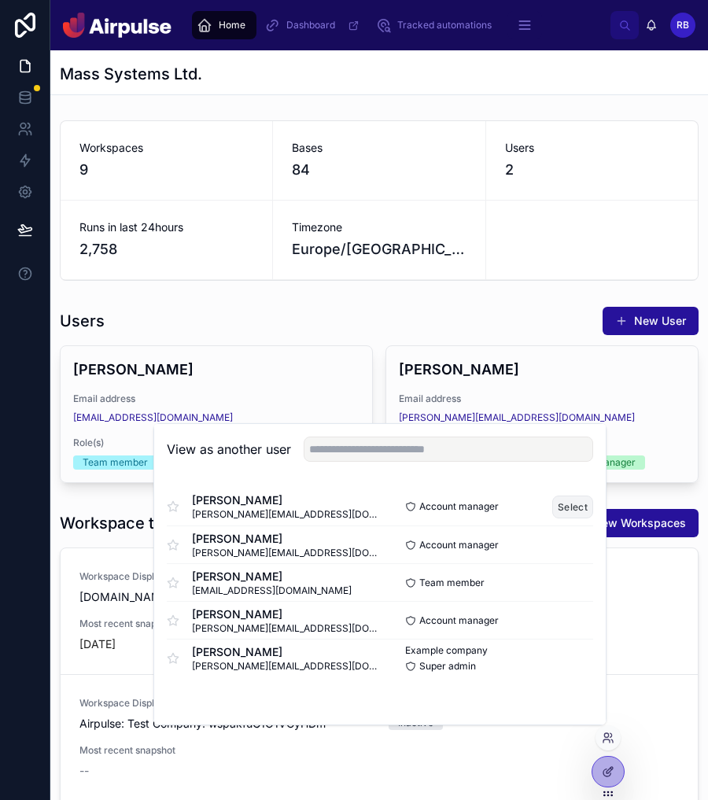
click at [561, 502] on button "Select" at bounding box center [572, 506] width 41 height 23
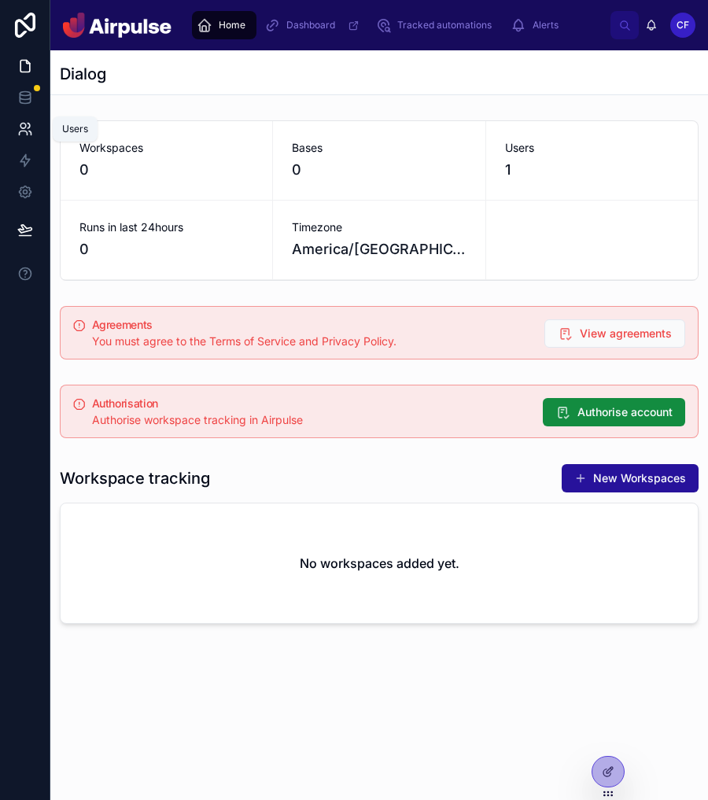
click at [28, 132] on icon at bounding box center [25, 129] width 16 height 16
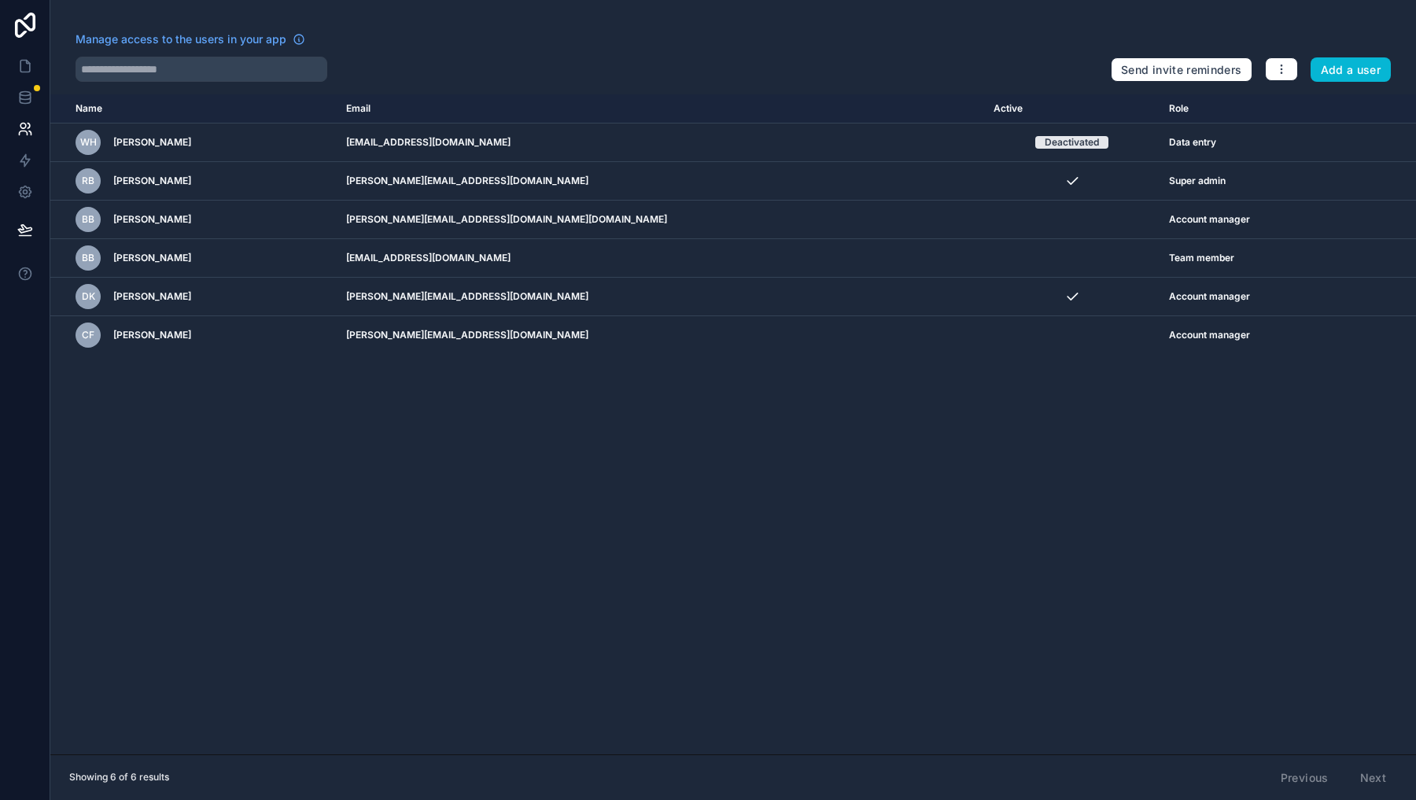
click at [617, 429] on div "Name Email Active Role userTable.email WH Wilf Holland wilfridrholland@gmail.co…" at bounding box center [732, 424] width 1365 height 660
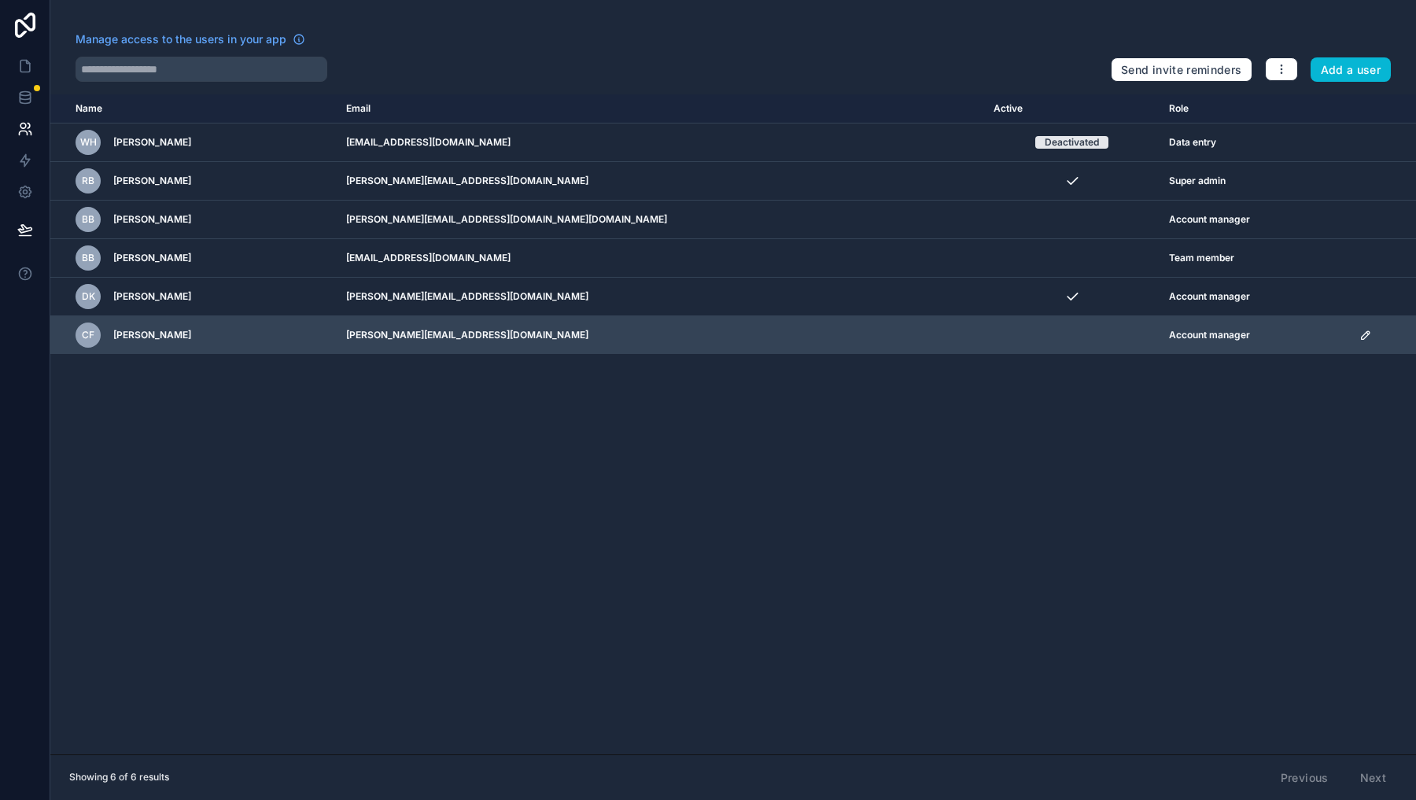
click at [707, 335] on icon "scrollable content" at bounding box center [1365, 335] width 13 height 13
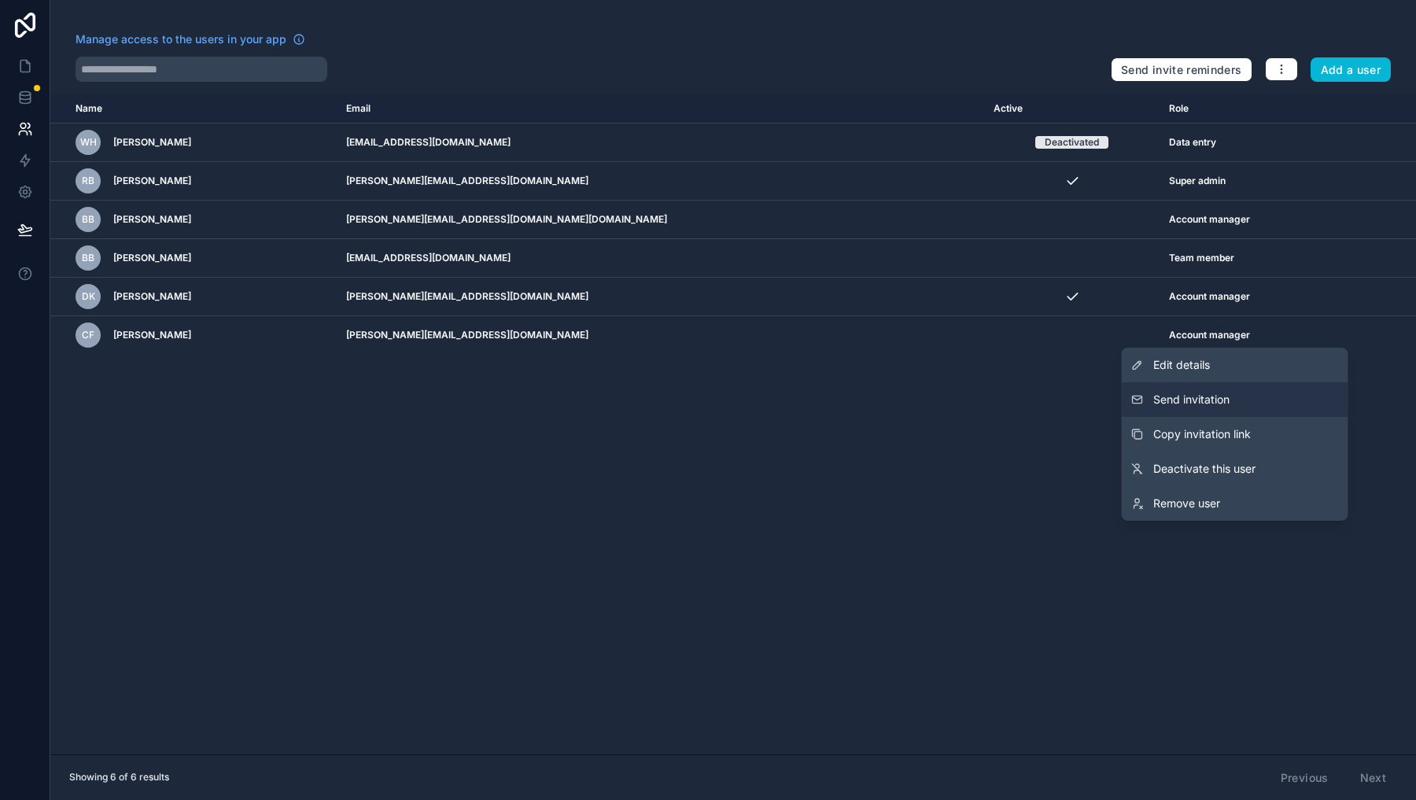
click at [707, 403] on span "Send invitation" at bounding box center [1191, 400] width 76 height 16
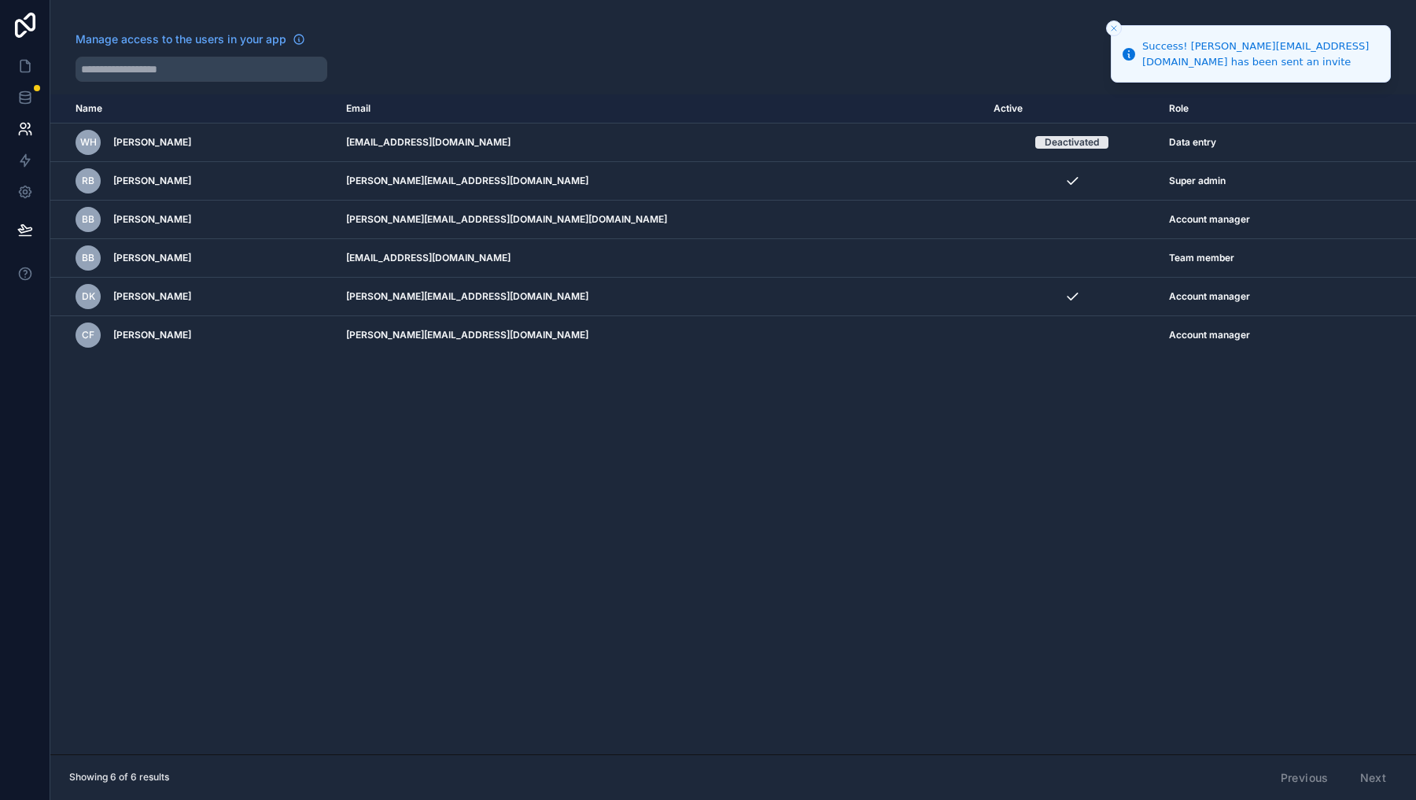
click at [707, 400] on div "Name Email Active Role userTable.email WH Wilf Holland wilfridrholland@gmail.co…" at bounding box center [732, 424] width 1365 height 660
click at [31, 156] on icon at bounding box center [25, 161] width 16 height 16
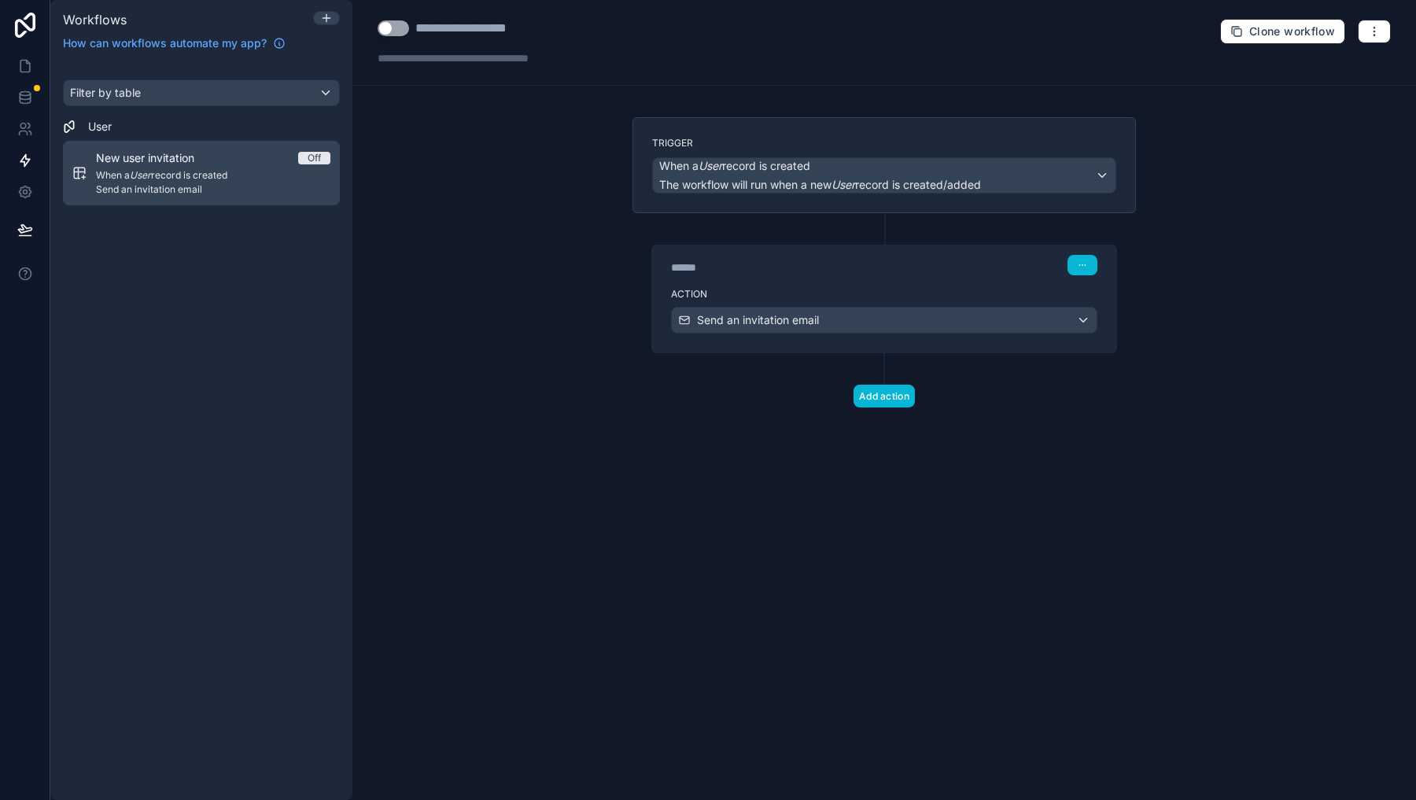
click at [205, 190] on span "Send an invitation email" at bounding box center [213, 189] width 234 height 13
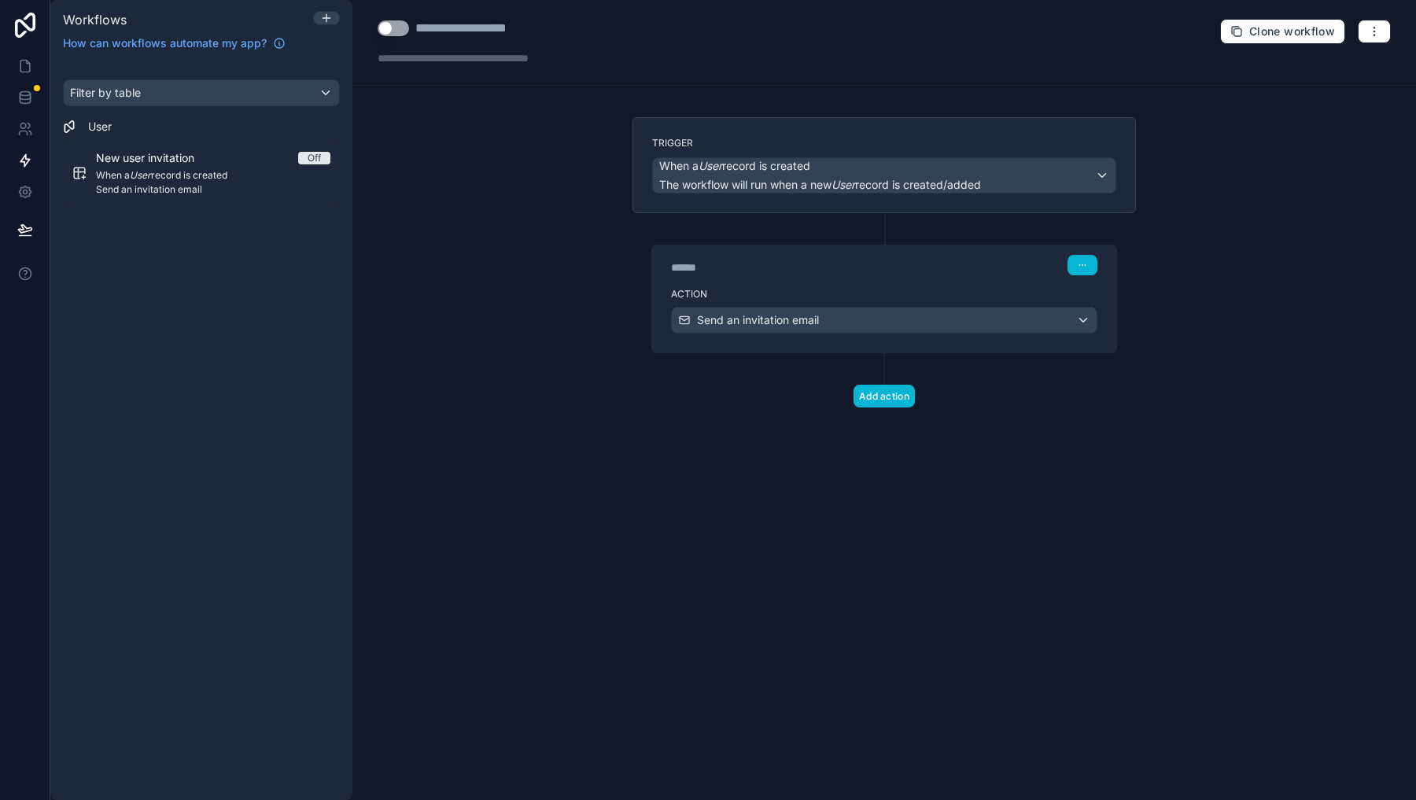
click at [707, 264] on div "****** Step 1 Action Send an invitation email" at bounding box center [883, 283] width 503 height 140
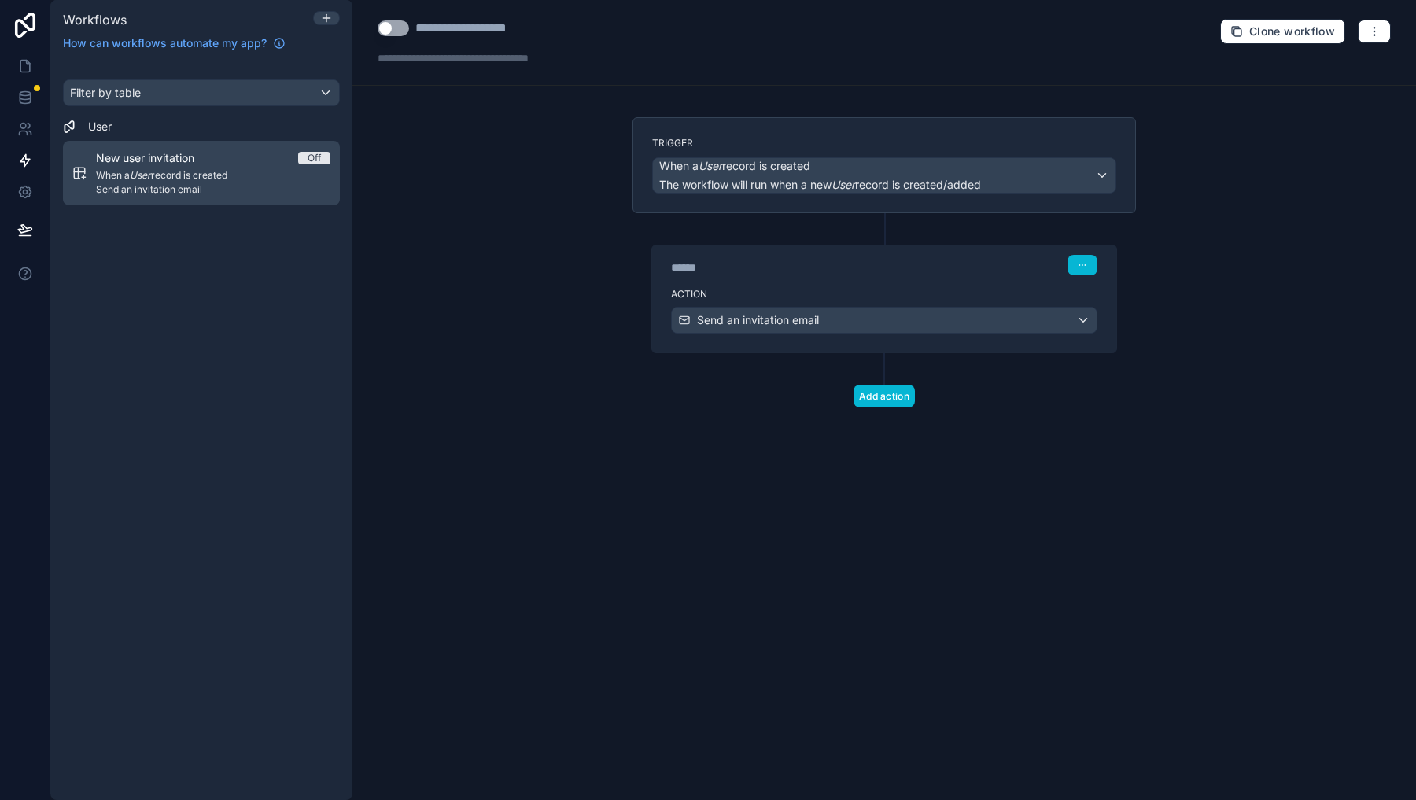
click at [263, 197] on link "New user invitation Off When a User record is created Send an invitation email" at bounding box center [201, 173] width 277 height 64
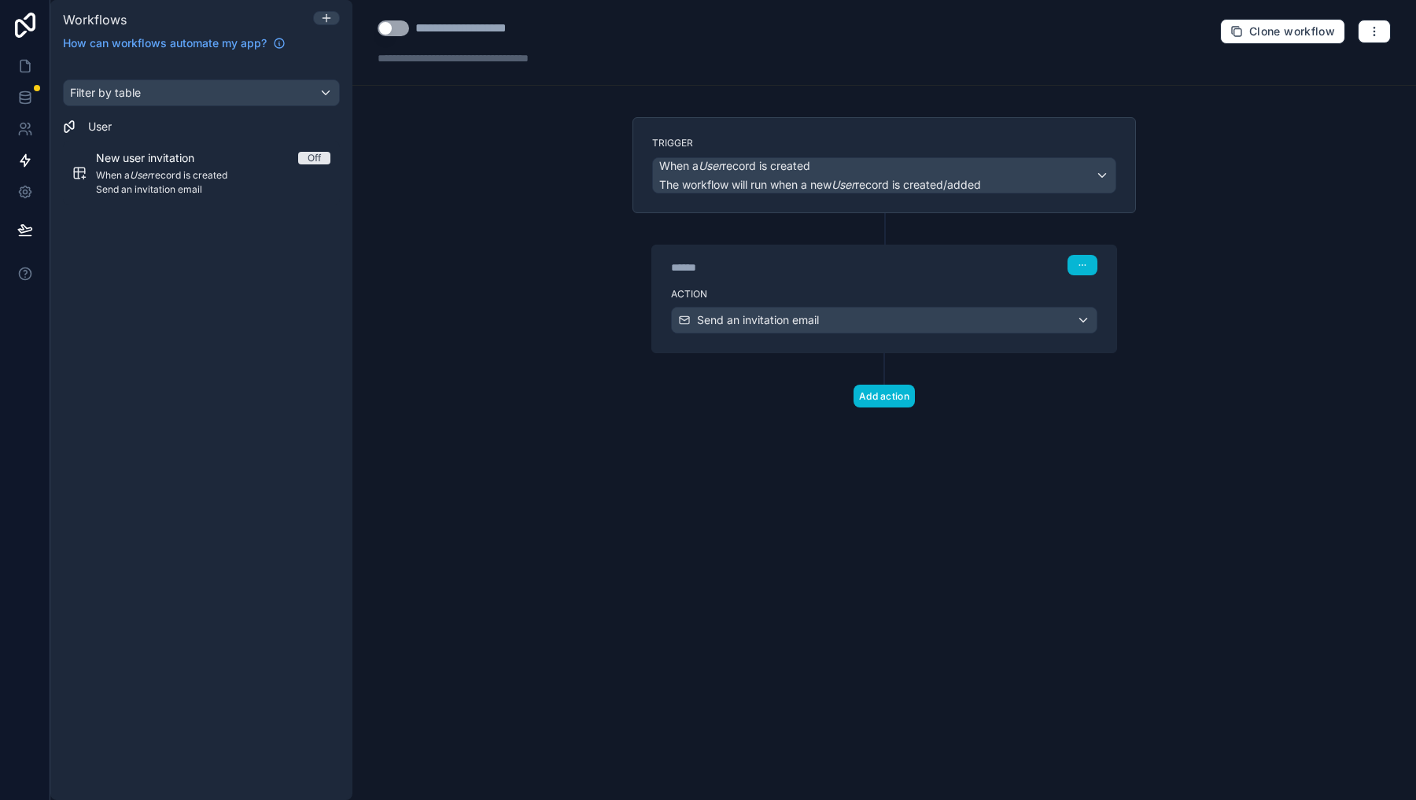
click at [396, 17] on div "**********" at bounding box center [883, 43] width 1063 height 86
click at [394, 38] on div "**********" at bounding box center [487, 42] width 220 height 47
click at [393, 28] on button "Use setting" at bounding box center [392, 28] width 31 height 16
click at [707, 298] on label "Action" at bounding box center [884, 294] width 426 height 13
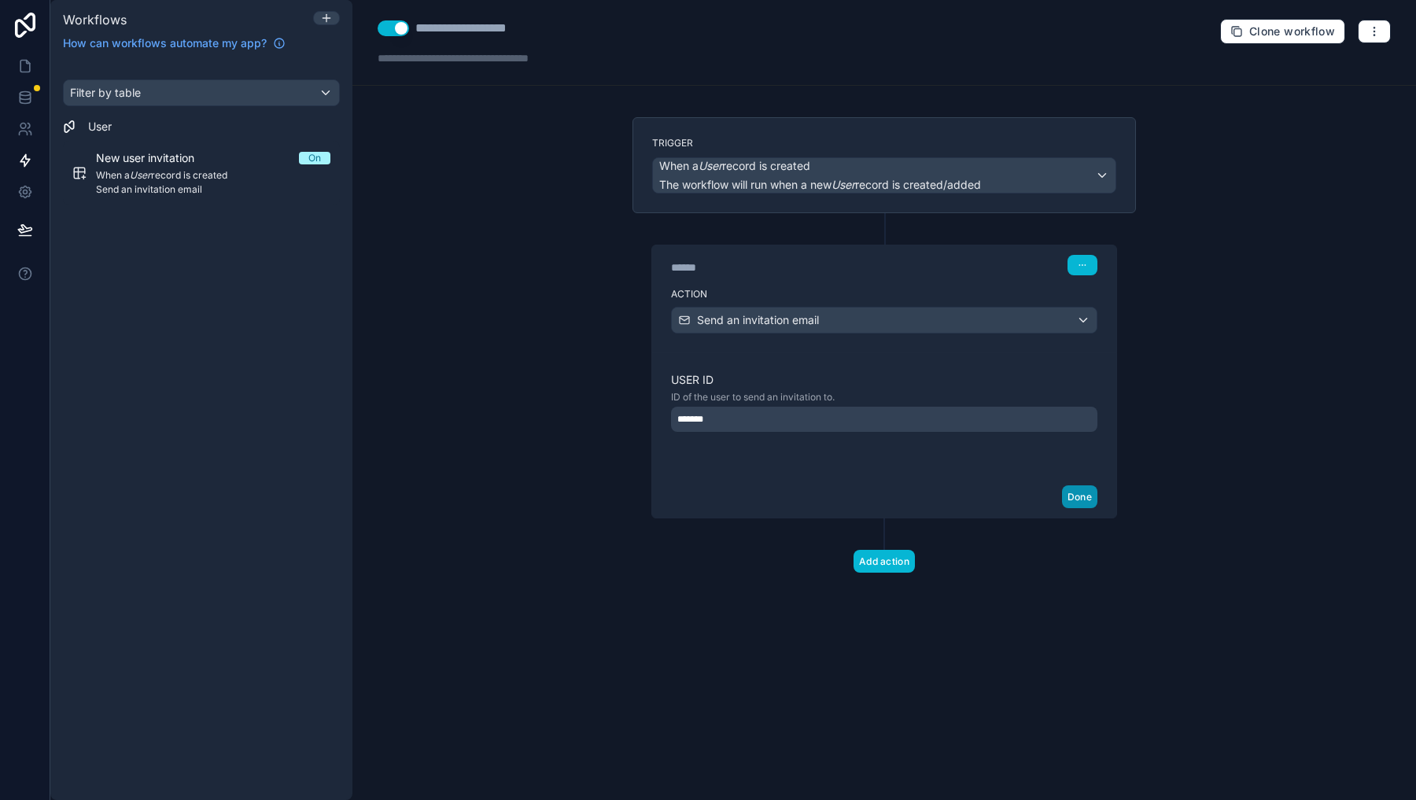
click at [707, 493] on button "Done" at bounding box center [1079, 496] width 35 height 23
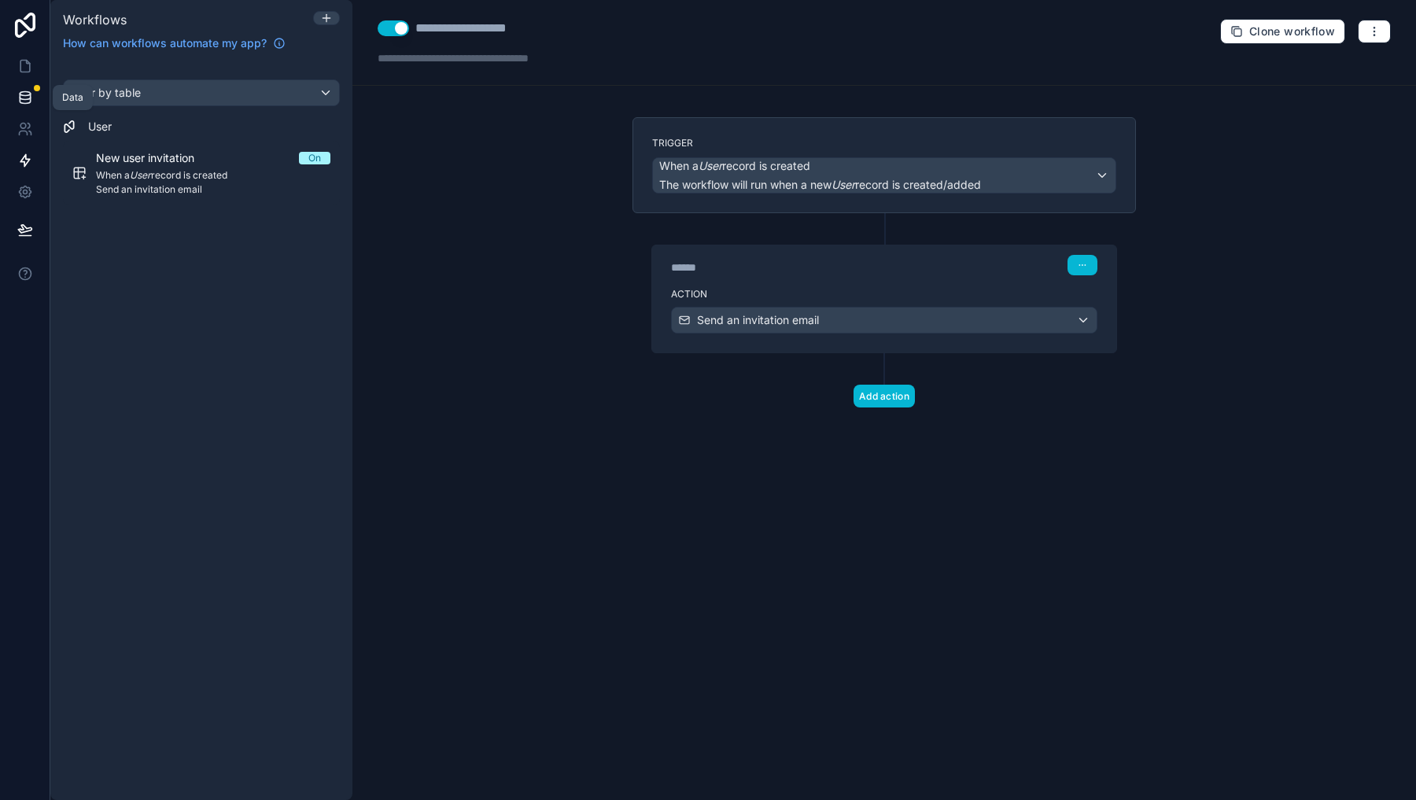
click at [24, 90] on icon at bounding box center [25, 98] width 16 height 16
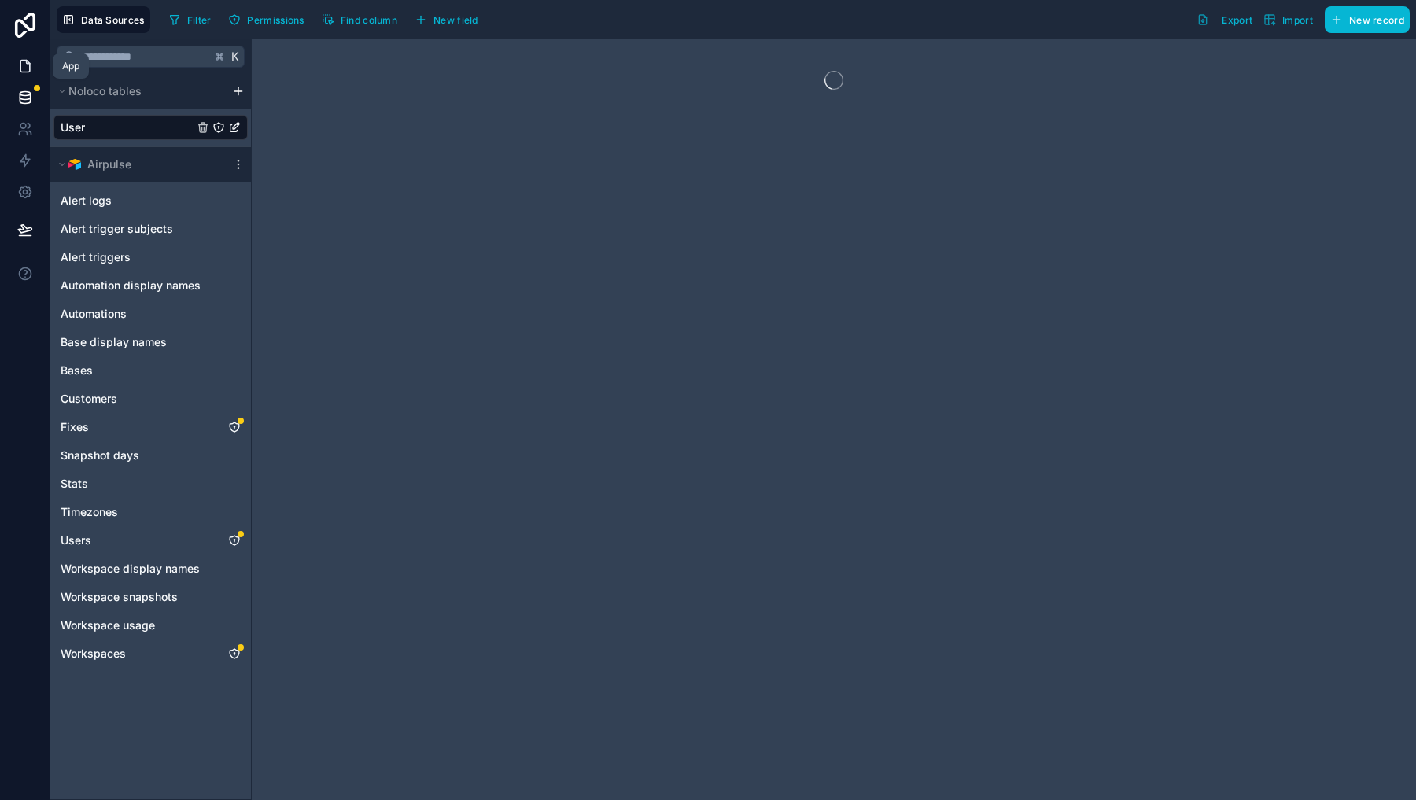
click at [20, 68] on icon at bounding box center [25, 66] width 16 height 16
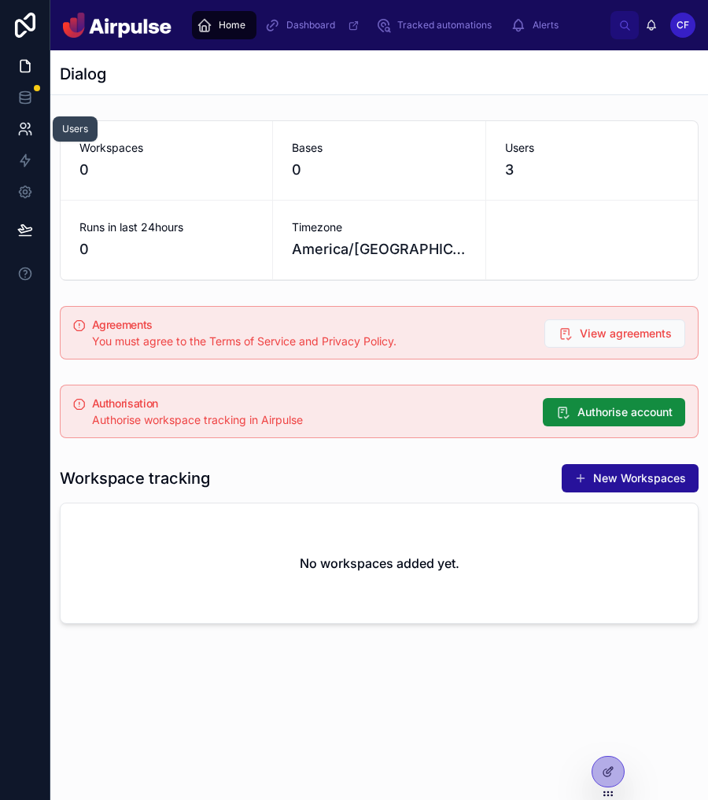
click at [5, 114] on link at bounding box center [25, 128] width 50 height 31
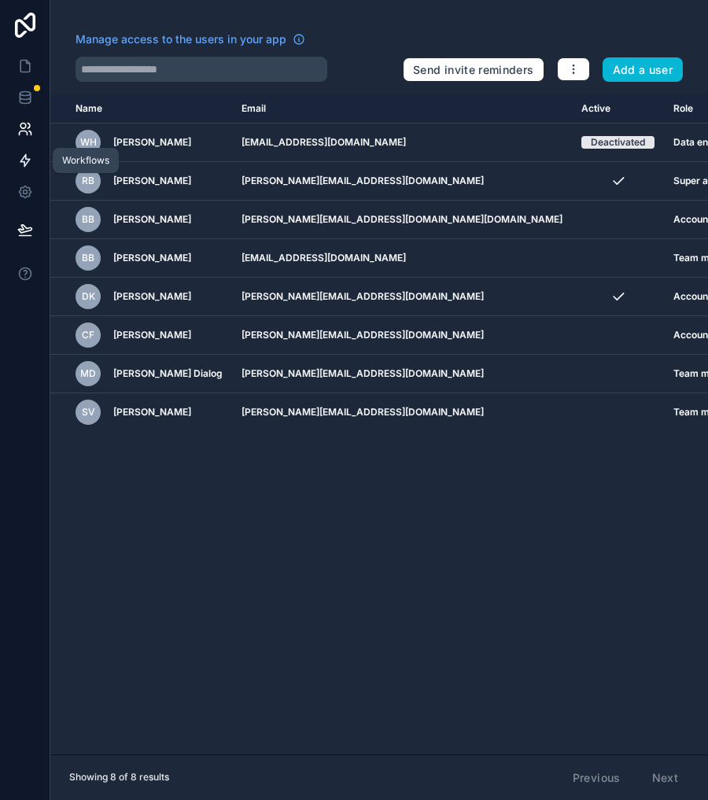
click at [36, 160] on link at bounding box center [25, 160] width 50 height 31
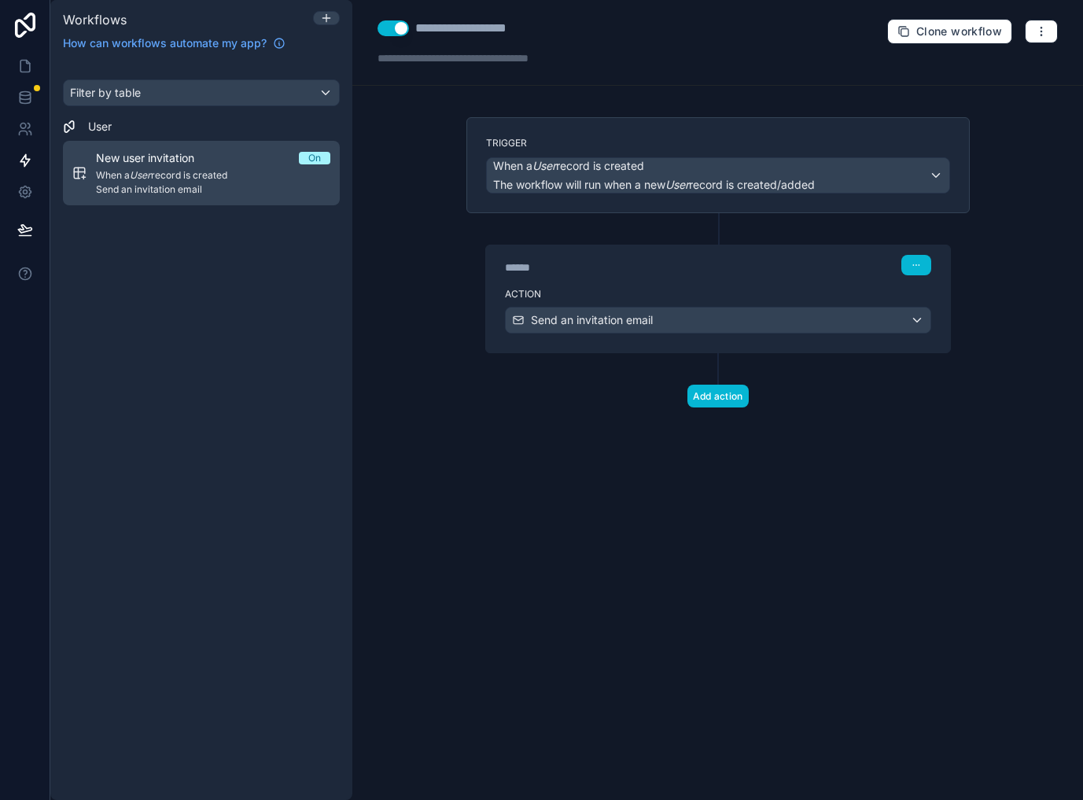
click at [169, 189] on span "Send an invitation email" at bounding box center [213, 189] width 234 height 13
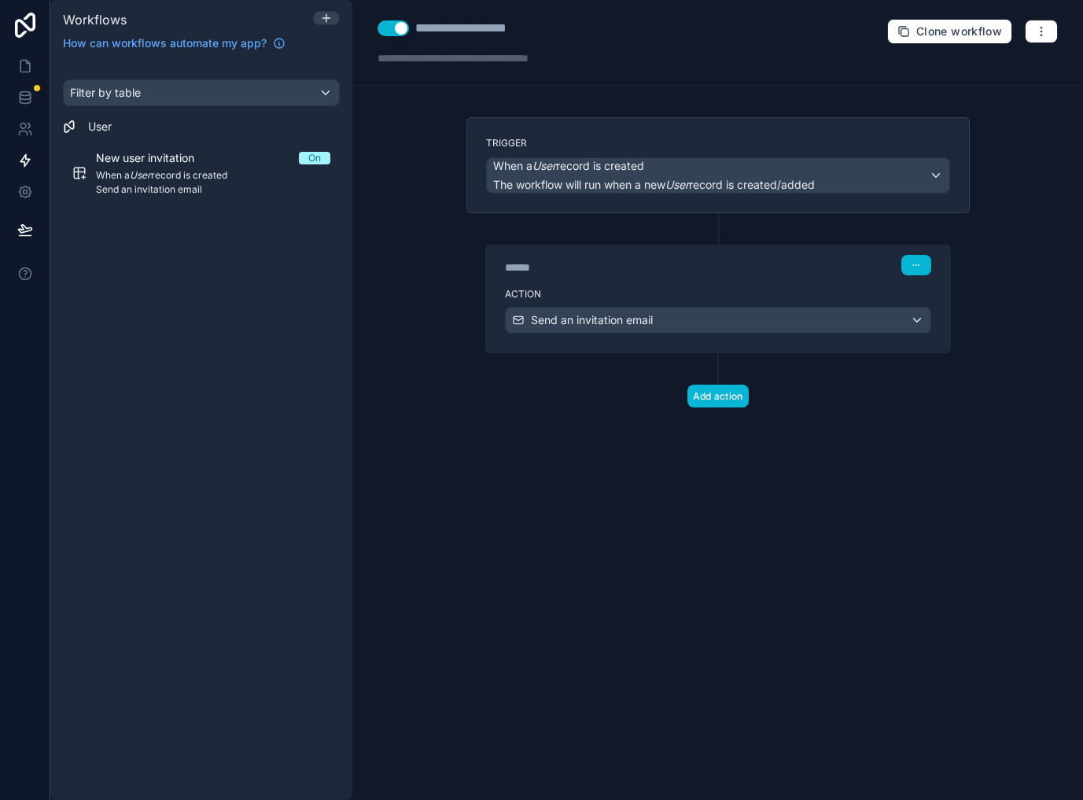
click at [707, 48] on div "**********" at bounding box center [717, 43] width 731 height 86
click at [707, 35] on icon "button" at bounding box center [1041, 31] width 13 height 13
click at [707, 92] on span "Run history" at bounding box center [999, 93] width 75 height 13
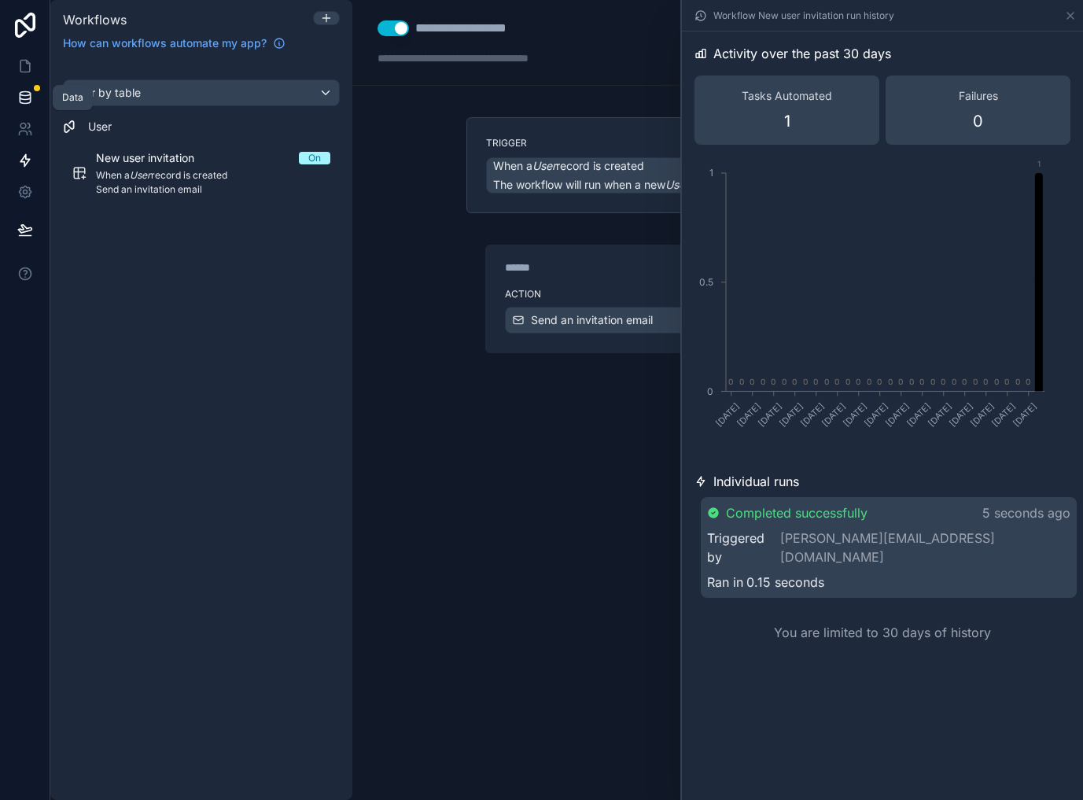
click at [26, 97] on icon at bounding box center [25, 98] width 16 height 16
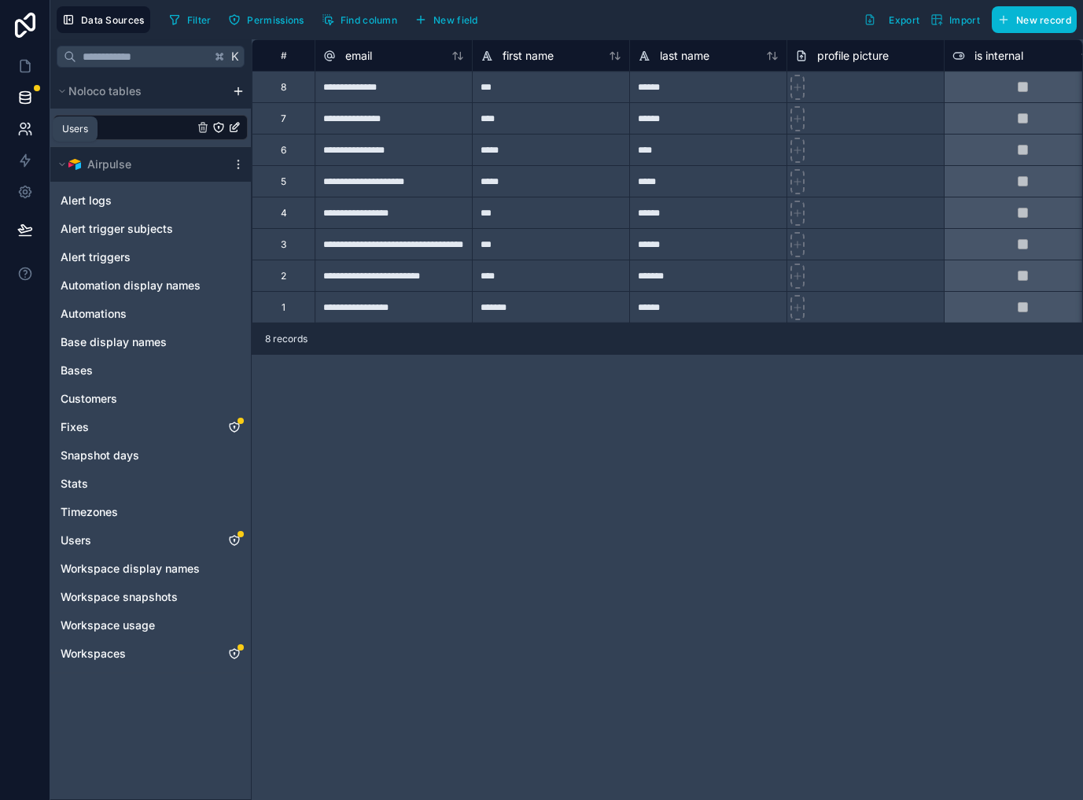
click at [24, 131] on icon at bounding box center [23, 133] width 8 height 4
